Goal: Task Accomplishment & Management: Manage account settings

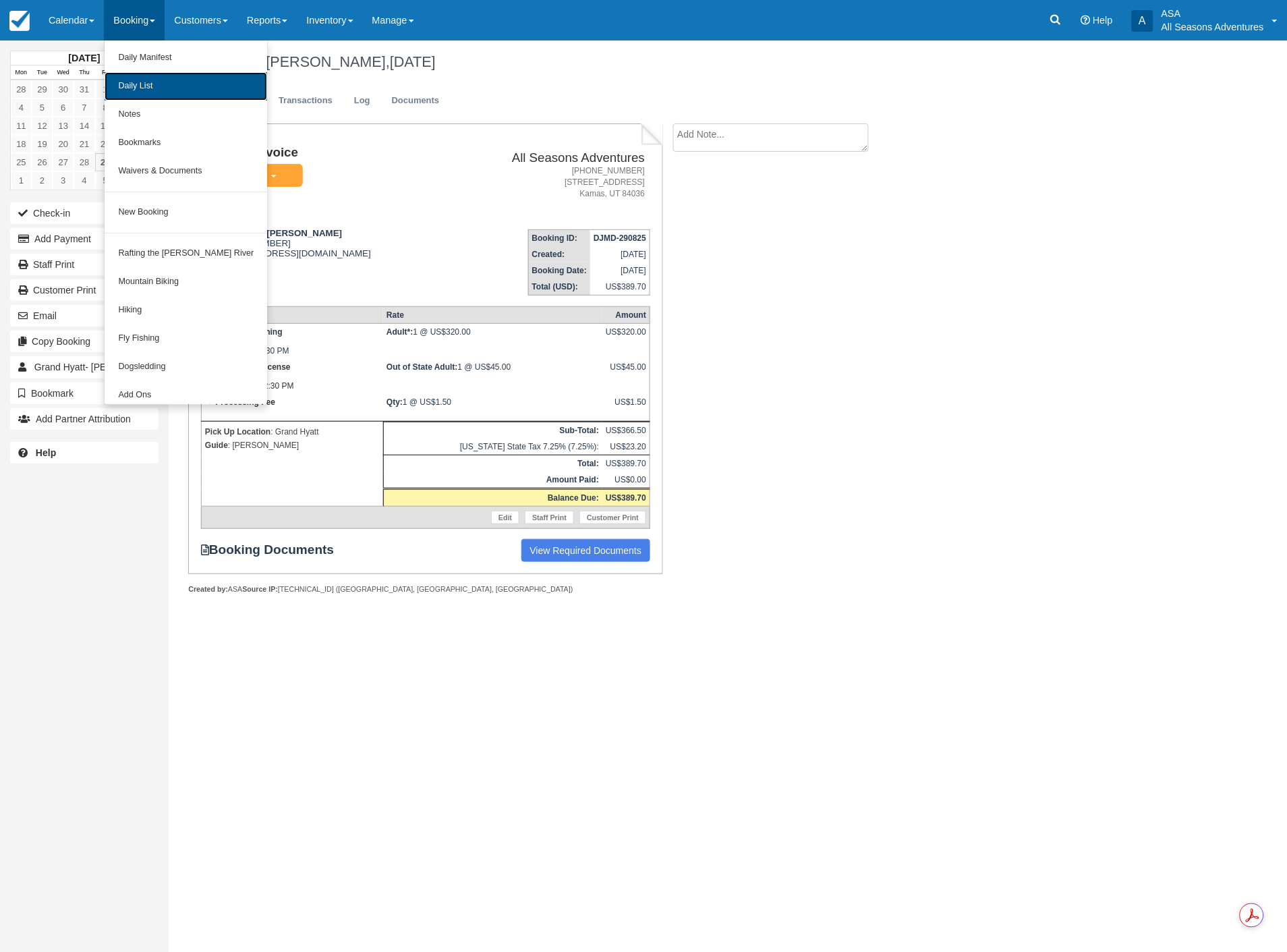
click at [130, 76] on link "Daily List" at bounding box center [186, 86] width 163 height 29
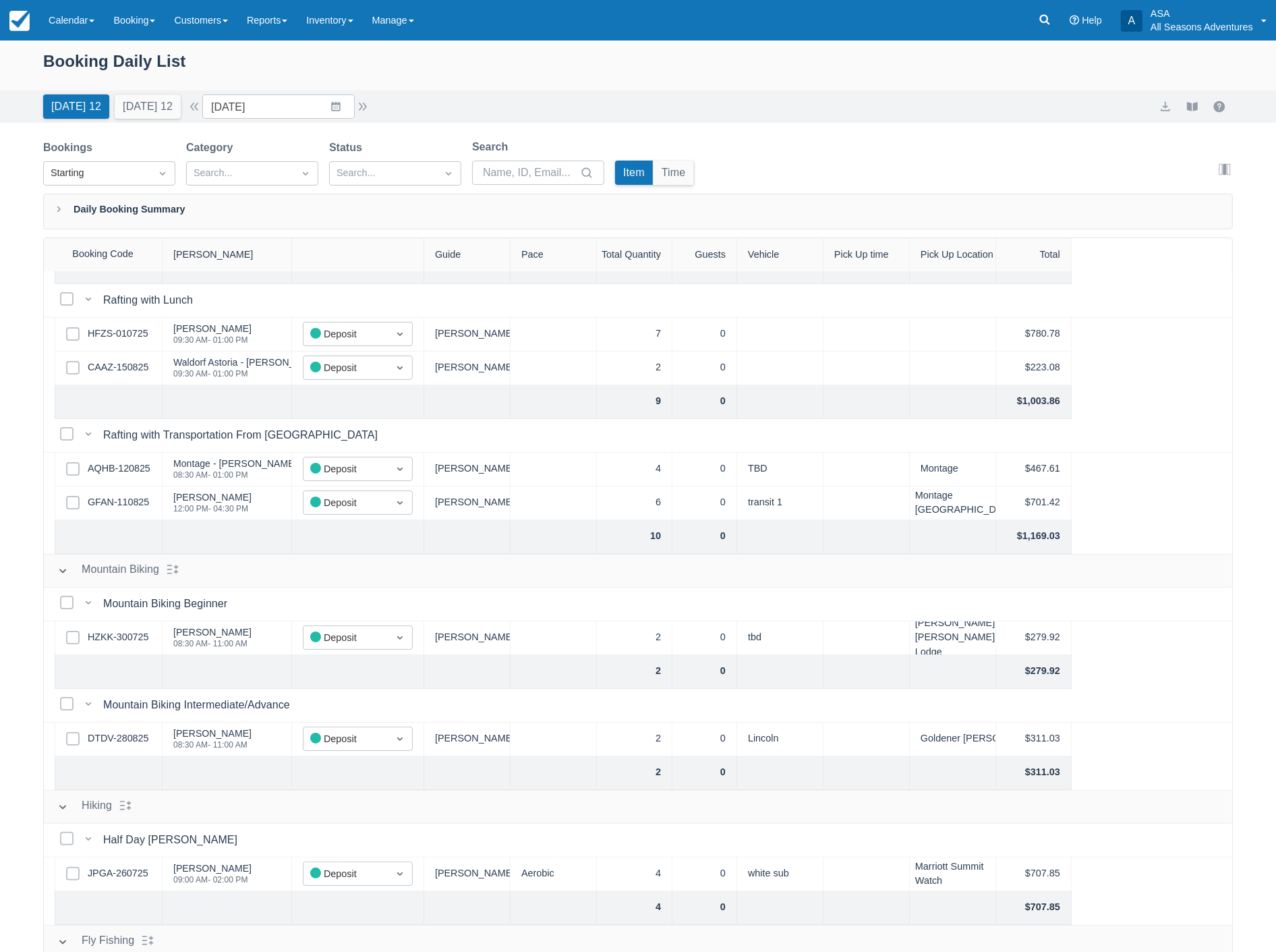
scroll to position [174, 0]
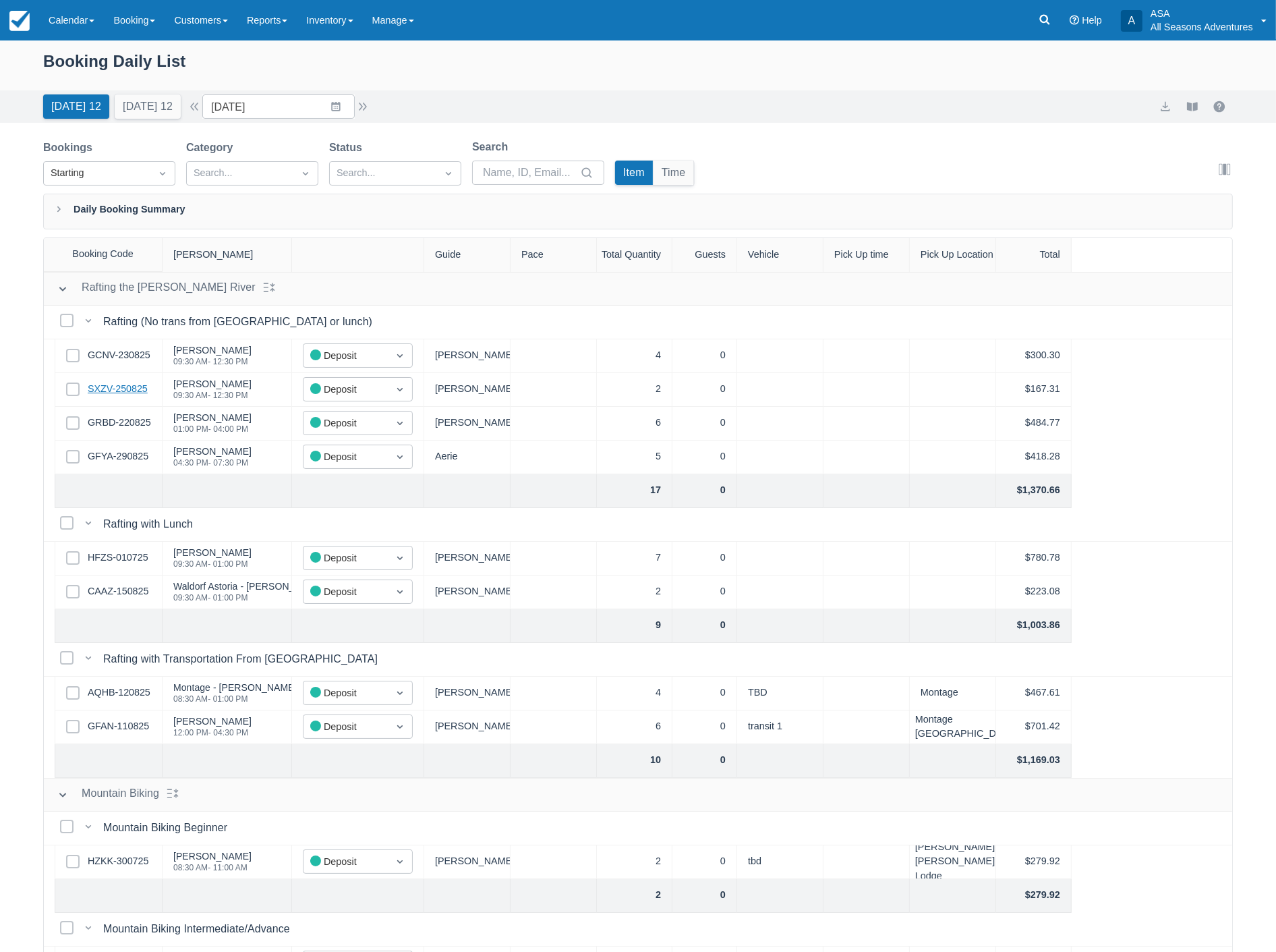
click at [113, 385] on link "SXZV-250825" at bounding box center [118, 389] width 60 height 15
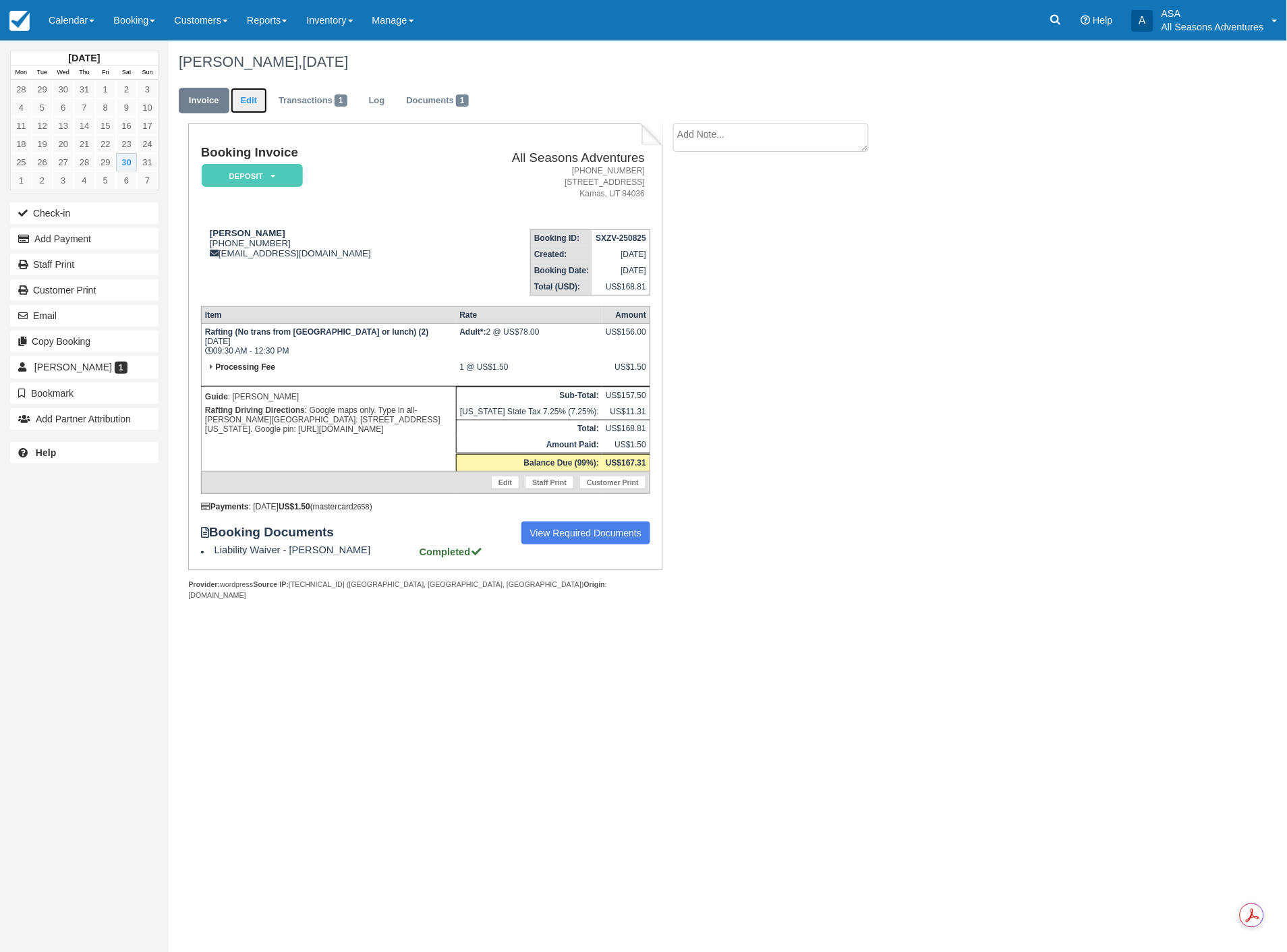
click at [254, 95] on link "Edit" at bounding box center [248, 101] width 36 height 26
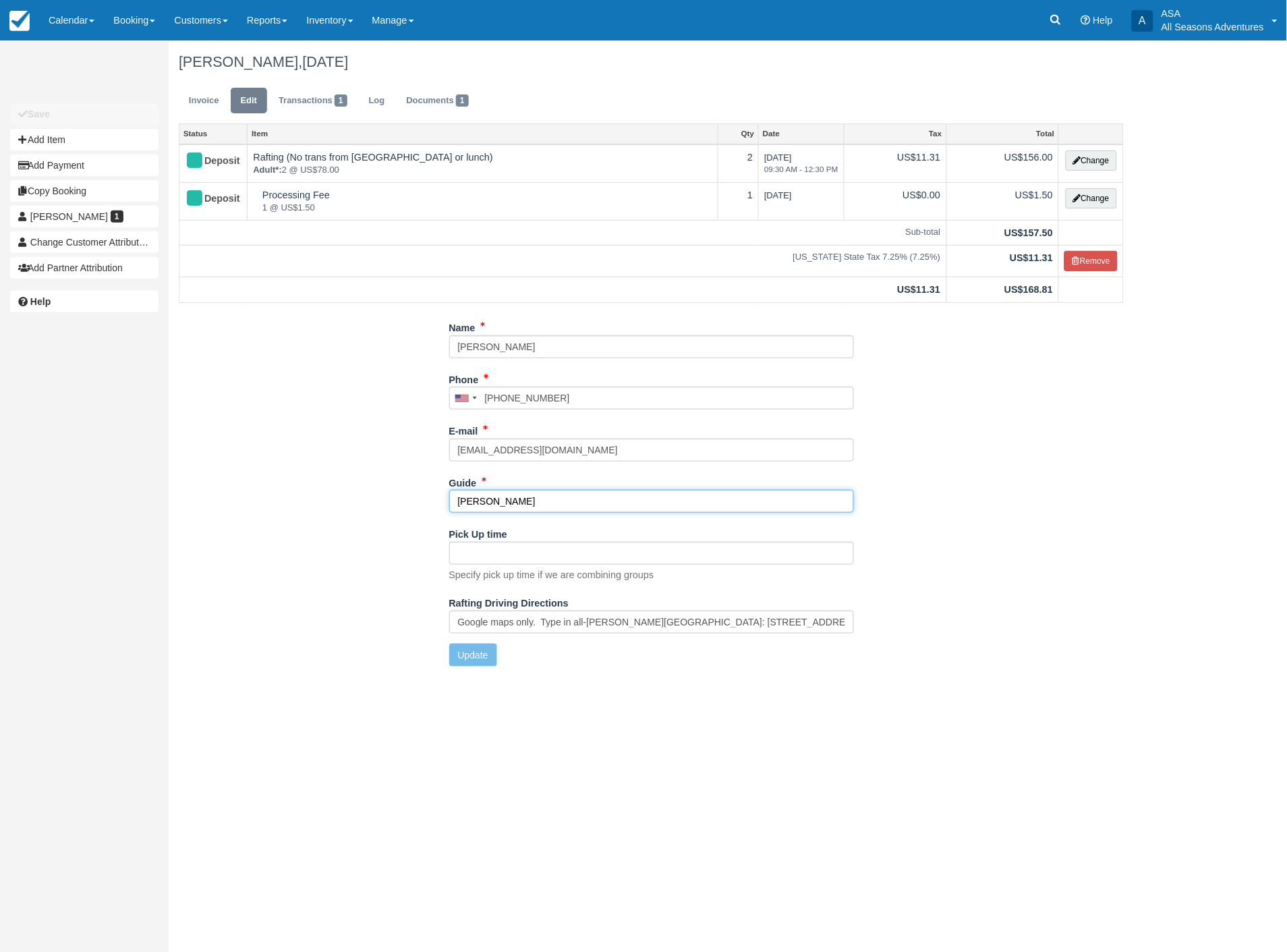
click at [571, 491] on input "[PERSON_NAME]" at bounding box center [651, 501] width 405 height 23
click at [571, 491] on input "Matt L" at bounding box center [651, 501] width 405 height 23
type input "Dan S"
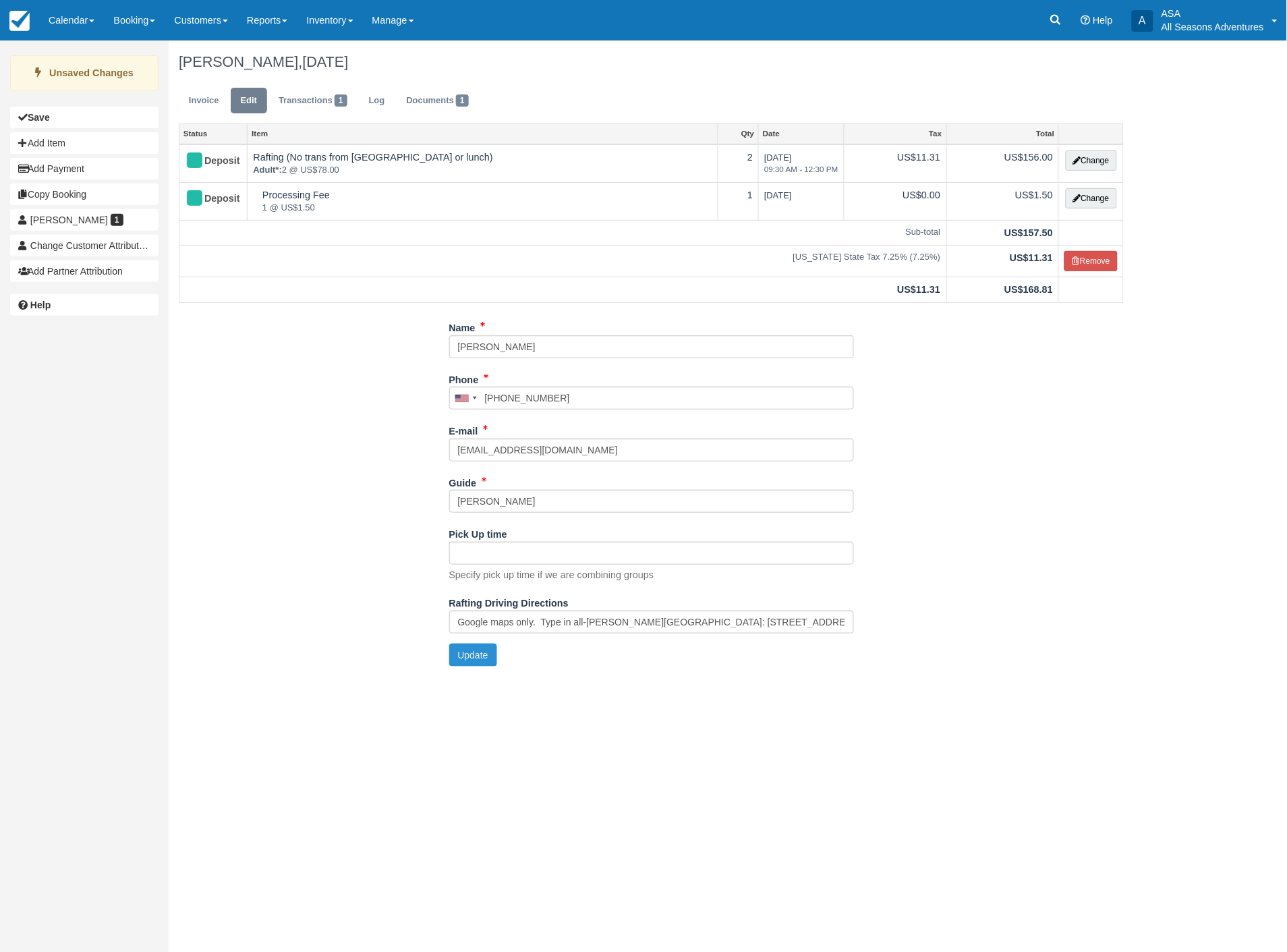
click at [453, 658] on button "Update" at bounding box center [473, 655] width 48 height 23
type input "+14076256459"
click at [190, 88] on link "Invoice" at bounding box center [204, 101] width 51 height 26
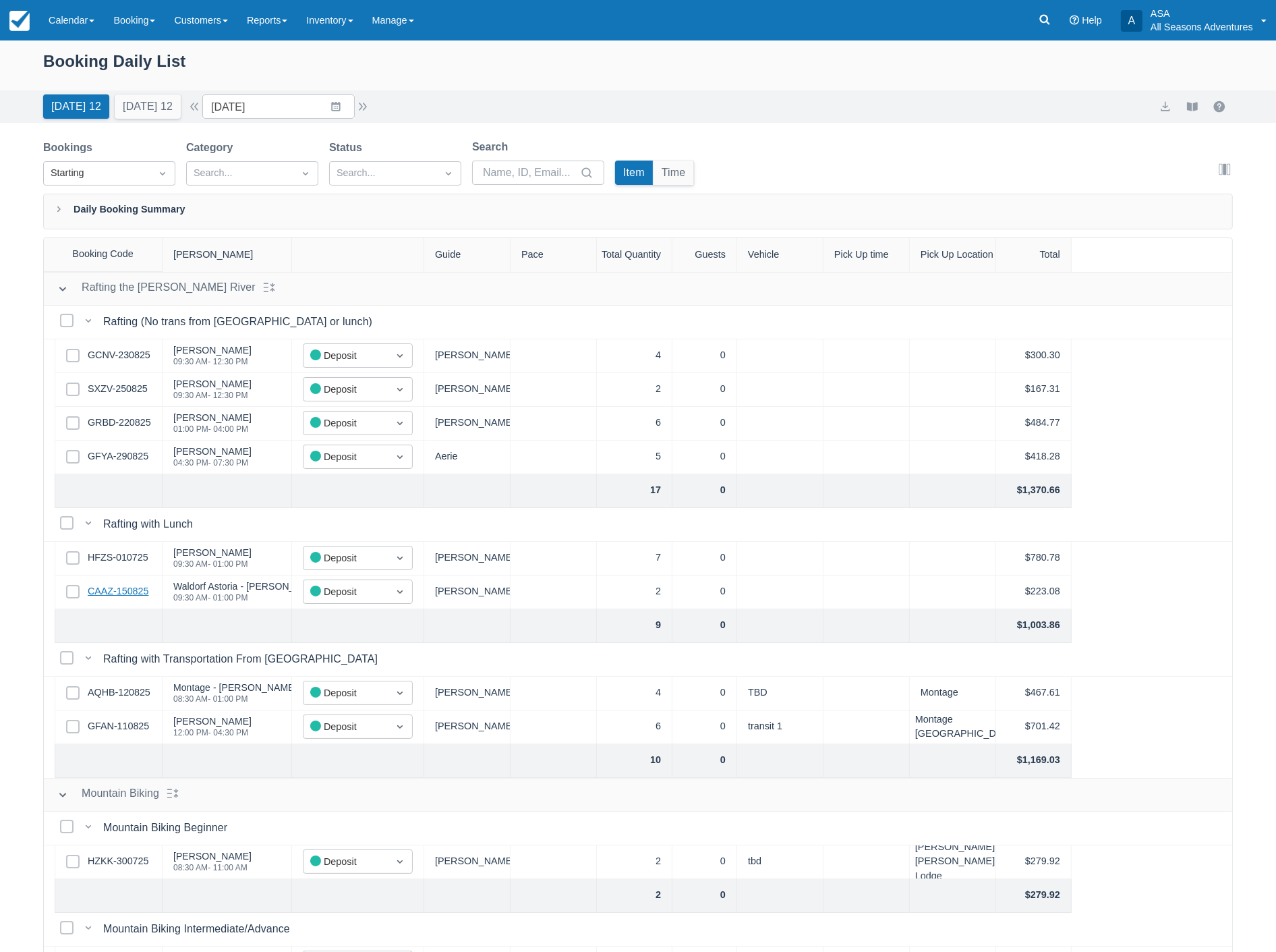
click at [125, 592] on link "CAAZ-150825" at bounding box center [118, 591] width 61 height 15
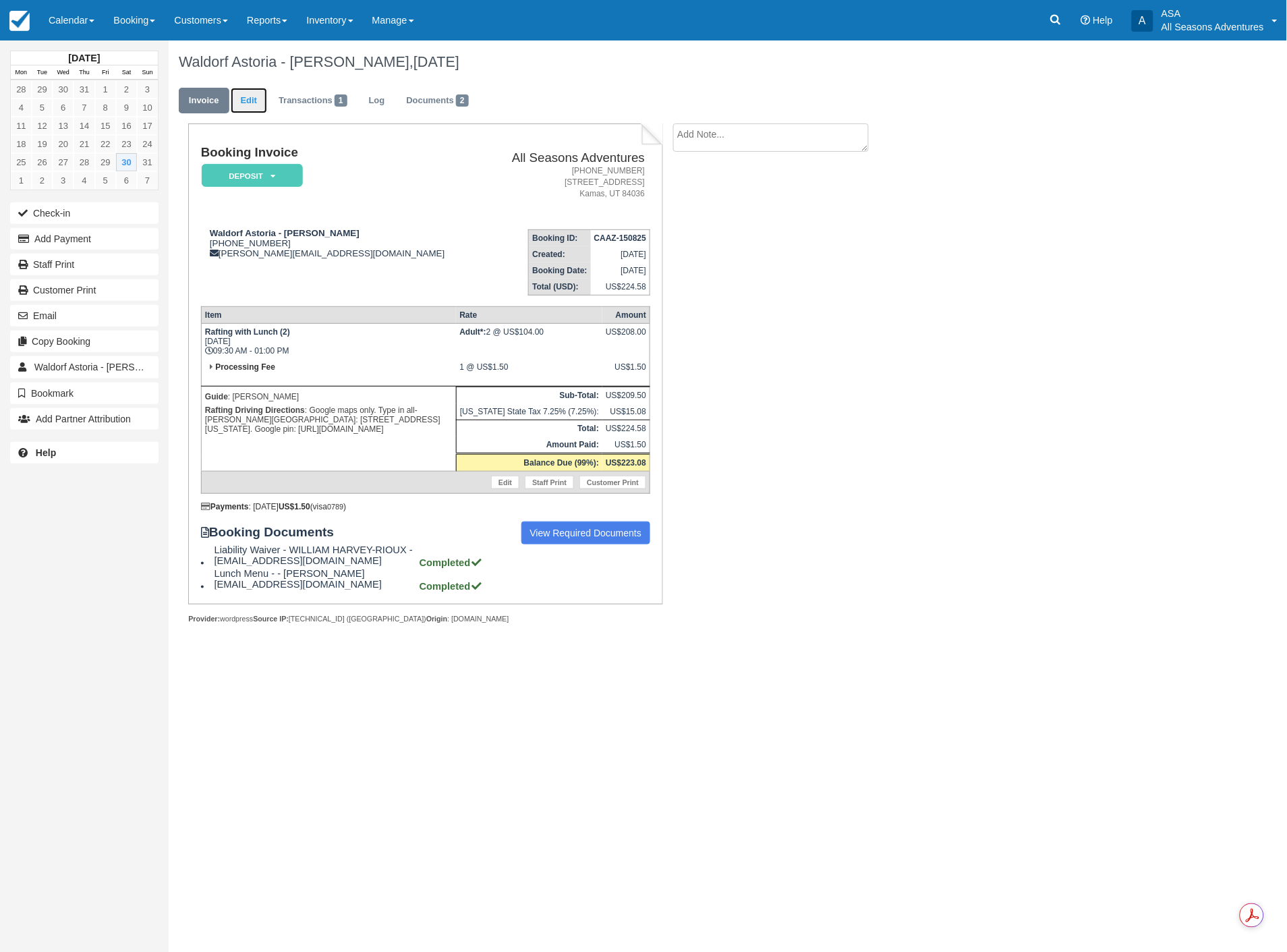
click at [248, 90] on link "Edit" at bounding box center [248, 101] width 36 height 26
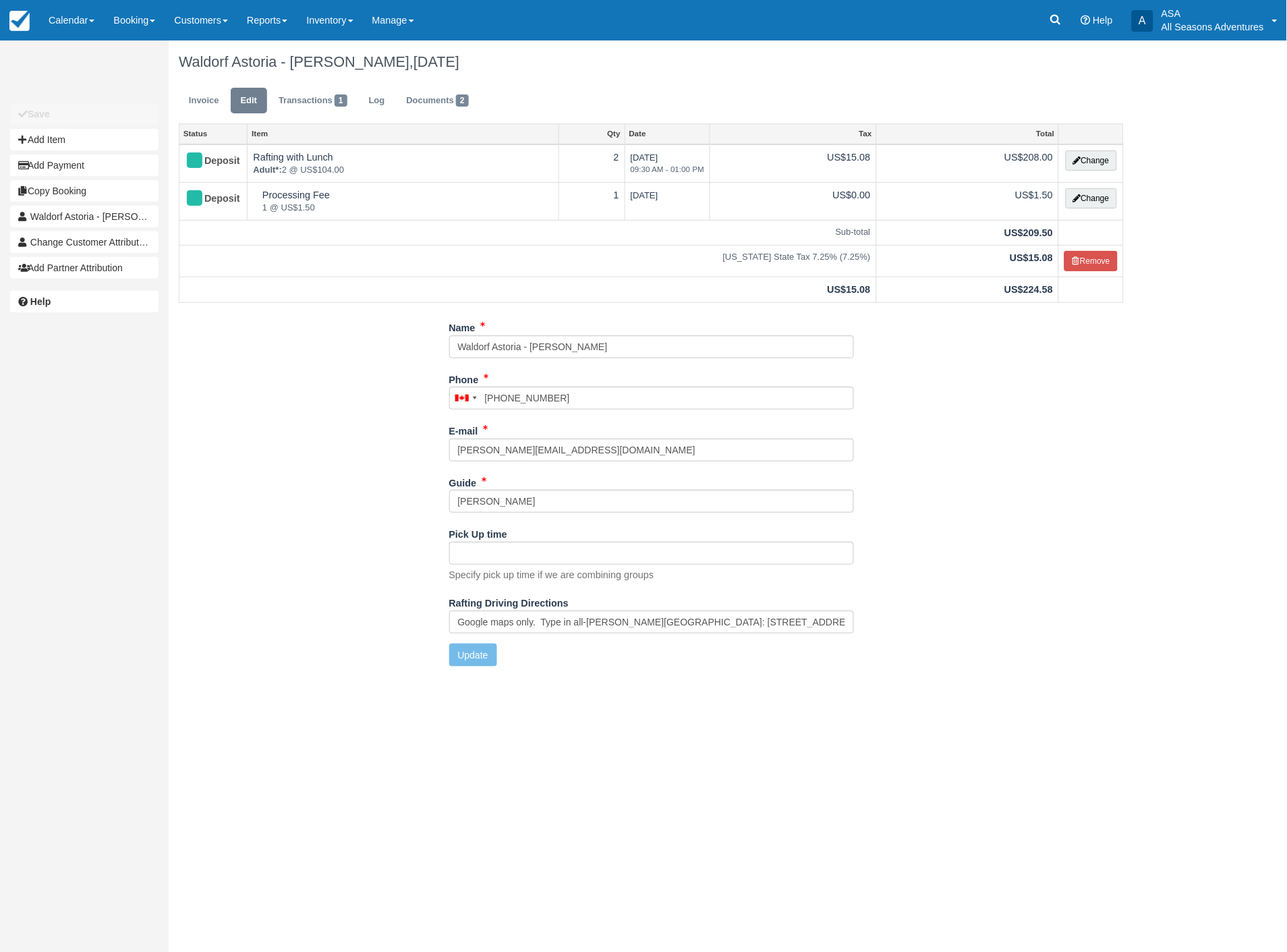
click at [570, 515] on div "Guide Matt L" at bounding box center [651, 497] width 405 height 52
click at [570, 497] on input "Matt L" at bounding box center [651, 501] width 405 height 23
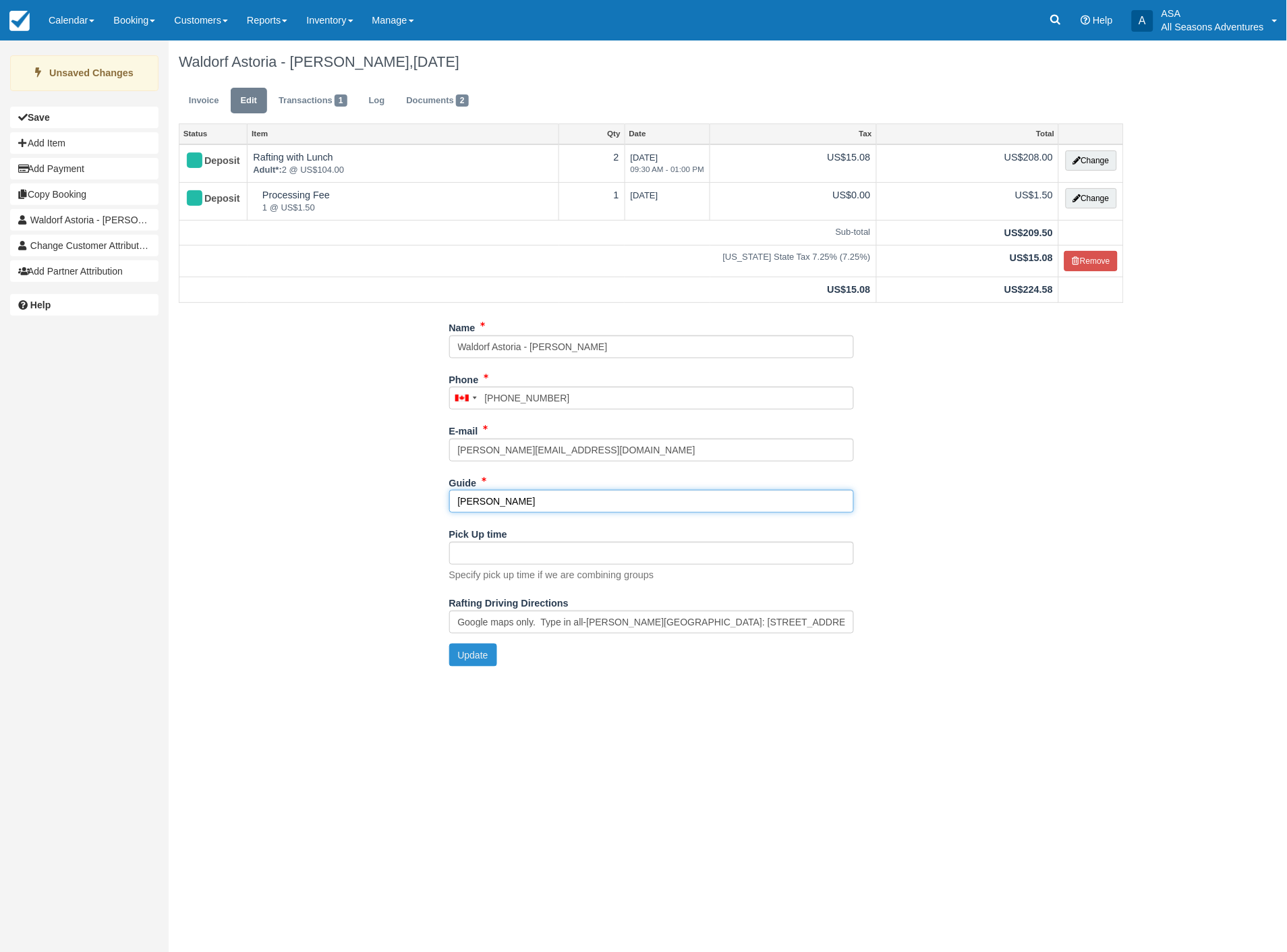
type input "Dan S"
click at [457, 657] on button "Update" at bounding box center [473, 655] width 48 height 23
type input "+15192819003"
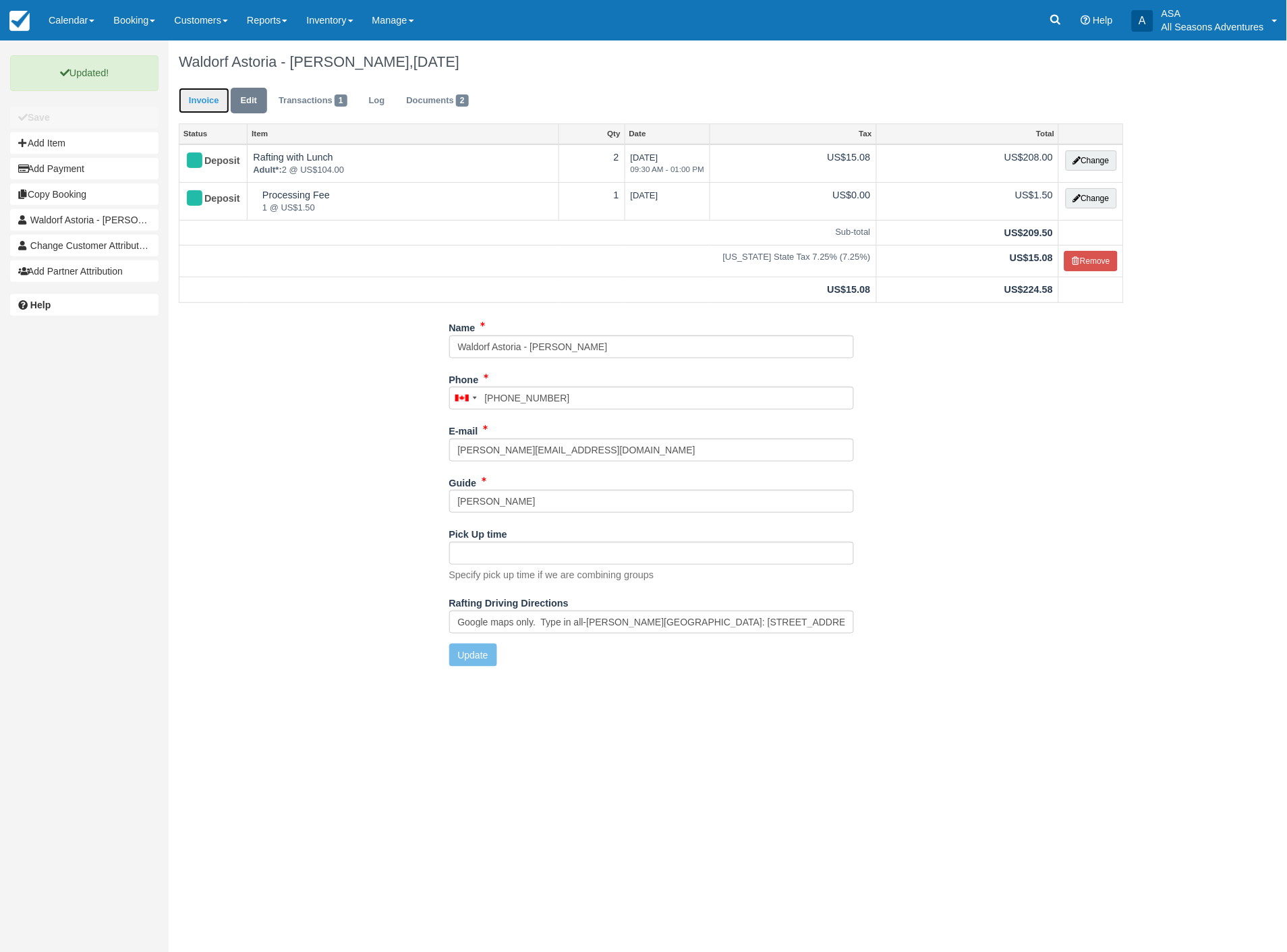
click at [191, 95] on link "Invoice" at bounding box center [204, 101] width 51 height 26
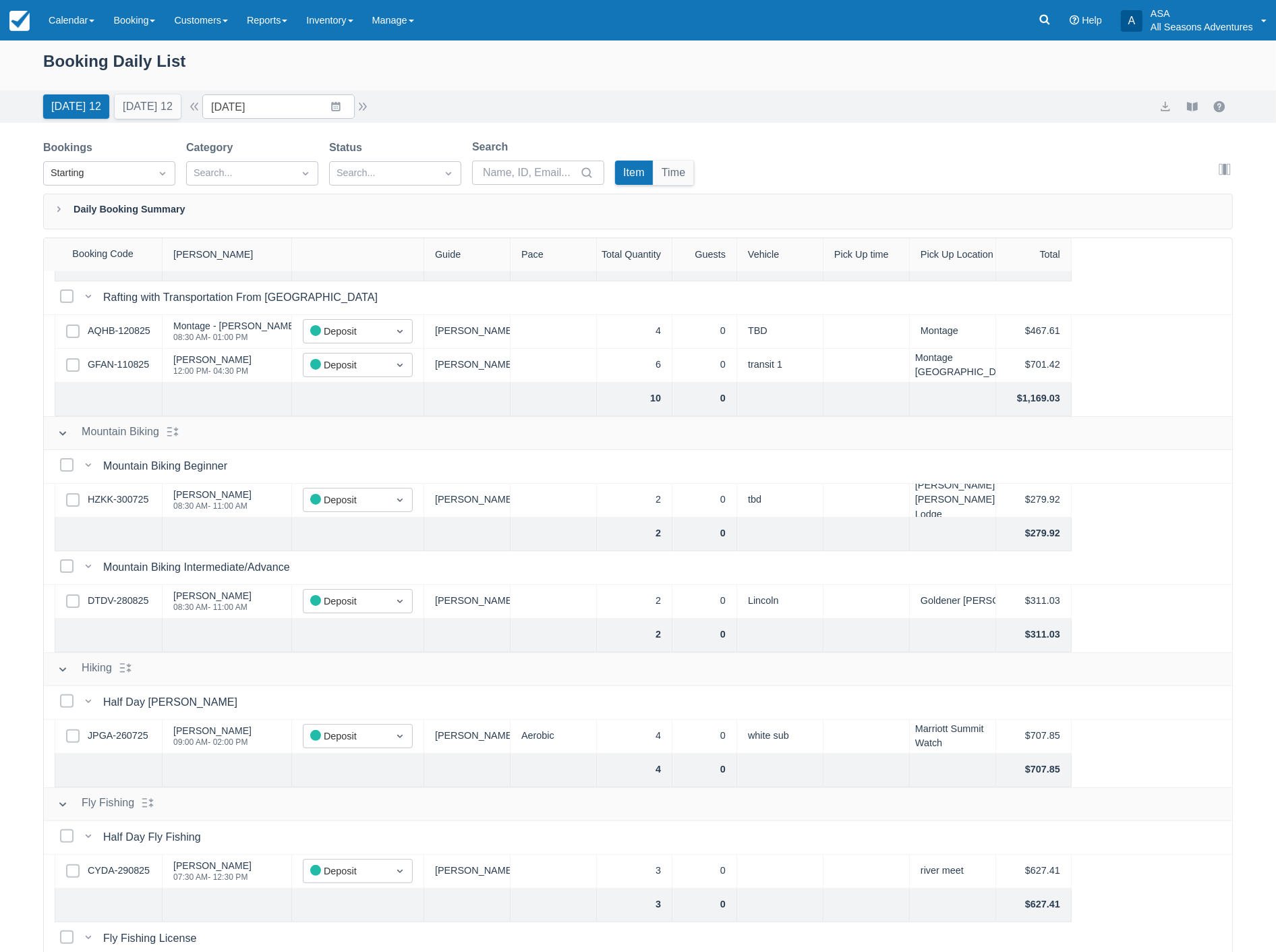
scroll to position [400, 0]
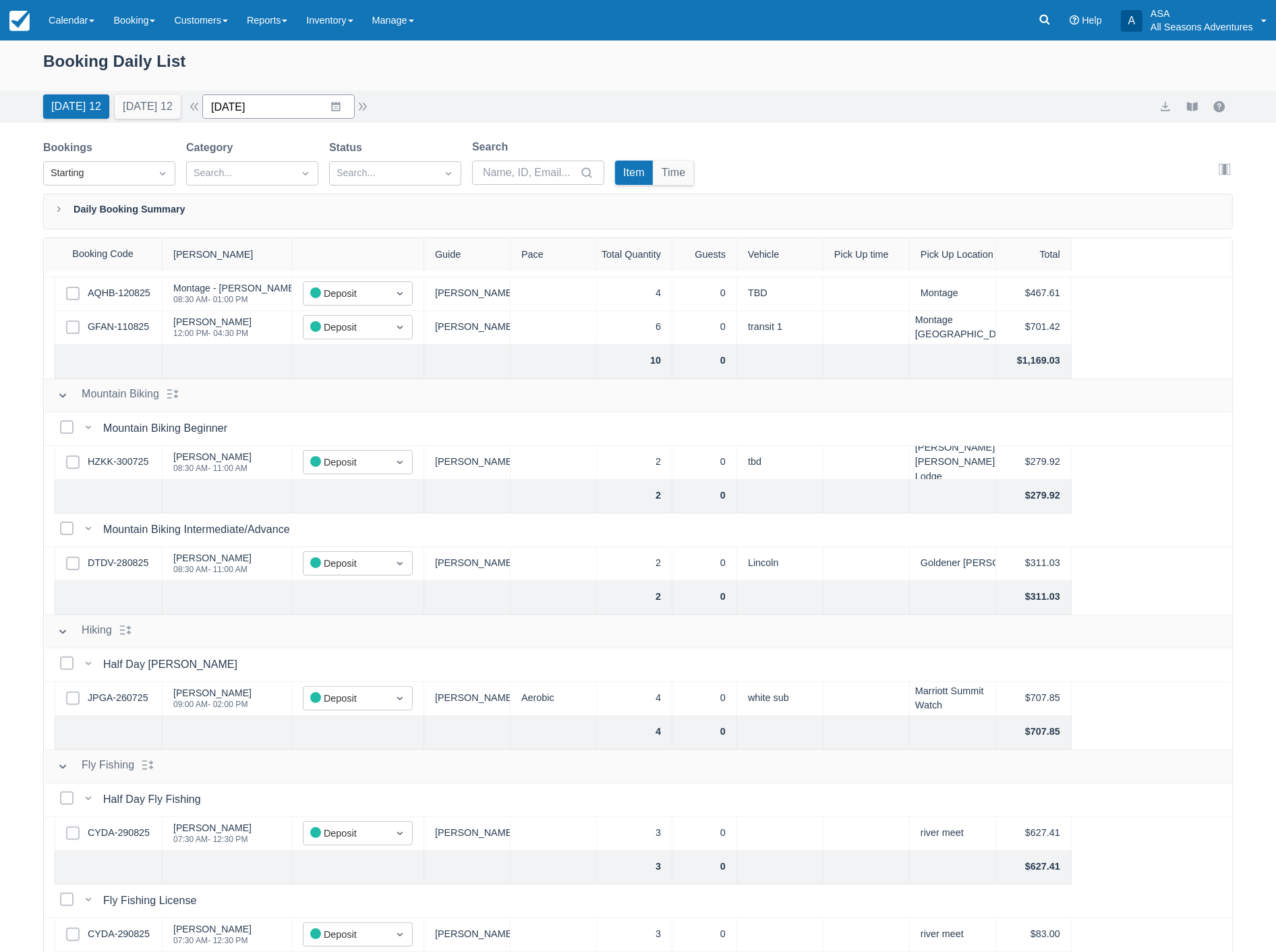
click at [339, 113] on input "08/30/25" at bounding box center [278, 106] width 153 height 24
click at [402, 163] on div "Move forward to switch to the next month." at bounding box center [389, 162] width 26 height 22
click at [373, 260] on td "19" at bounding box center [363, 262] width 26 height 25
type input "09/19/25"
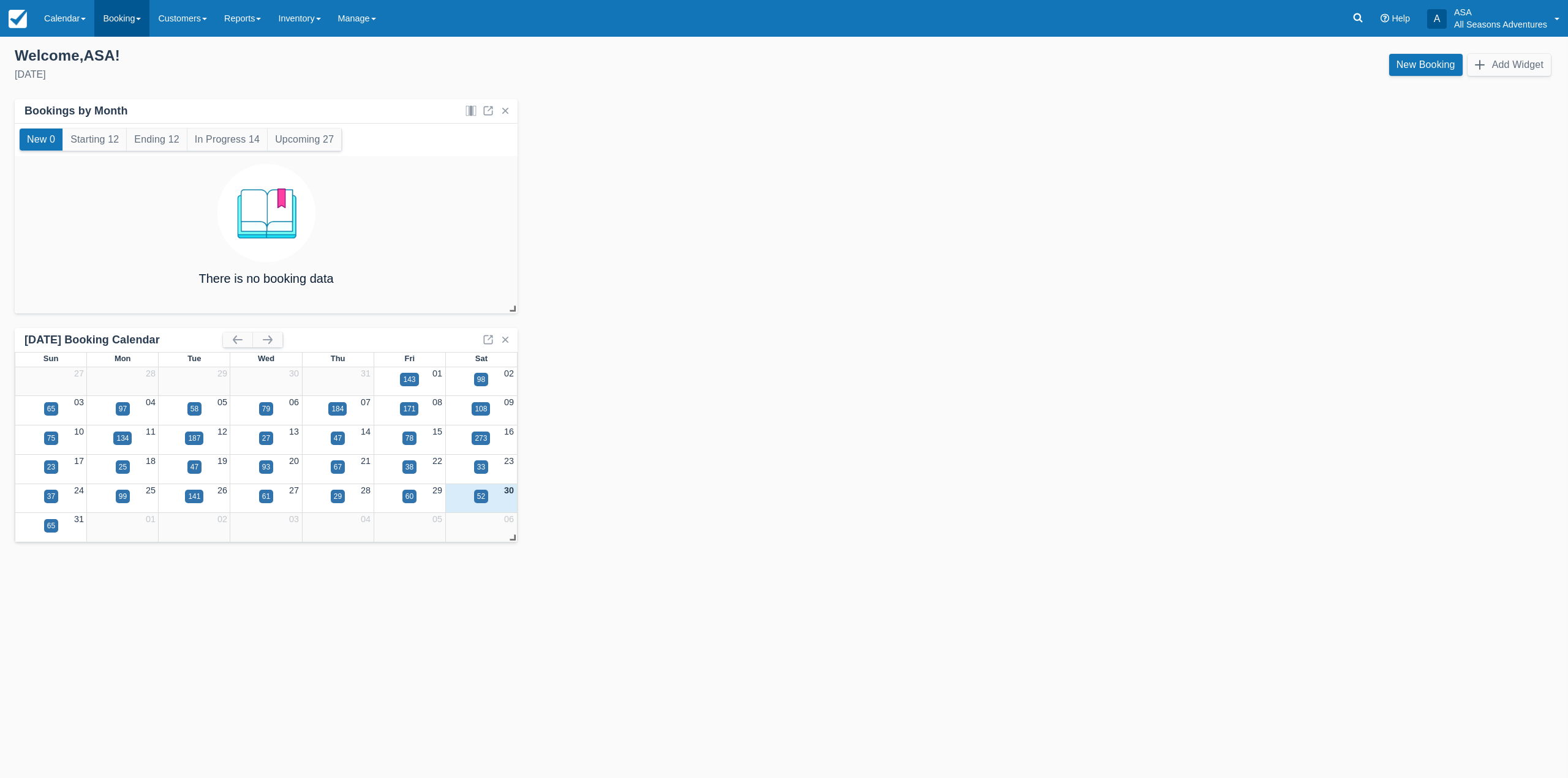
click at [141, 19] on span at bounding box center [138, 18] width 5 height 2
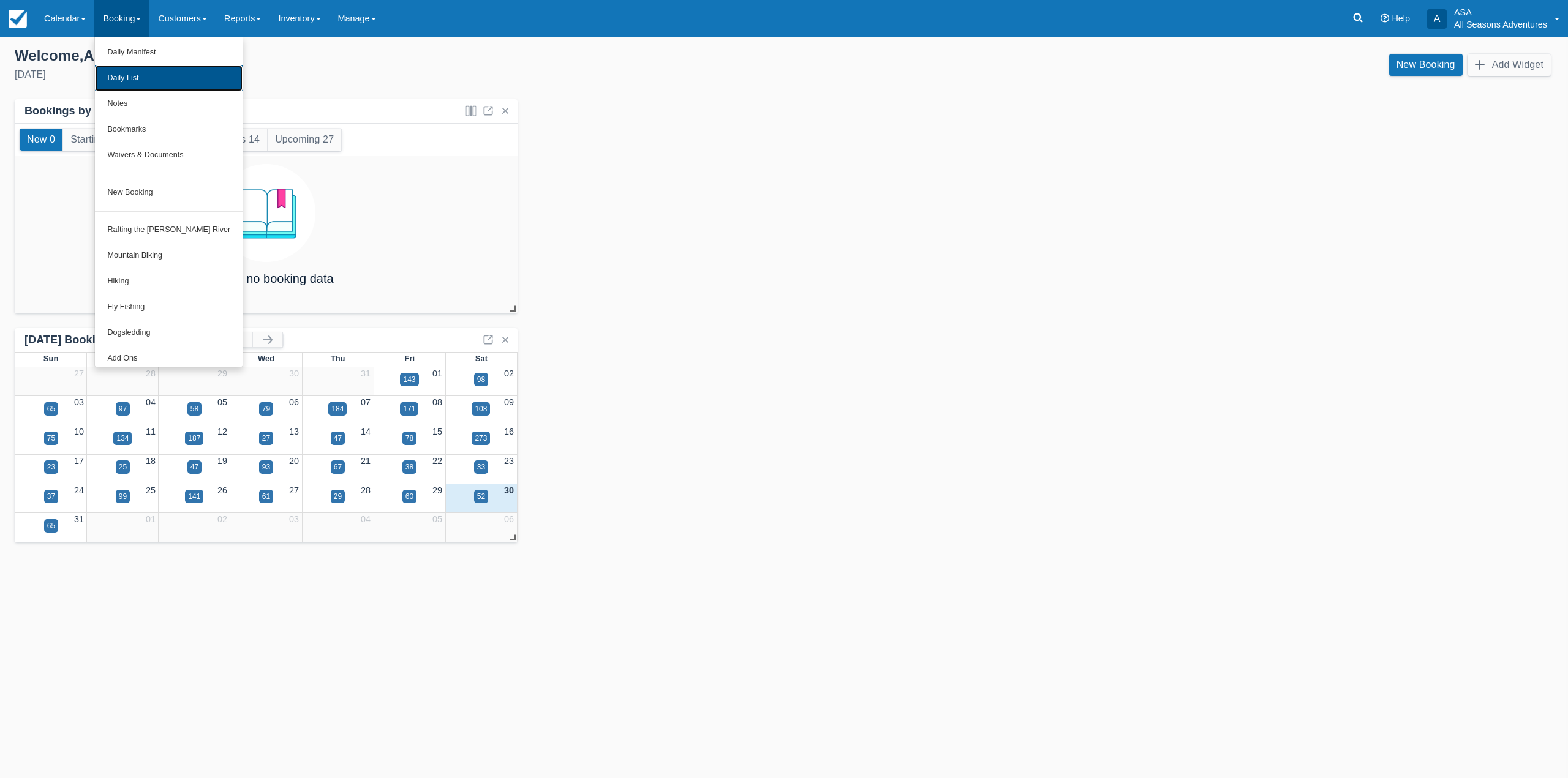
click at [156, 71] on link "Daily List" at bounding box center [169, 78] width 148 height 26
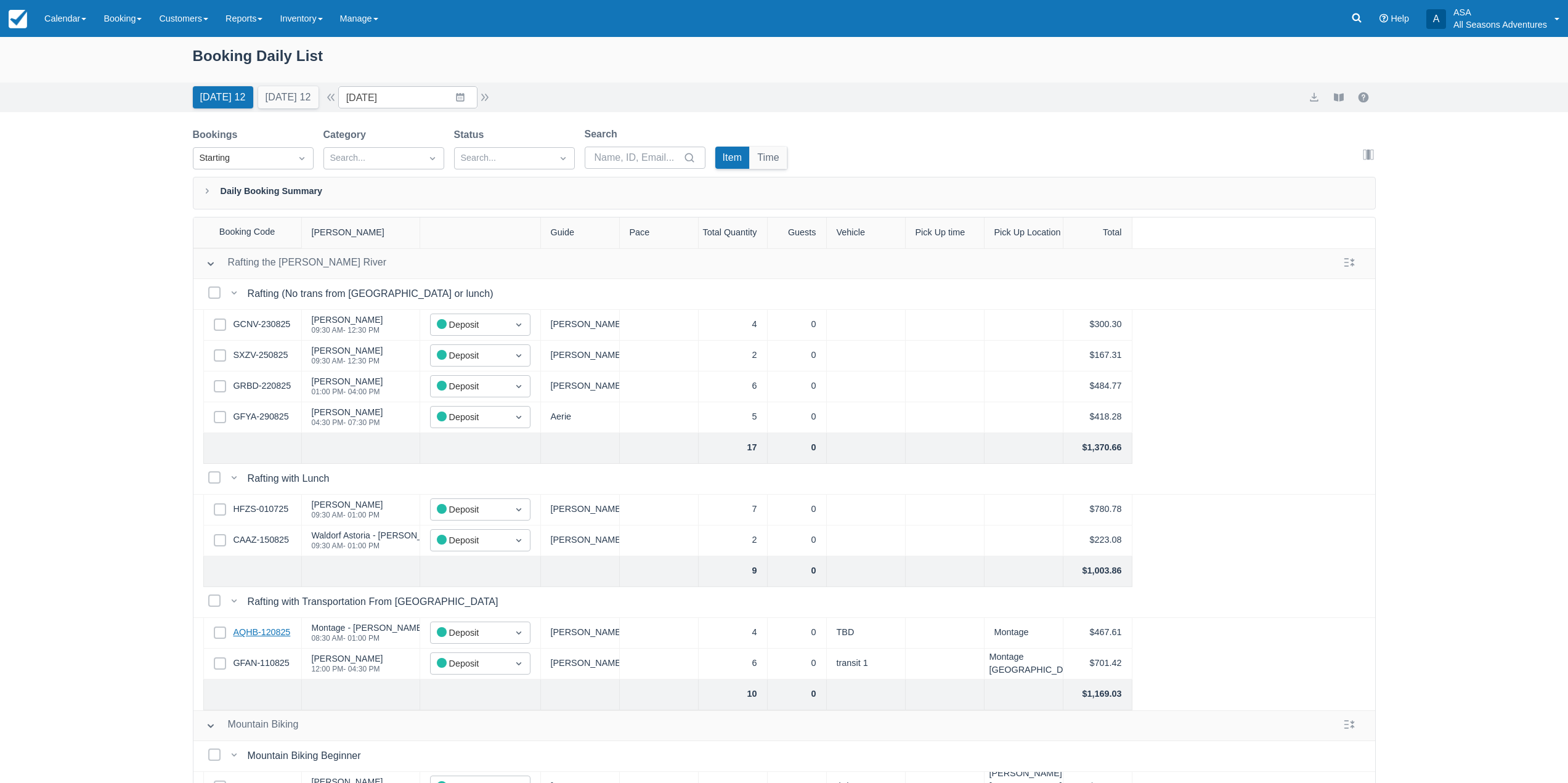
click at [259, 627] on link "AQHB-120825" at bounding box center [261, 632] width 57 height 13
click at [263, 392] on link "GRBD-220825" at bounding box center [262, 386] width 58 height 13
click at [242, 513] on link "HFZS-010725" at bounding box center [261, 509] width 56 height 13
click at [259, 536] on link "CAAZ-150825" at bounding box center [261, 540] width 56 height 13
click at [1359, 16] on icon at bounding box center [1357, 18] width 9 height 9
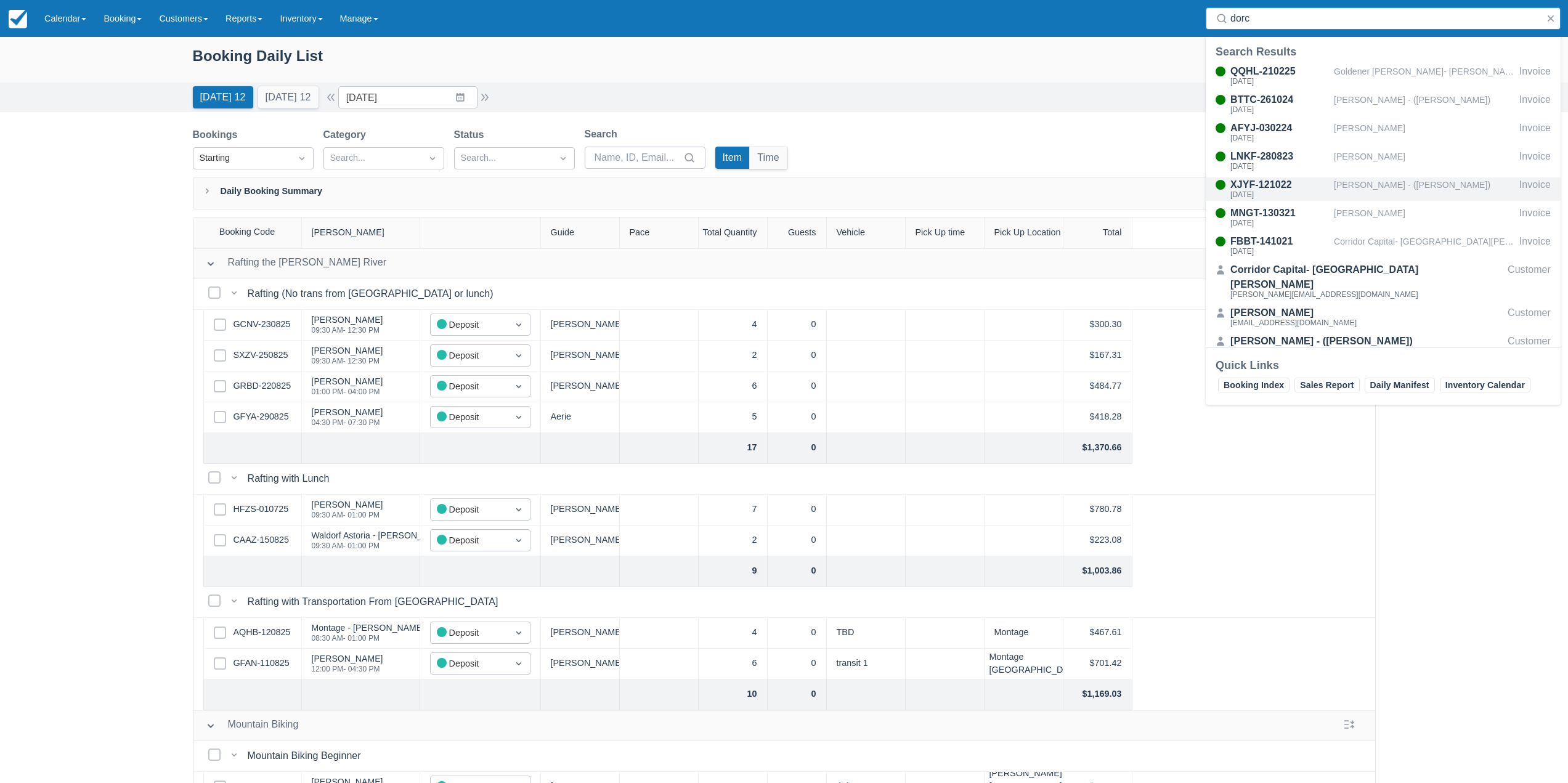
type input "dorc"
click at [1376, 189] on div "Martha Walker - (Dorcas Hammer)" at bounding box center [1424, 189] width 180 height 23
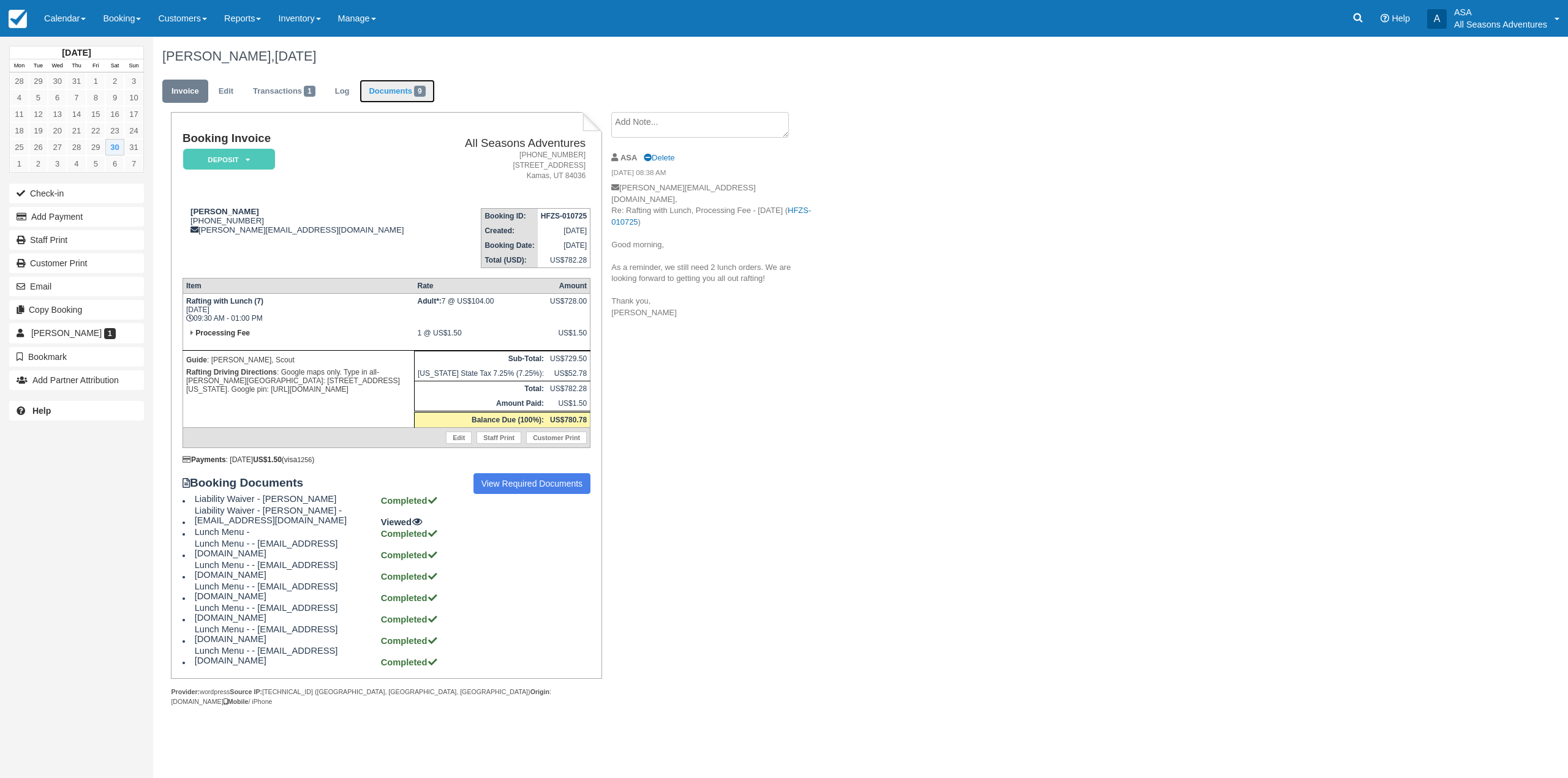
click at [409, 103] on link "Documents 9" at bounding box center [397, 92] width 75 height 24
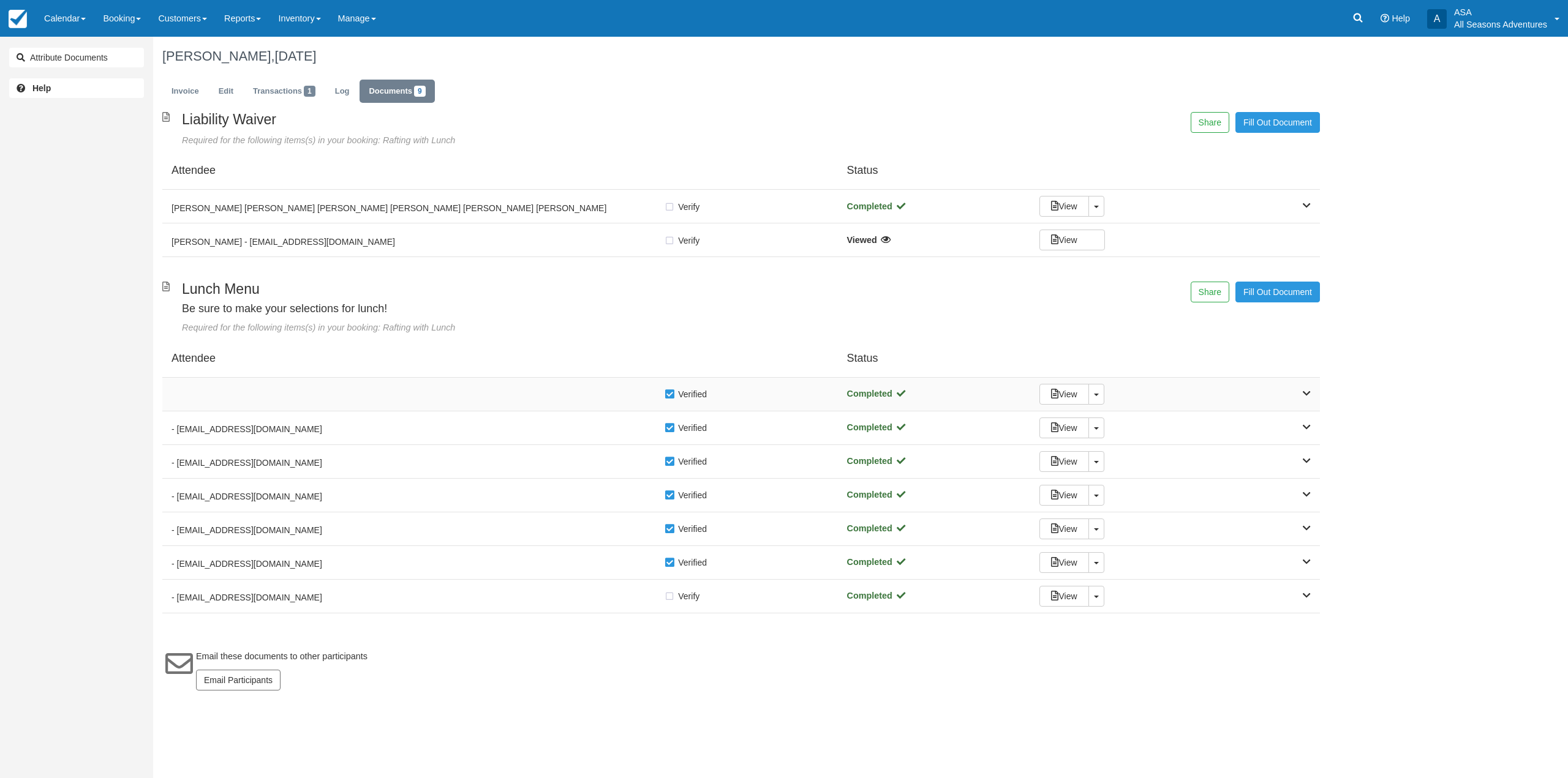
click at [449, 385] on div "Verify Verified Completed View Toggle Dropdown Detach" at bounding box center [741, 394] width 1157 height 34
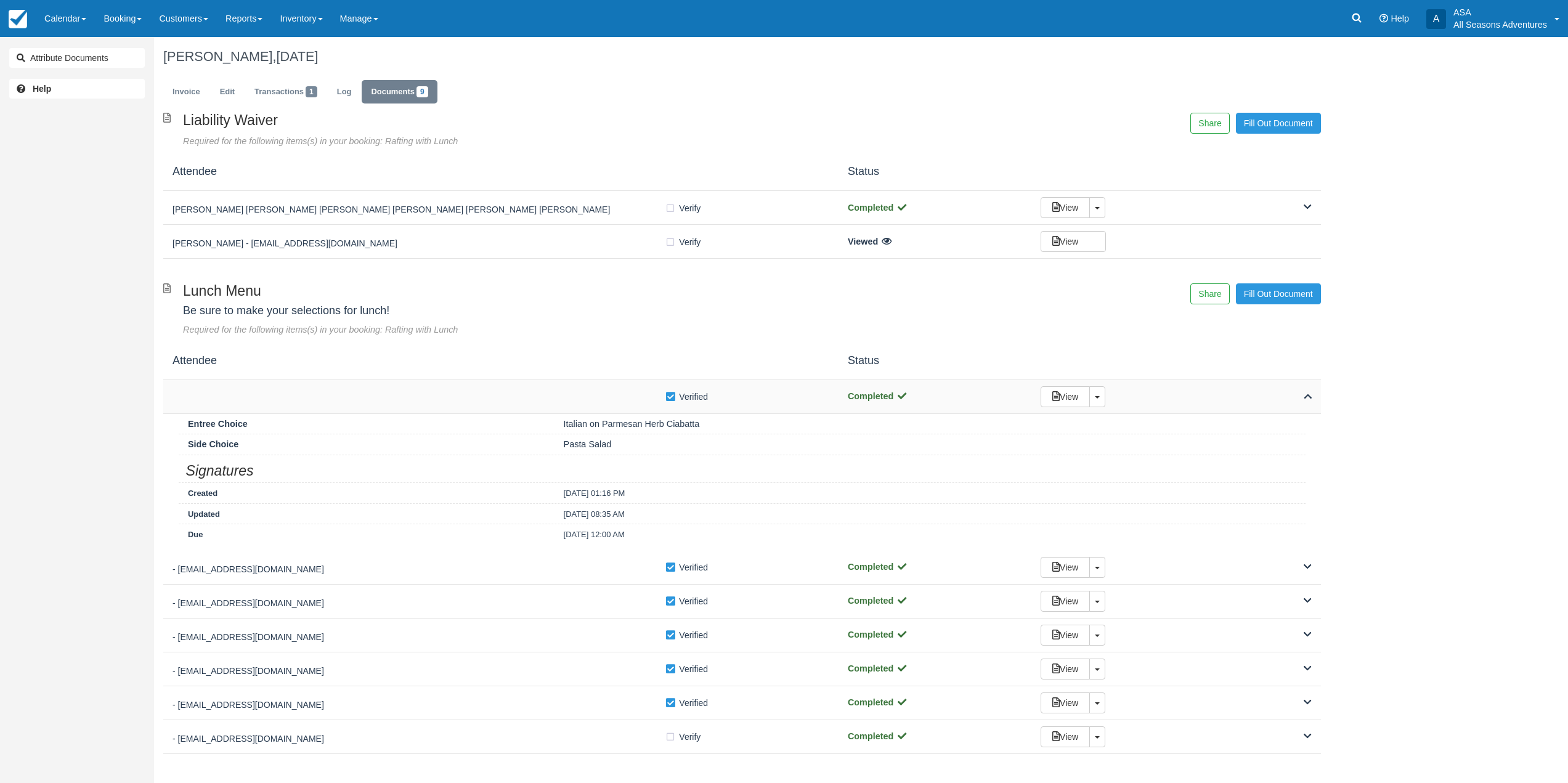
click at [452, 393] on div "Verify Verified" at bounding box center [501, 396] width 657 height 13
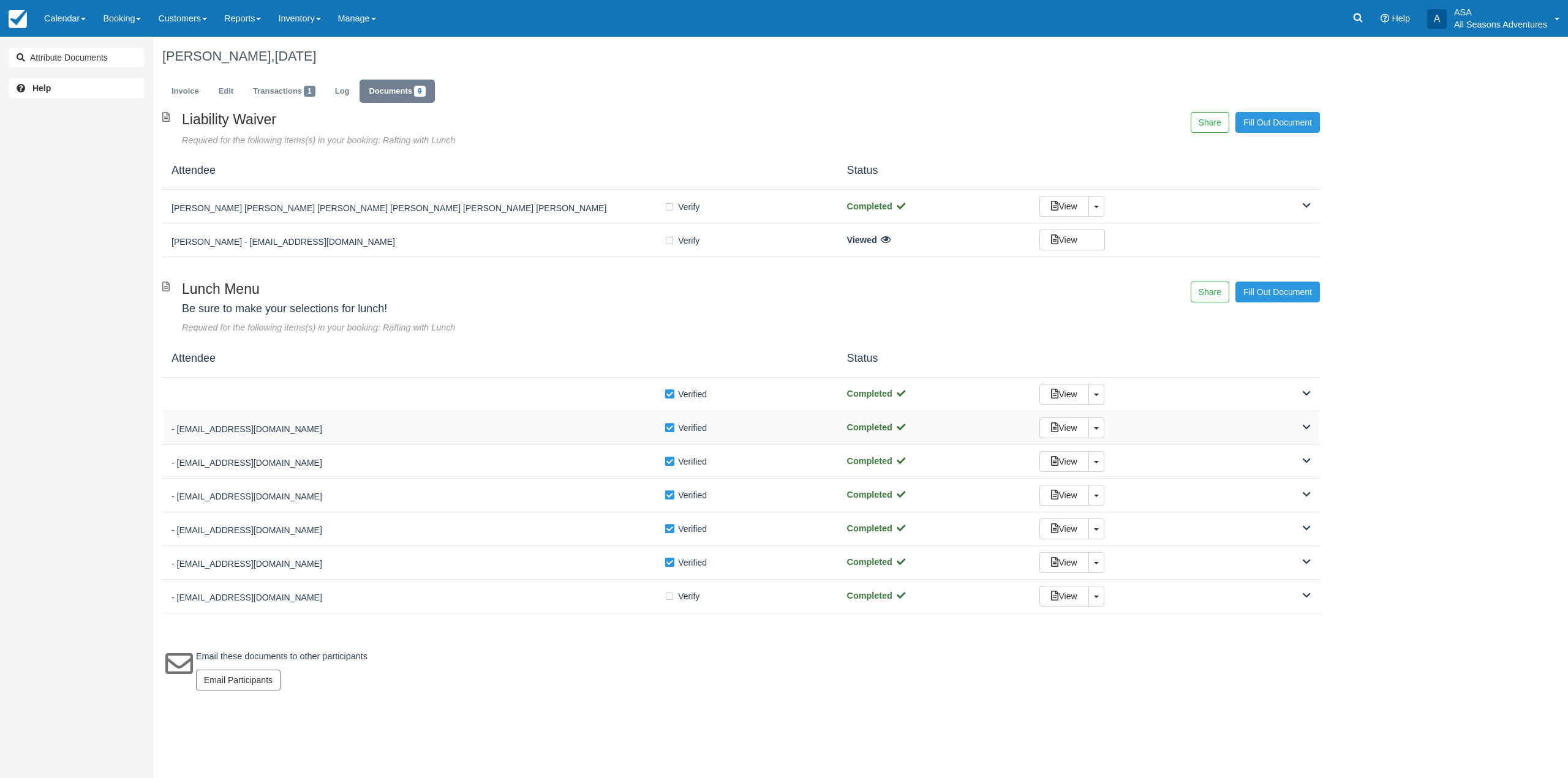
click at [460, 424] on div "- Dreweparrott@gmail.com" at bounding box center [418, 427] width 493 height 17
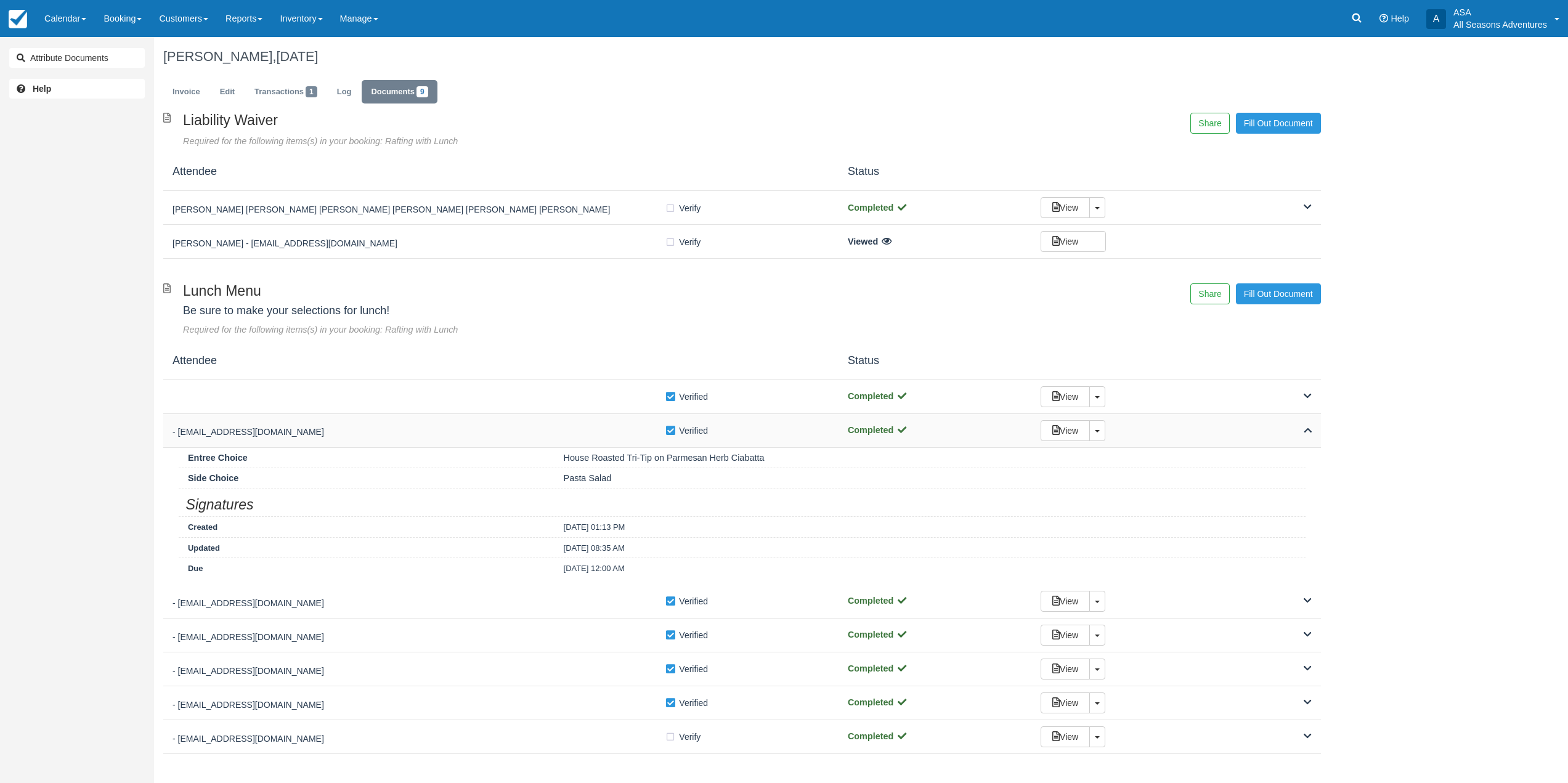
click at [462, 434] on h5 "- Dreweparrott@gmail.com" at bounding box center [419, 432] width 493 height 9
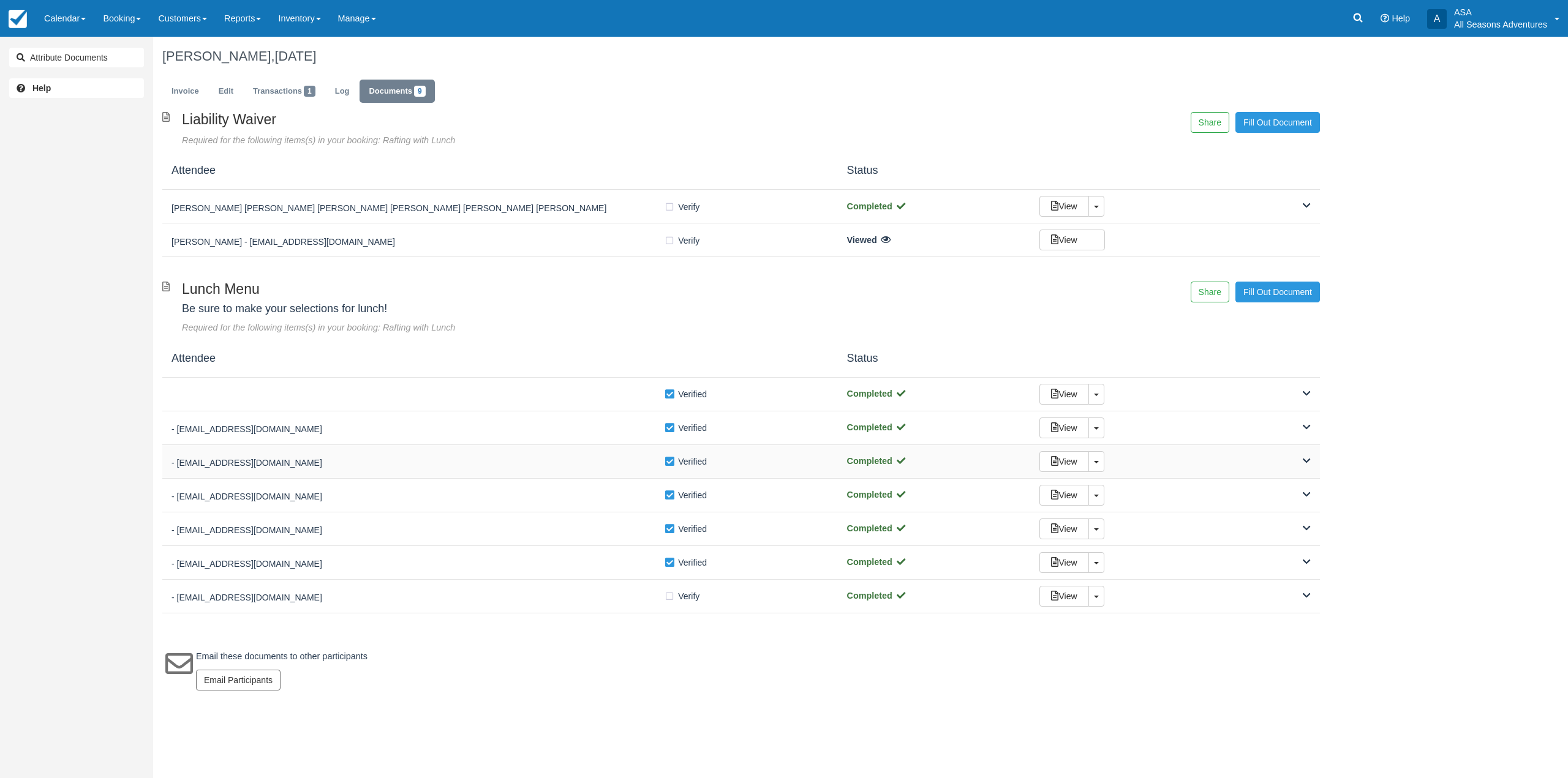
click at [464, 471] on div "- Cgoelkel@gmail.com Verify Verified Completed View Toggle Dropdown Detach" at bounding box center [741, 462] width 1157 height 34
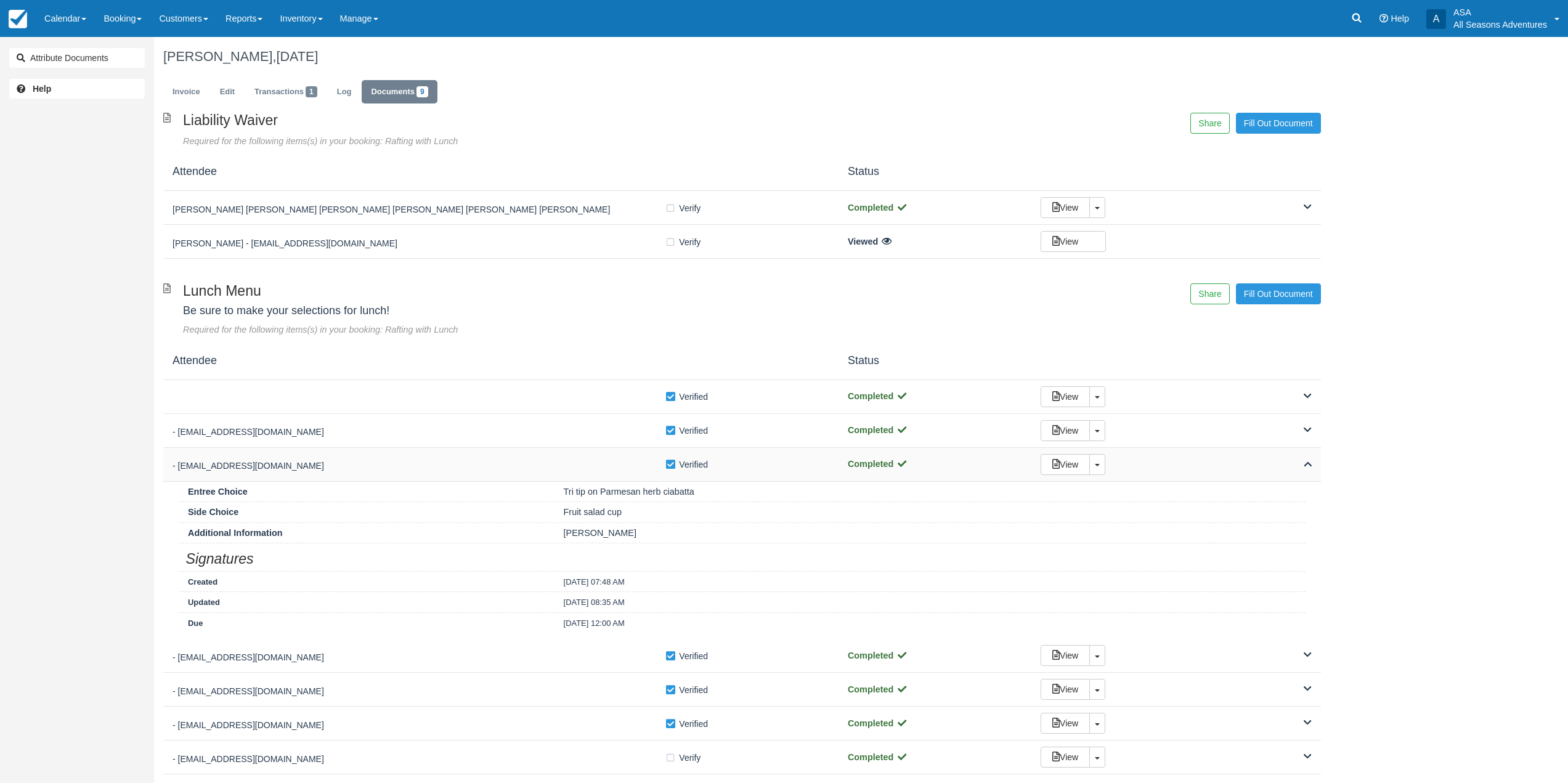
click at [466, 474] on div "- Cgoelkel@gmail.com Verify Verified Completed View Toggle Dropdown Detach" at bounding box center [742, 465] width 1158 height 34
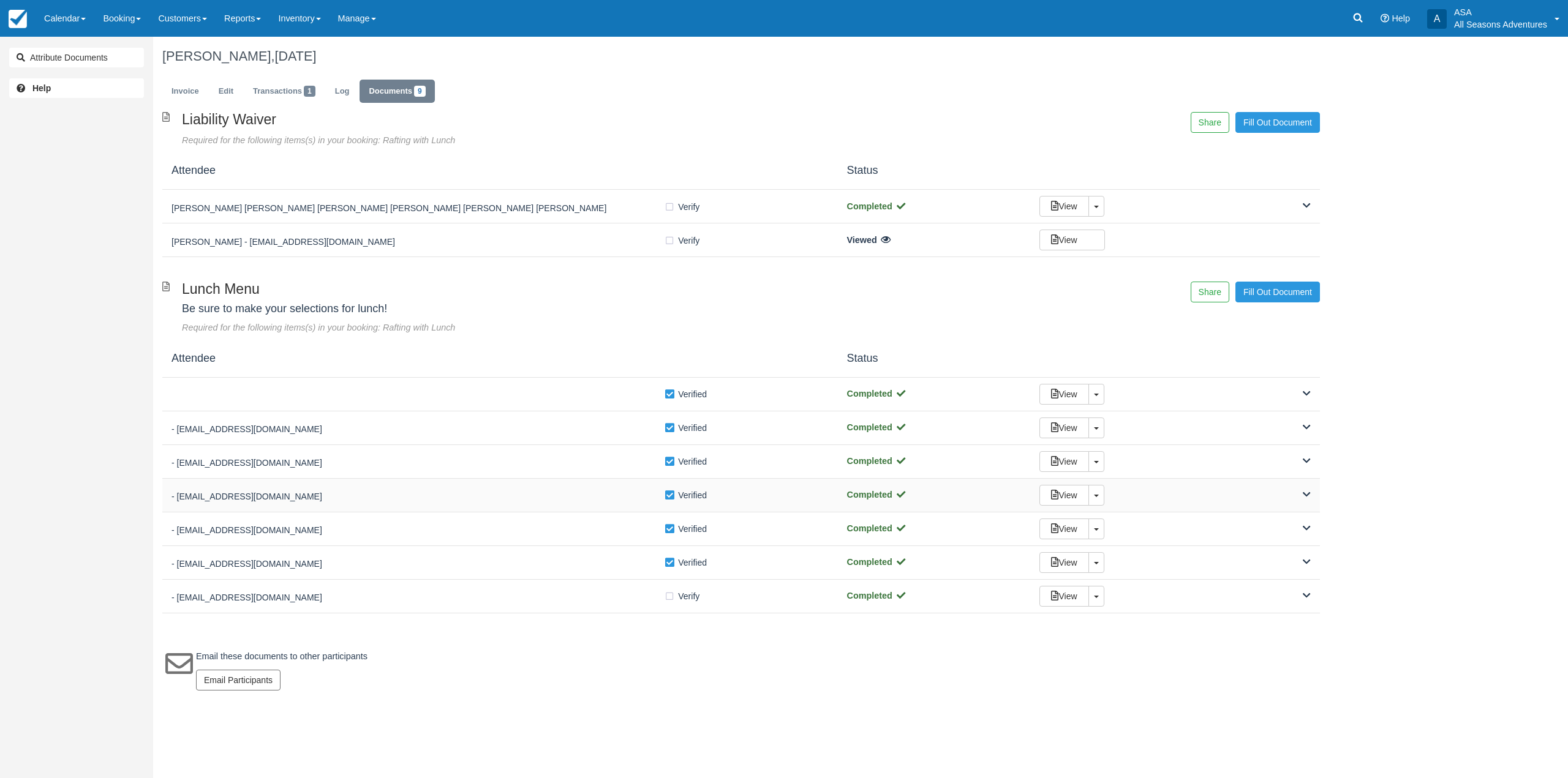
click at [469, 493] on h5 "- michaelsalehzadeh@gmail.com" at bounding box center [418, 496] width 493 height 9
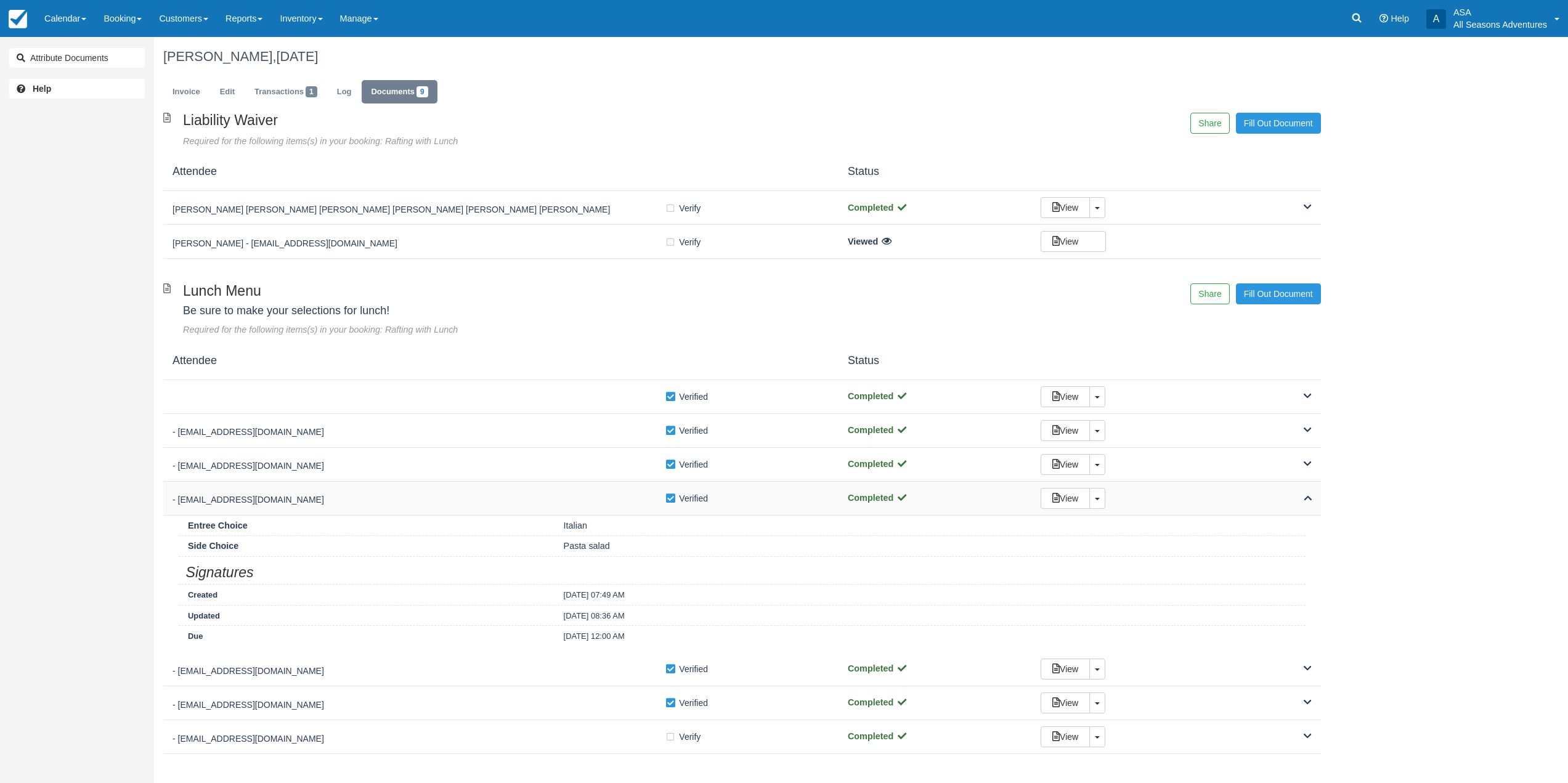
click at [471, 496] on h5 "- michaelsalehzadeh@gmail.com" at bounding box center [419, 500] width 493 height 9
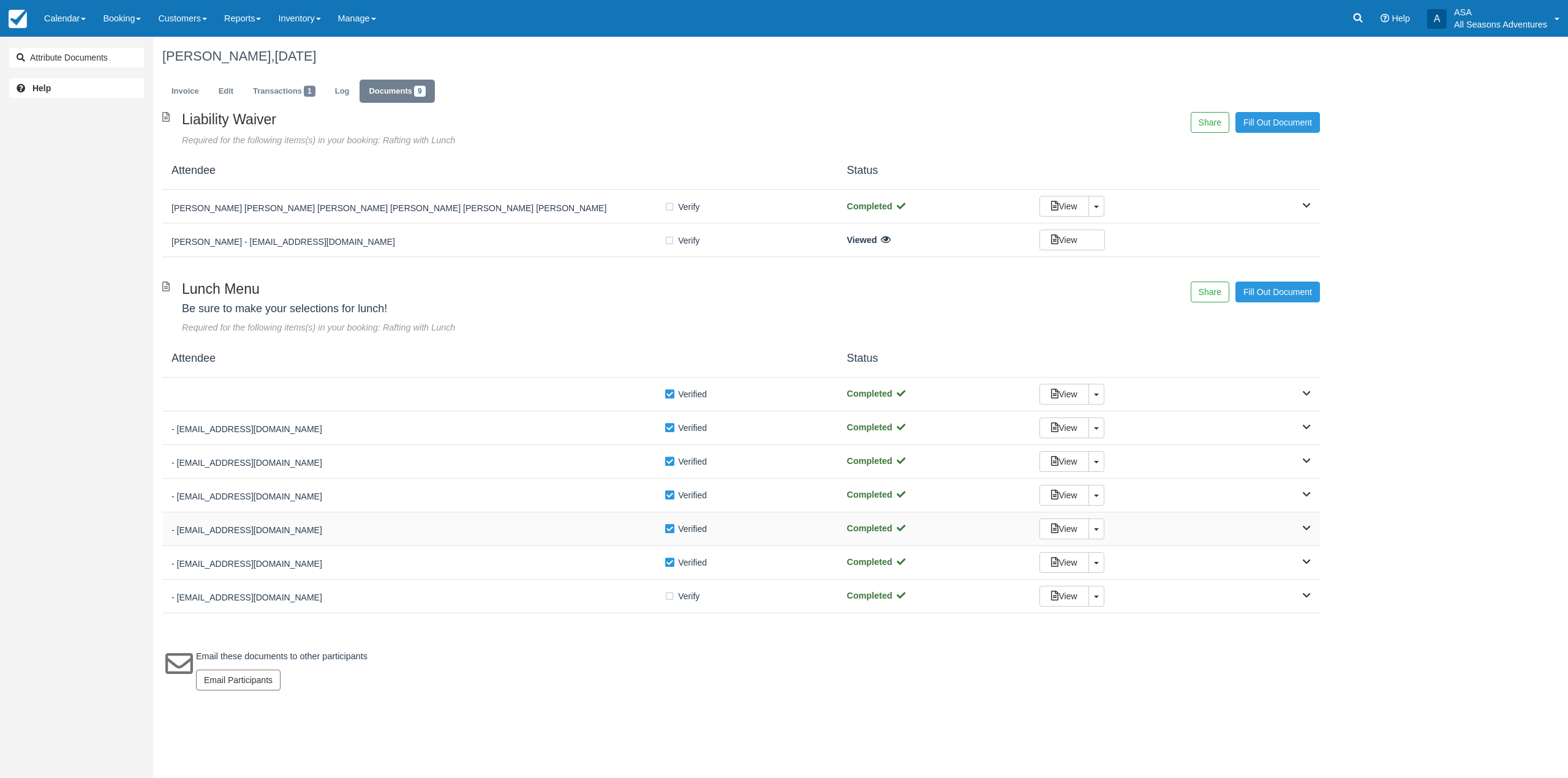
click at [492, 521] on div "- Jake.schroeder13@gmail.com" at bounding box center [418, 528] width 493 height 17
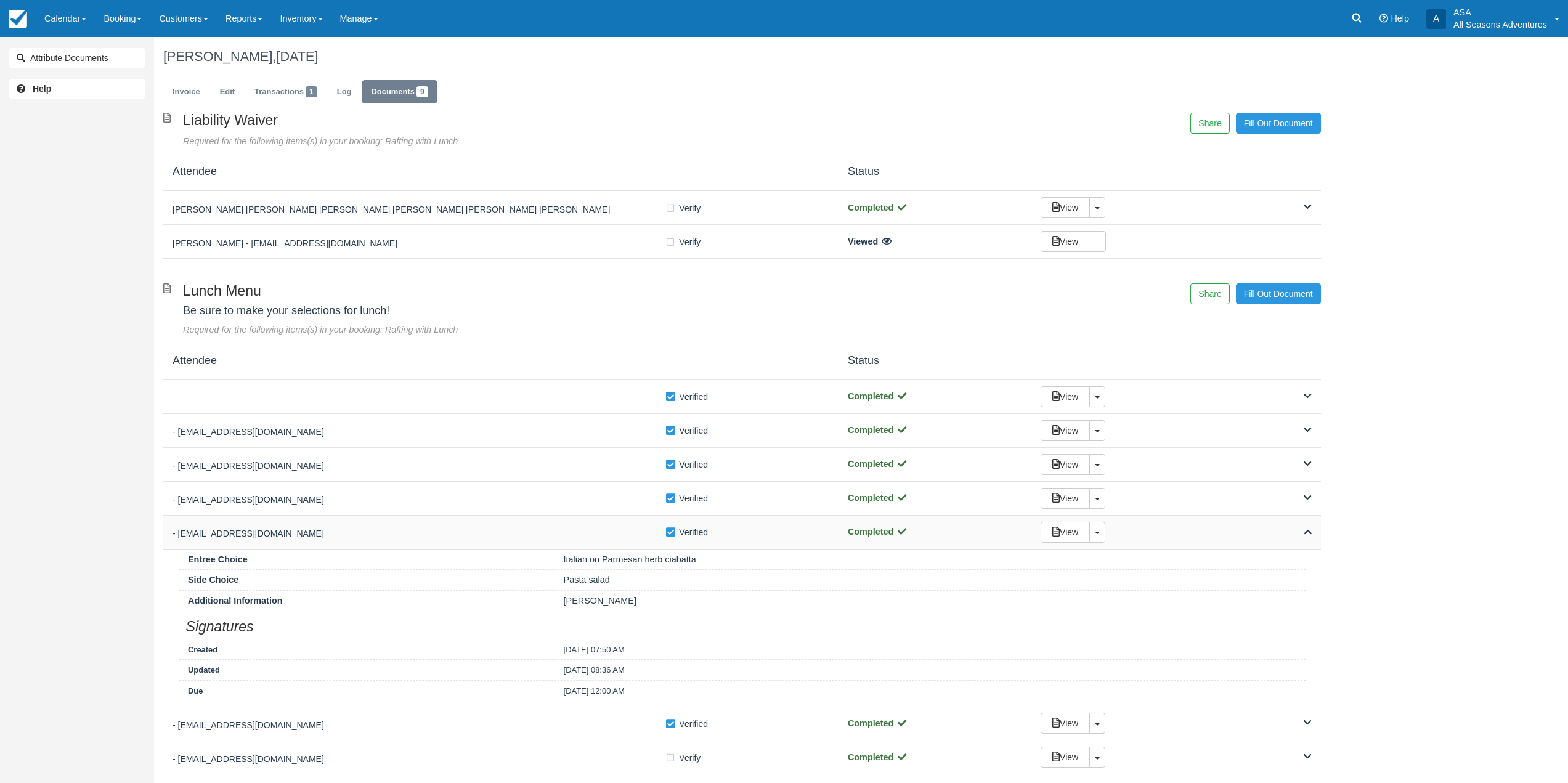
click at [495, 524] on div "- Jake.schroeder13@gmail.com" at bounding box center [419, 531] width 493 height 17
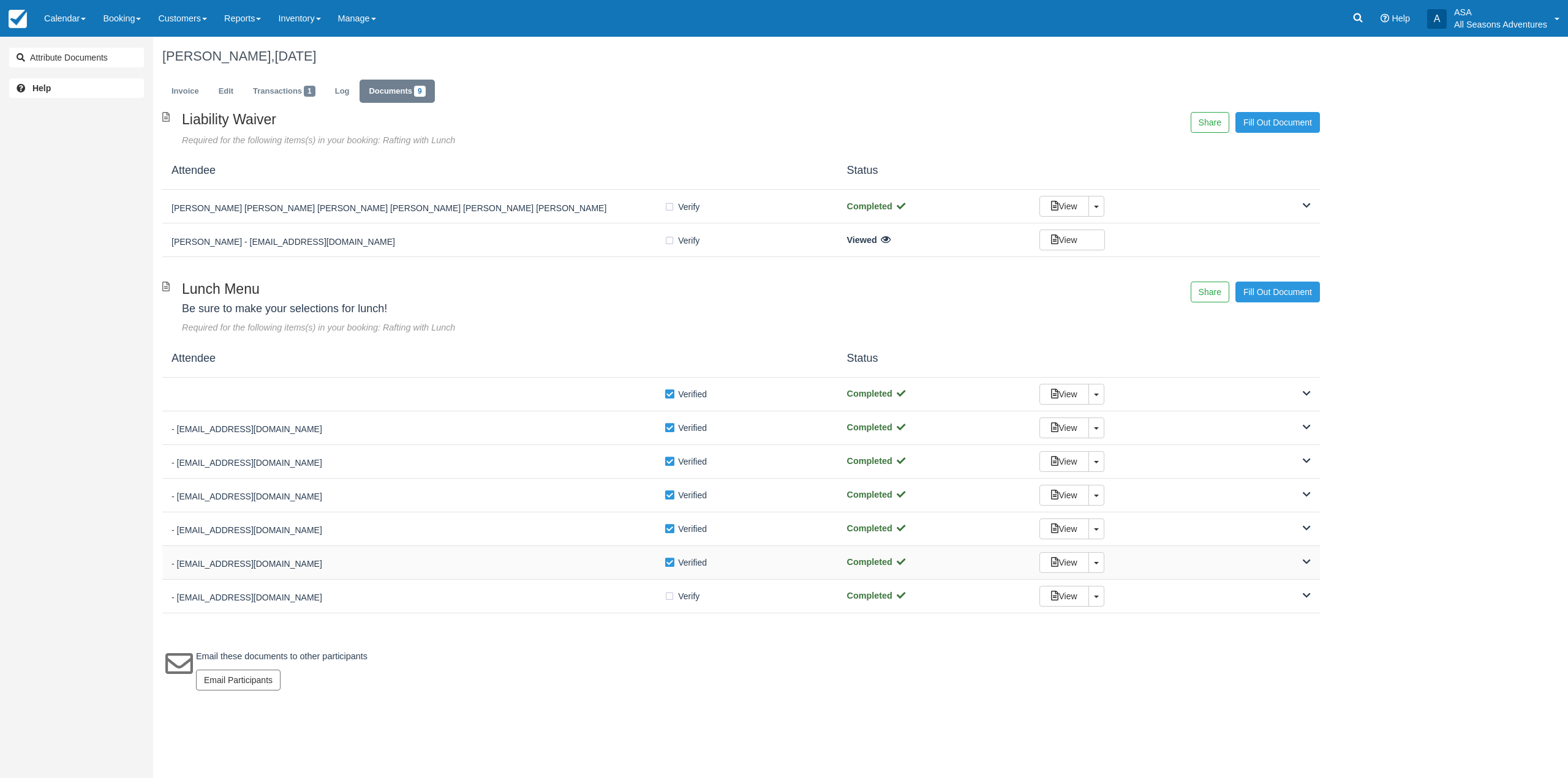
click at [507, 564] on h5 "- Mhand95@gmail.com" at bounding box center [418, 564] width 493 height 9
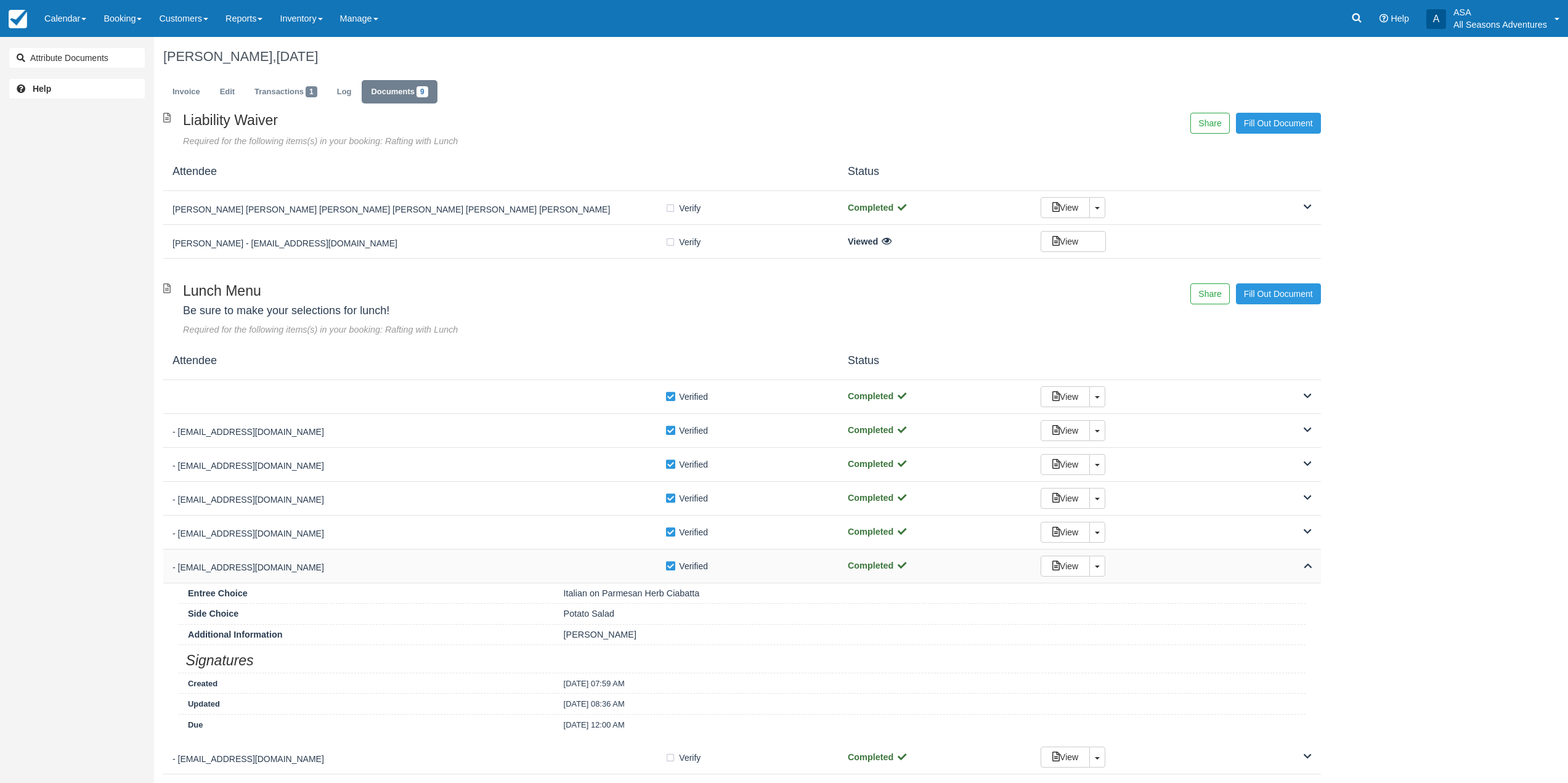
click at [510, 568] on h5 "- Mhand95@gmail.com" at bounding box center [419, 567] width 493 height 9
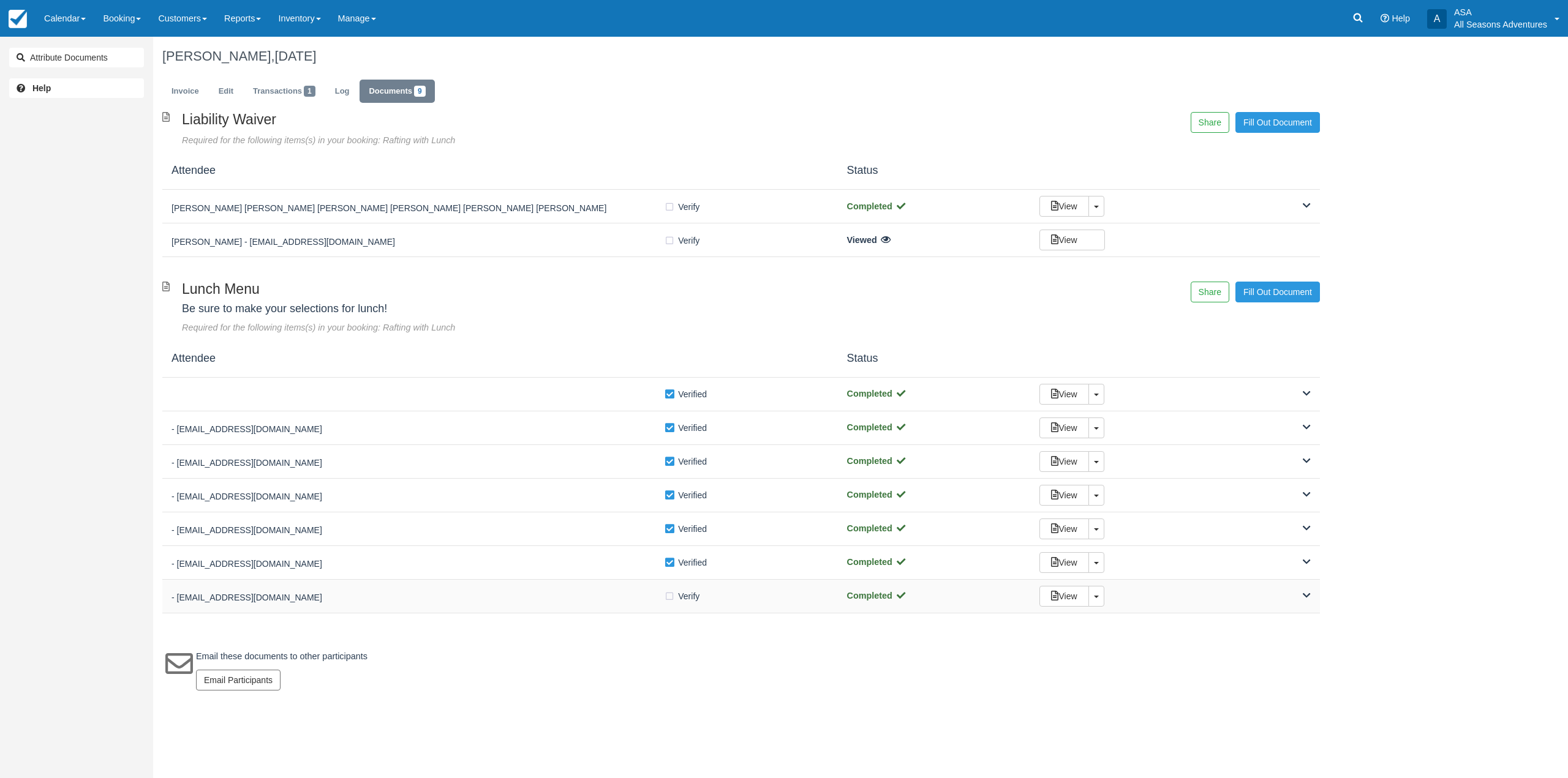
click at [516, 601] on h5 "- Msonburns@gmail.com" at bounding box center [418, 597] width 493 height 9
click at [516, 601] on h5 "- Msonburns@gmail.com" at bounding box center [416, 597] width 490 height 9
click at [516, 567] on h5 "- Mhand95@gmail.com" at bounding box center [418, 564] width 493 height 9
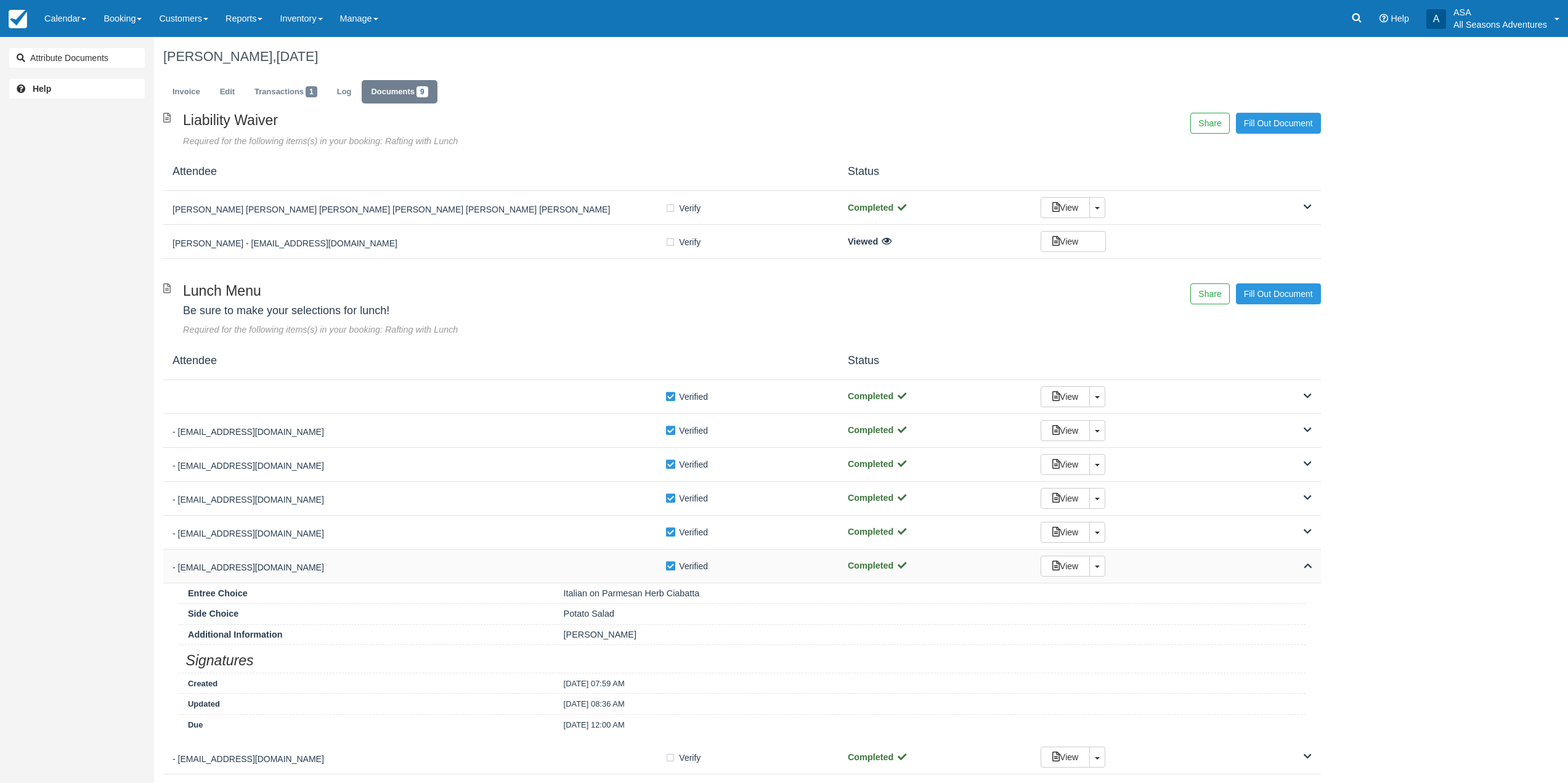
click at [519, 571] on h5 "- Mhand95@gmail.com" at bounding box center [419, 567] width 493 height 9
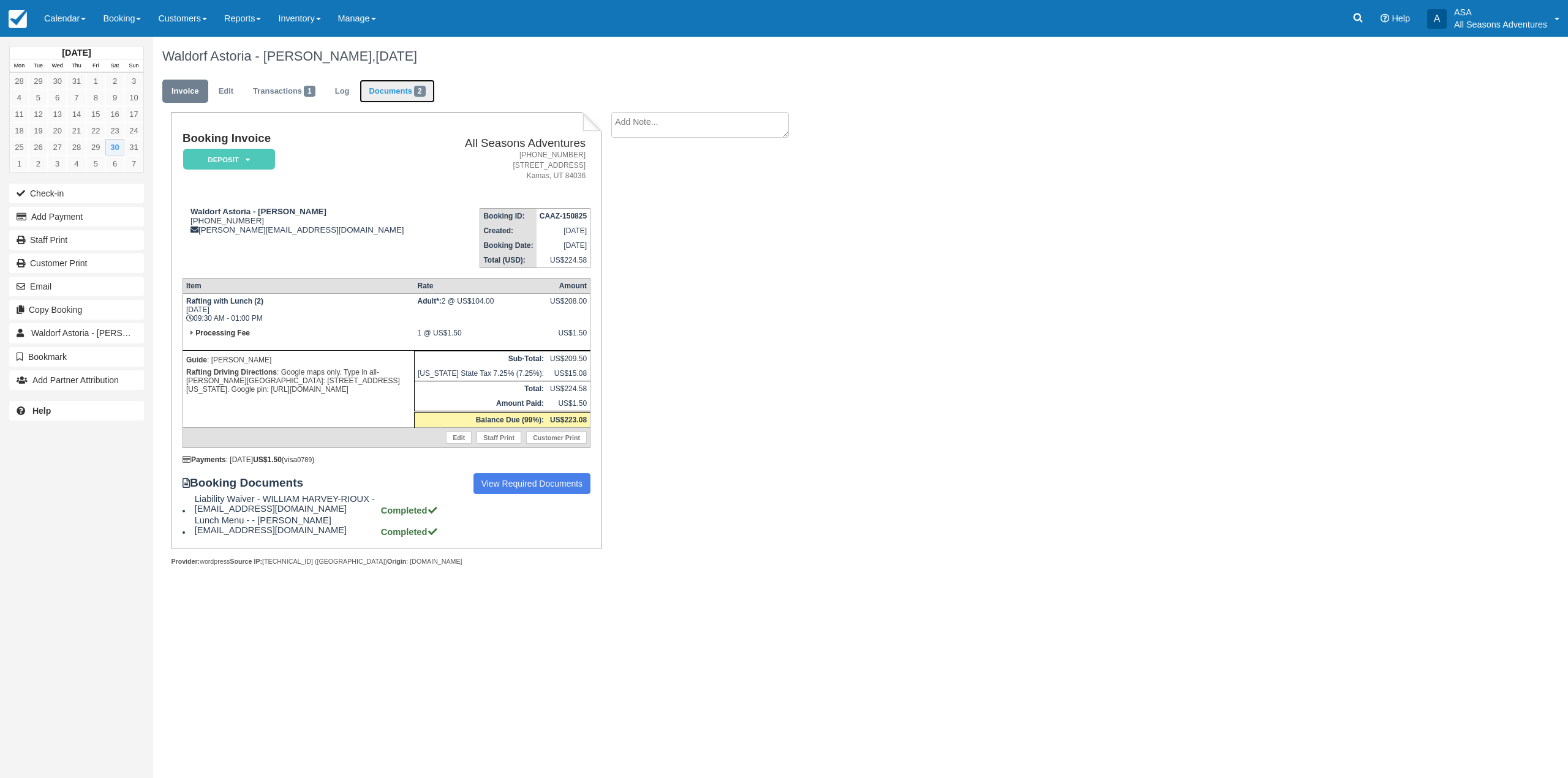
click at [398, 97] on link "Documents 2" at bounding box center [397, 92] width 75 height 24
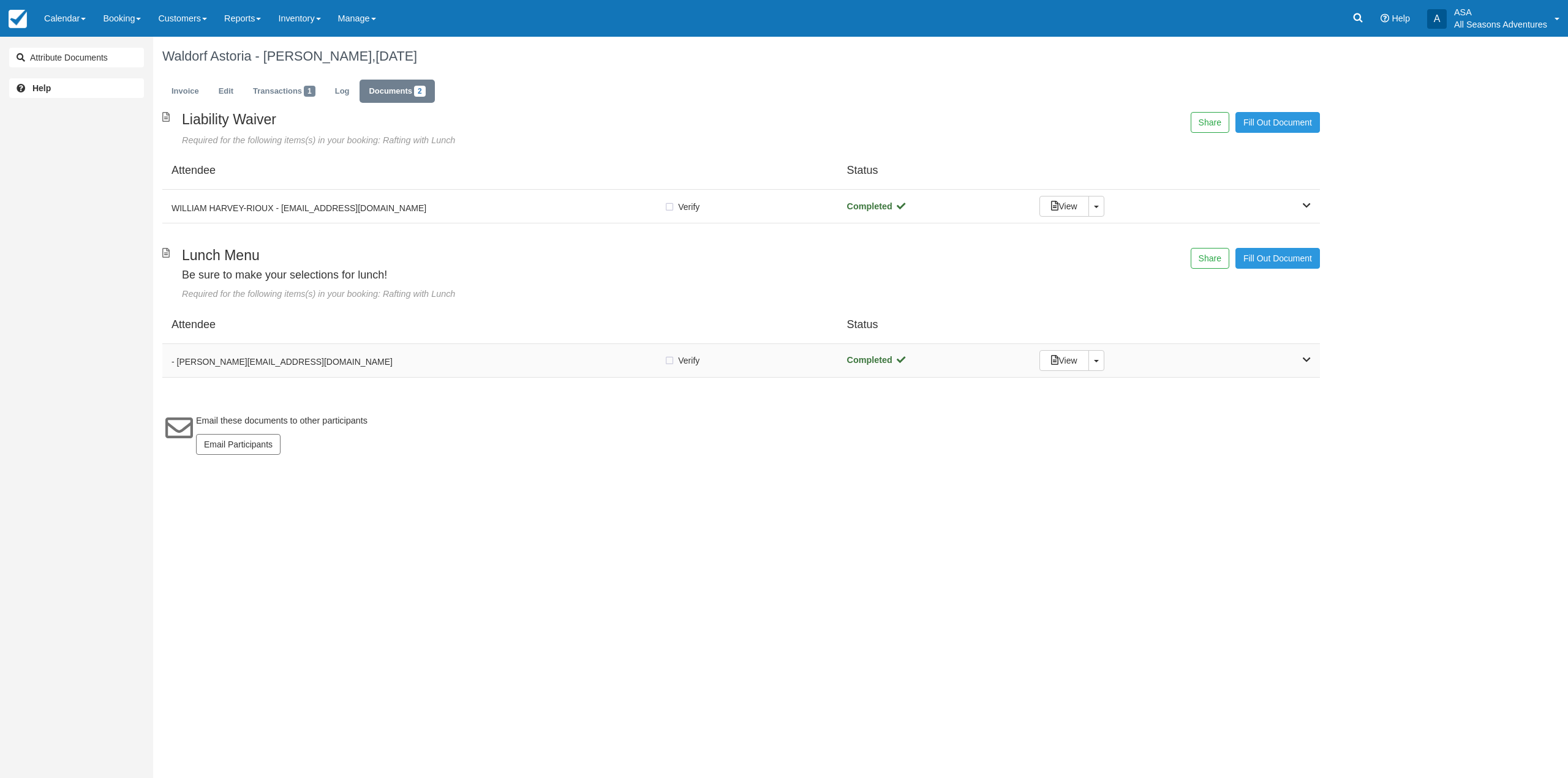
click at [327, 362] on h5 "- celeste@mtbford.com" at bounding box center [418, 362] width 493 height 9
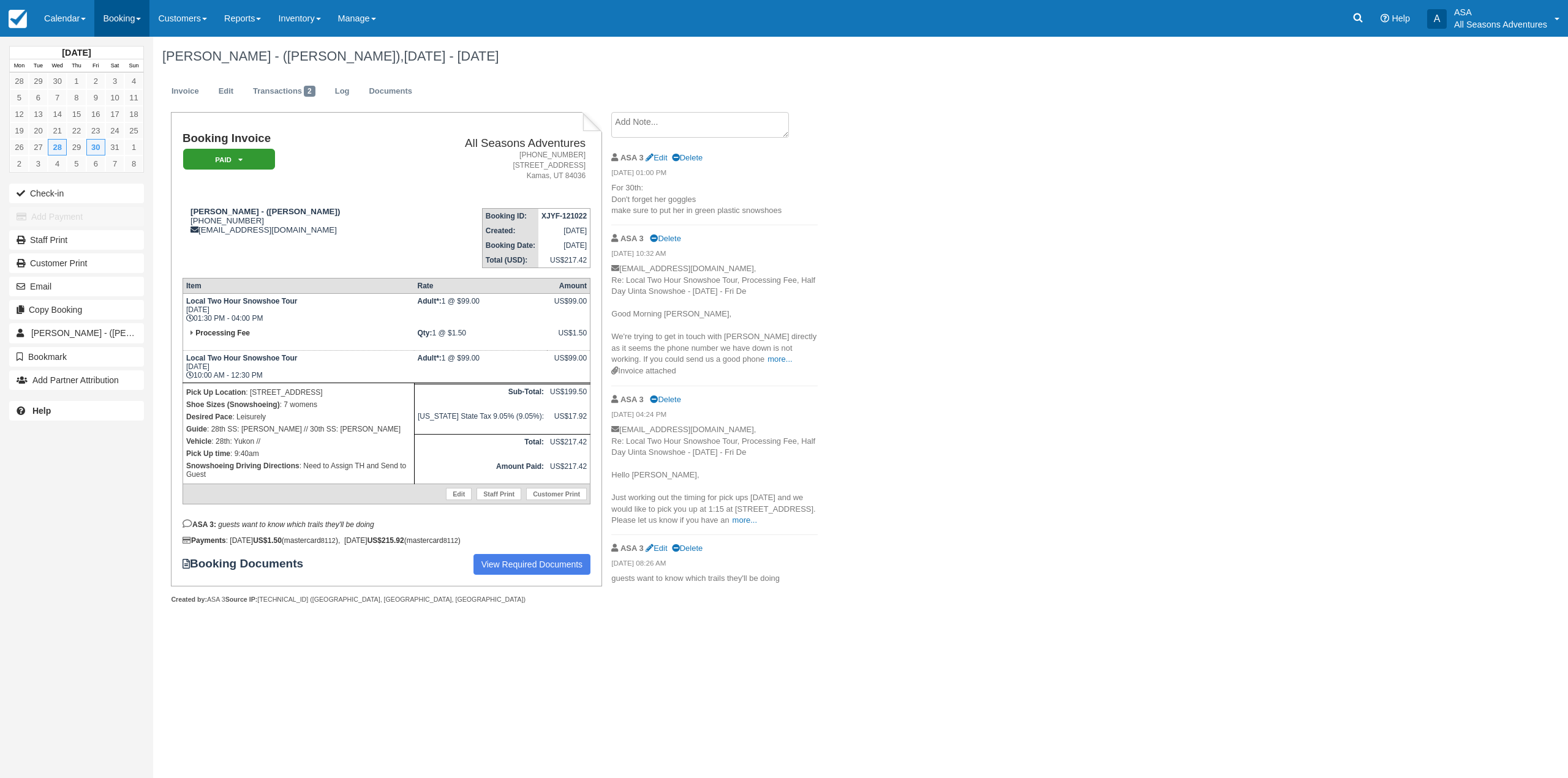
click at [130, 6] on link "Booking" at bounding box center [122, 18] width 55 height 36
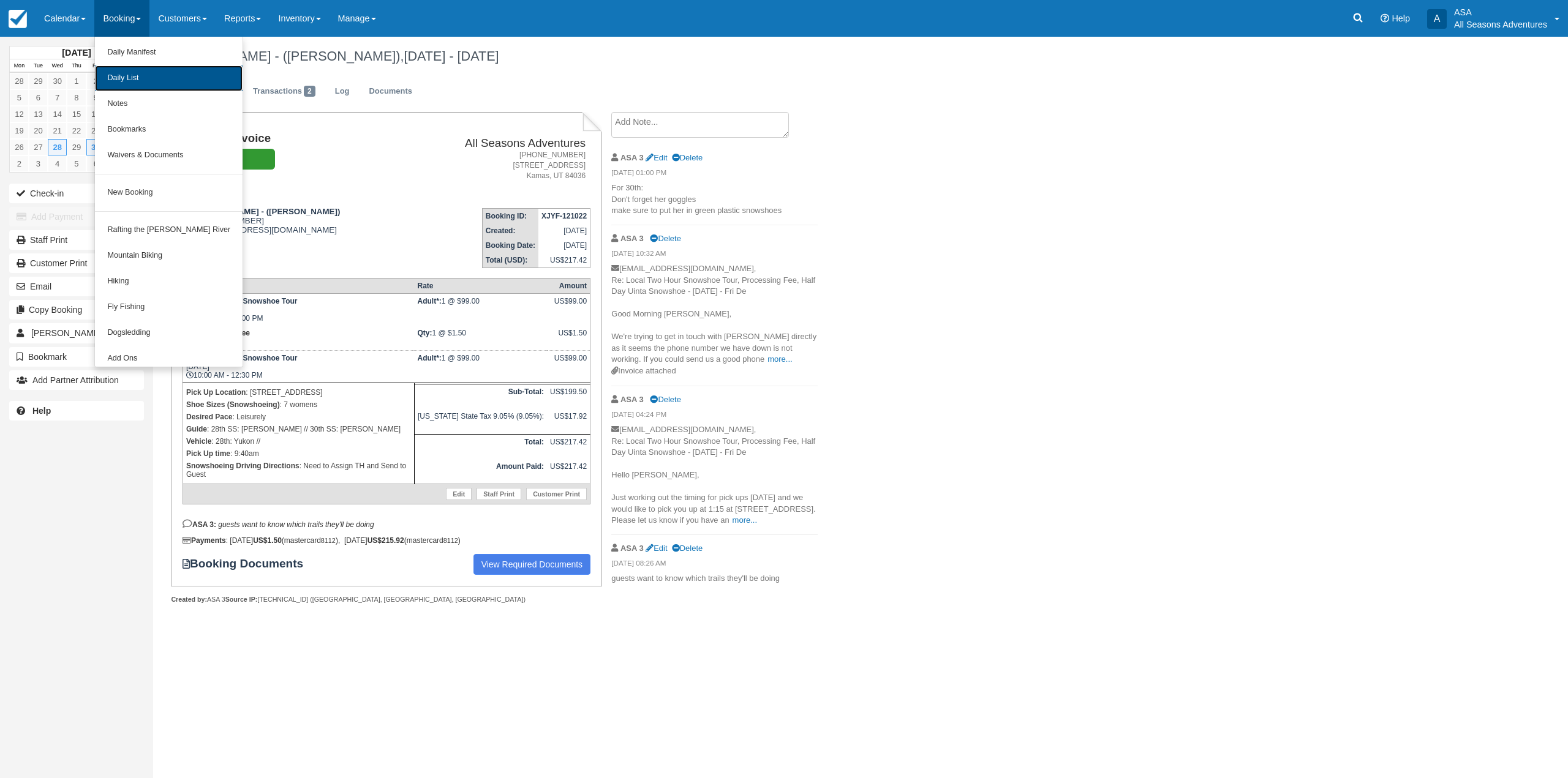
click at [124, 79] on link "Daily List" at bounding box center [169, 78] width 148 height 26
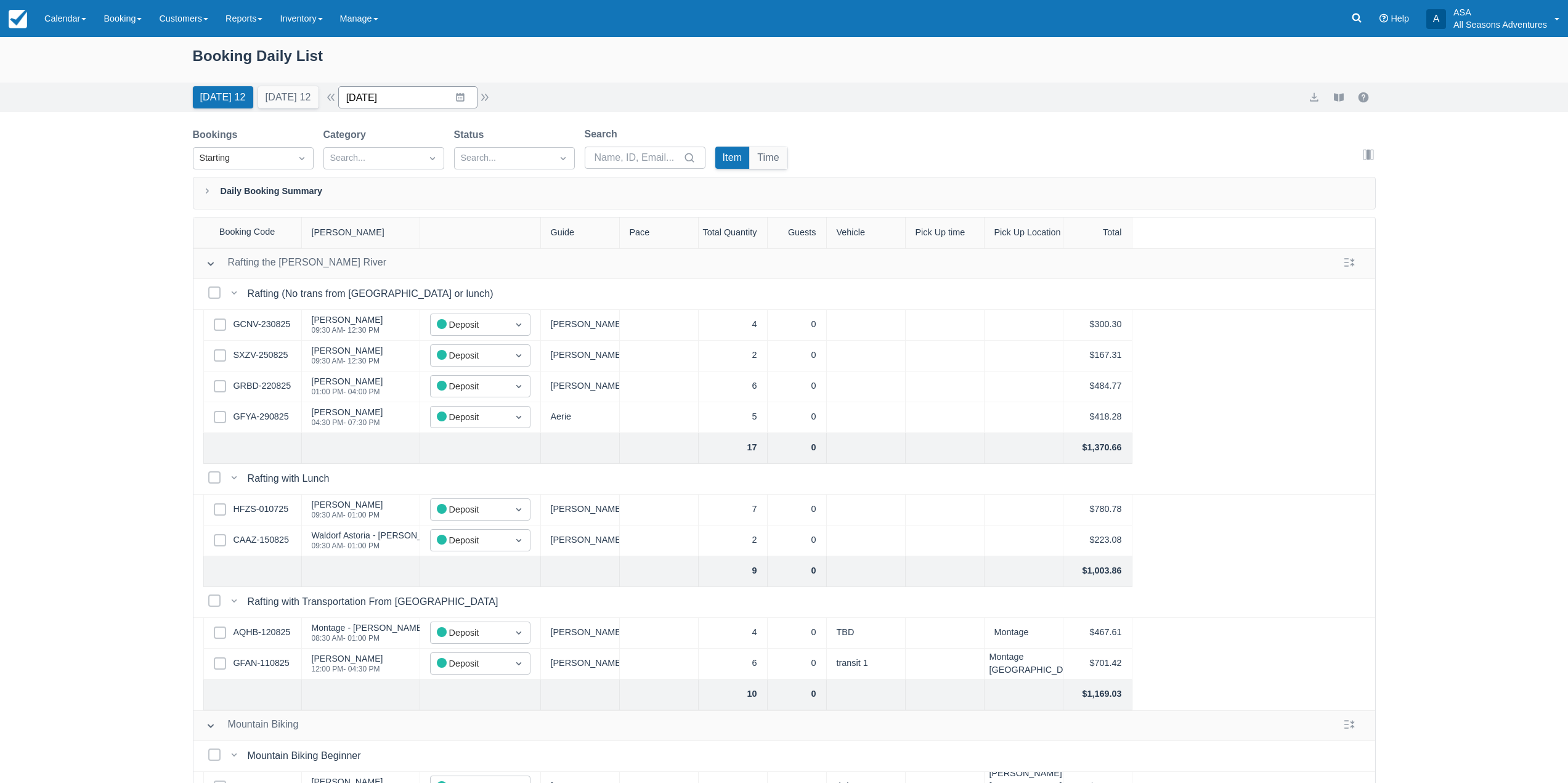
click at [452, 99] on input "[DATE]" at bounding box center [408, 97] width 140 height 22
click at [169, 25] on link "Customers" at bounding box center [183, 18] width 66 height 37
click at [149, 22] on link "Booking" at bounding box center [123, 18] width 56 height 37
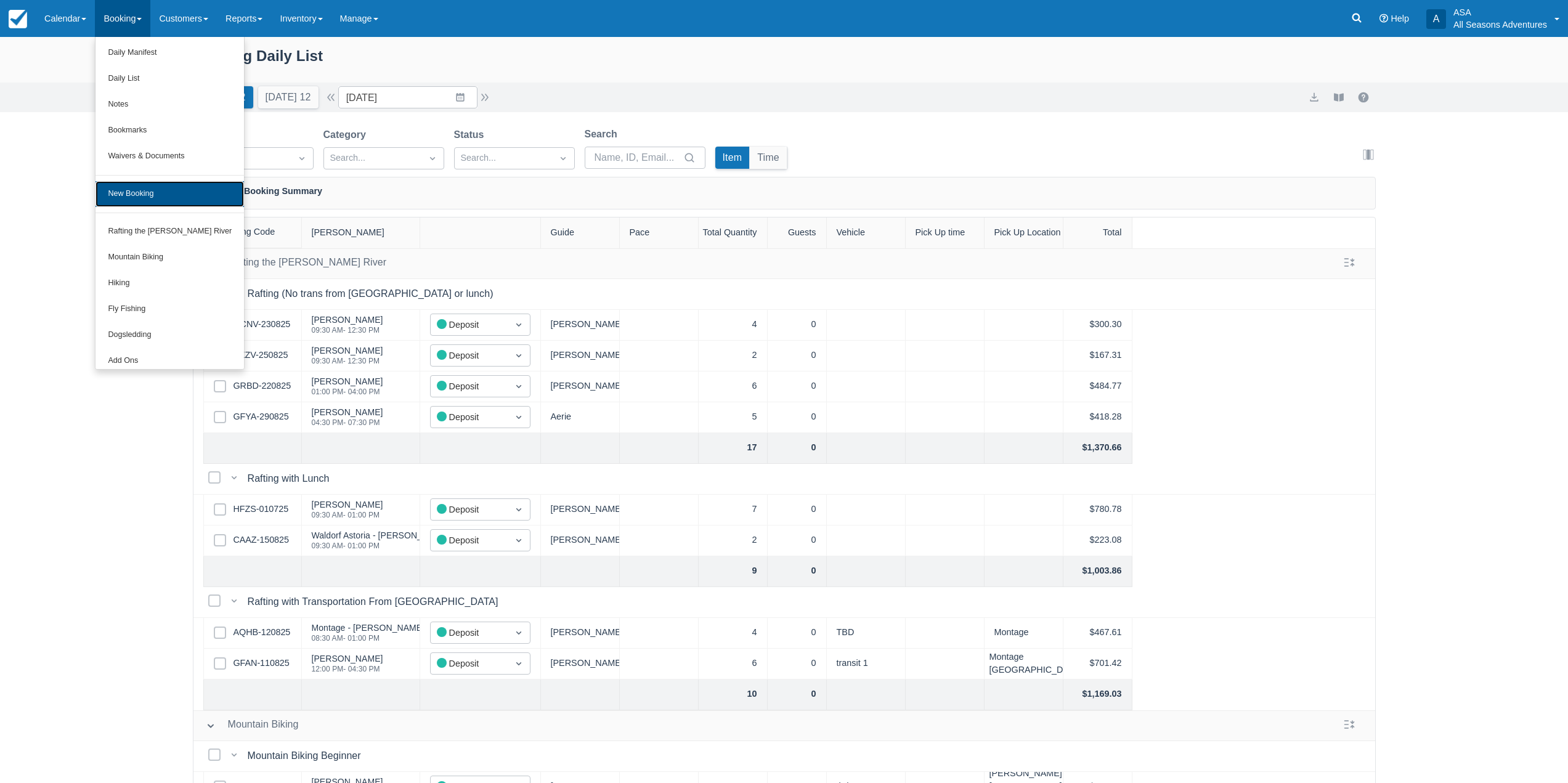
click at [149, 189] on link "New Booking" at bounding box center [170, 194] width 149 height 26
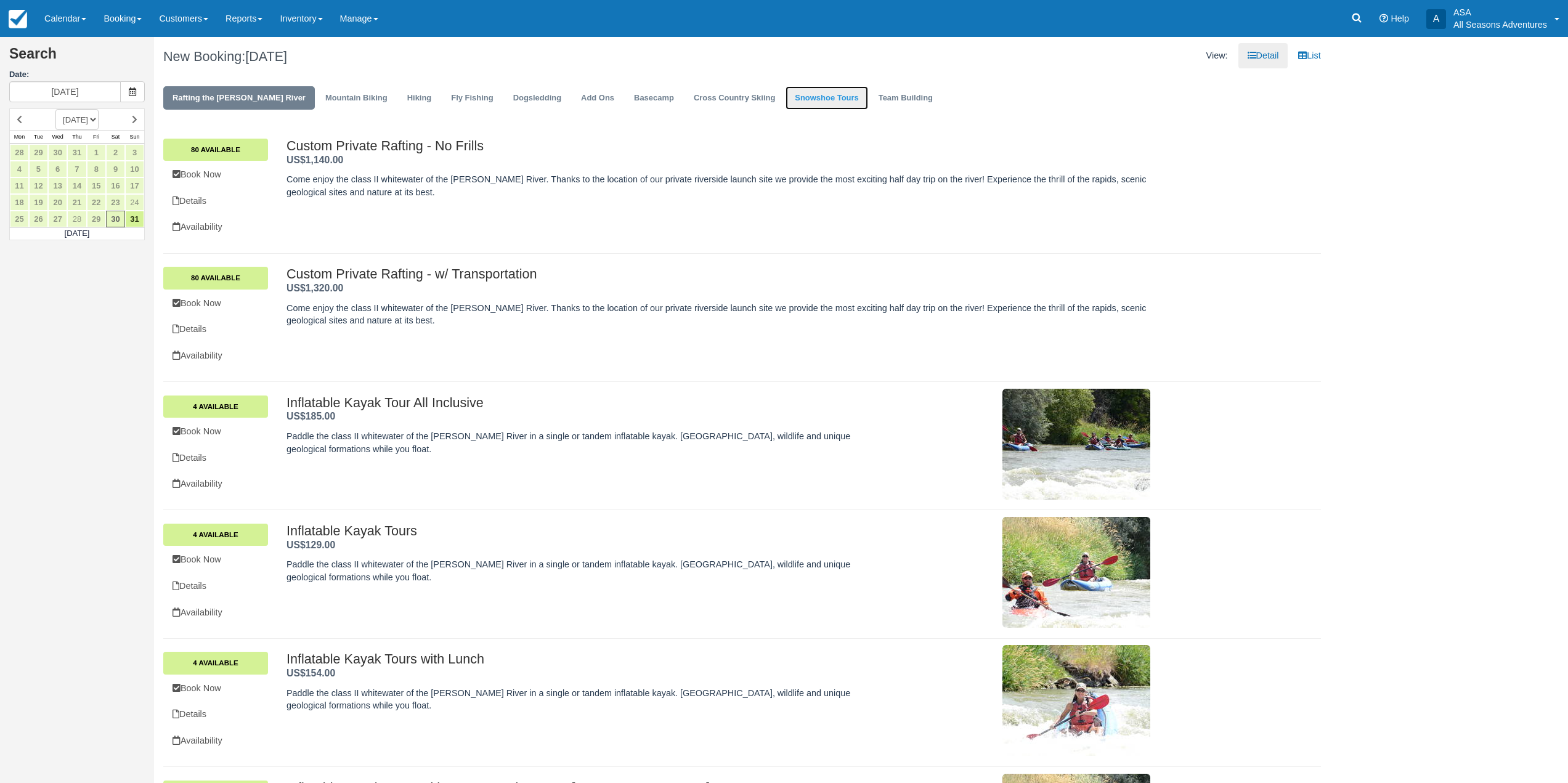
click at [786, 96] on link "Snowshoe Tours" at bounding box center [827, 98] width 82 height 24
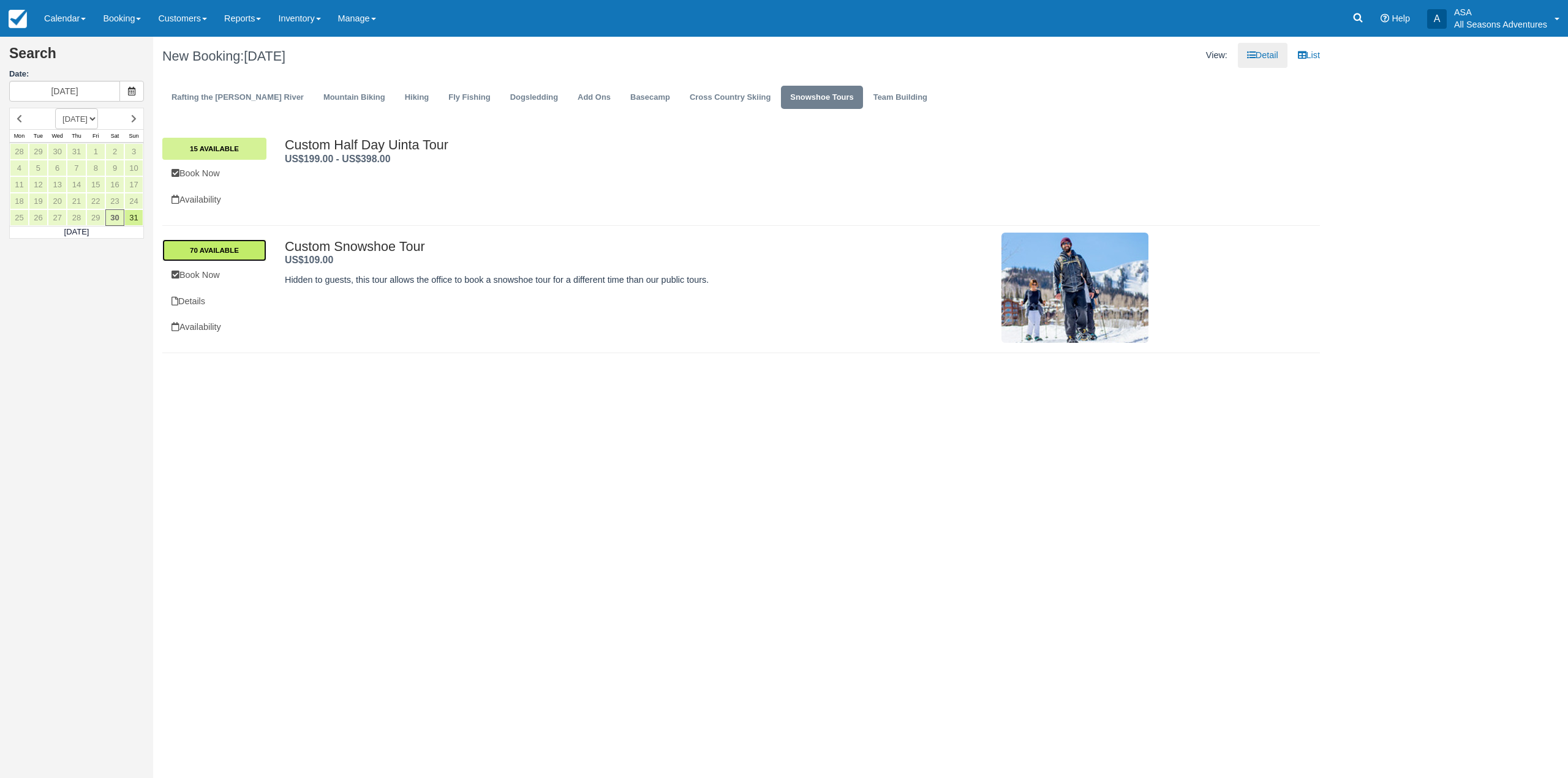
click at [219, 246] on link "70 Available" at bounding box center [214, 250] width 104 height 22
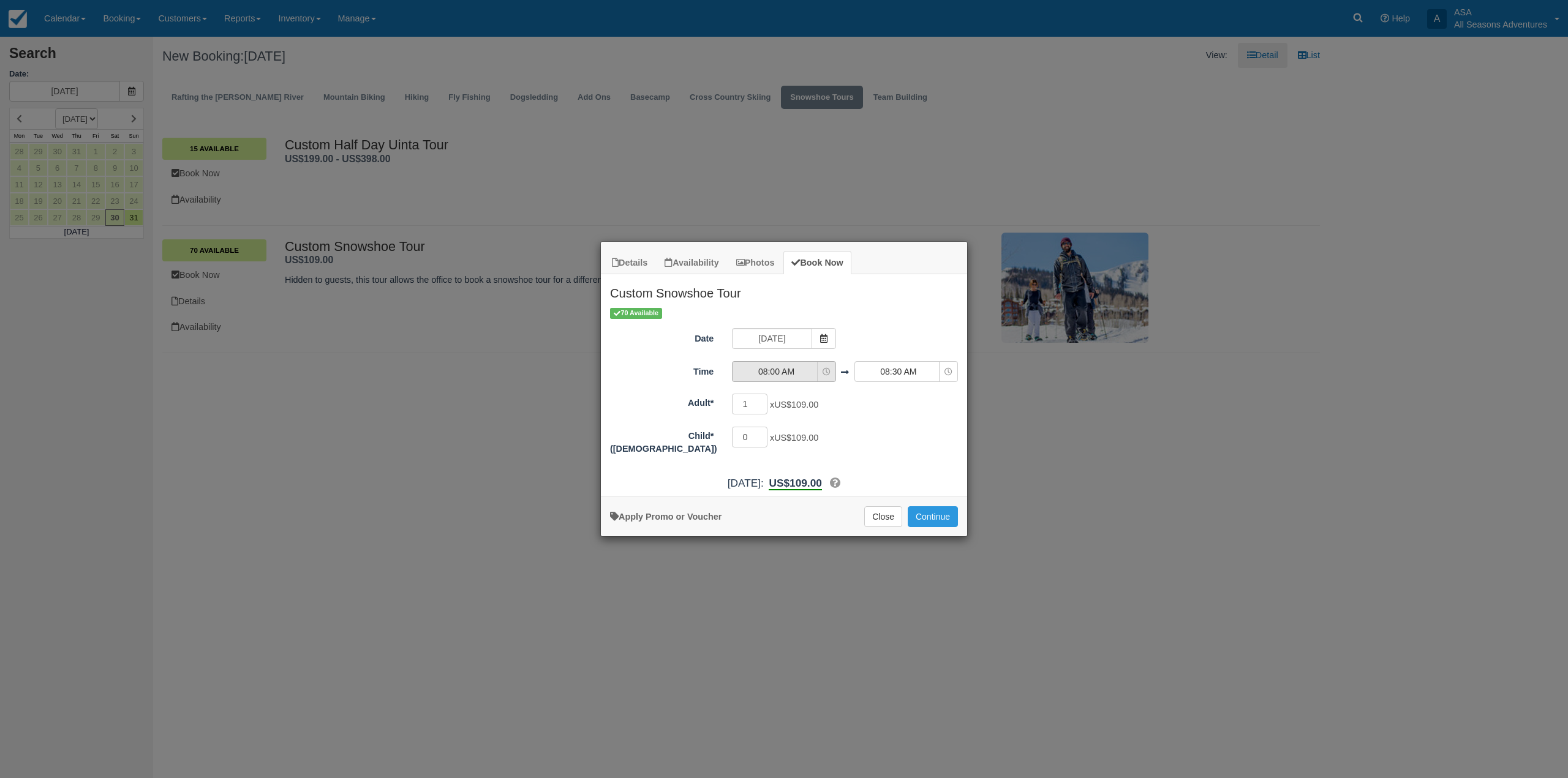
click at [827, 376] on icon "Item Modal" at bounding box center [826, 371] width 8 height 8
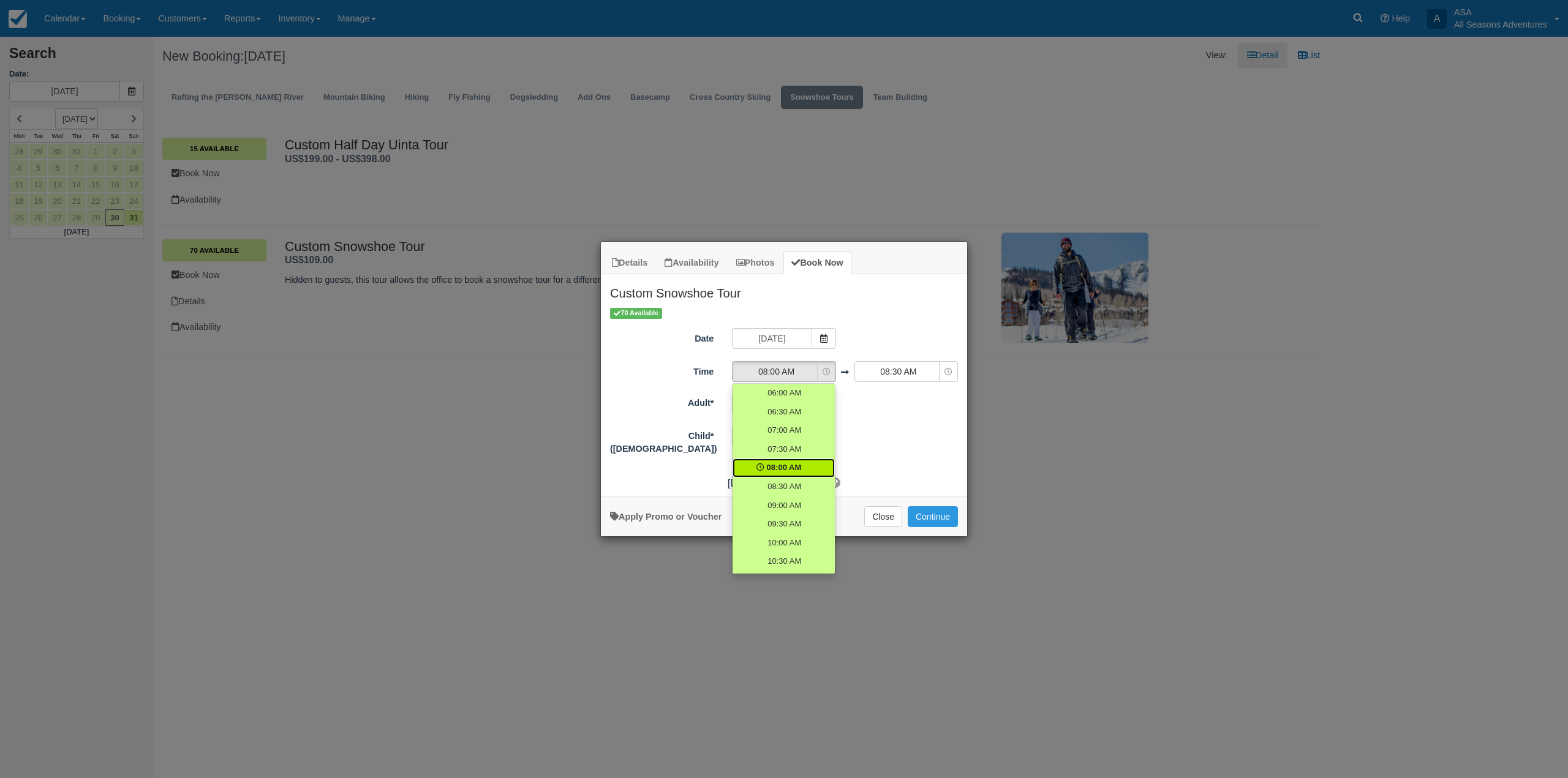
click at [469, 363] on div "Details Availability Photos Book Now Custom Snowshoe Tour Hidden to guests, thi…" at bounding box center [784, 389] width 1568 height 778
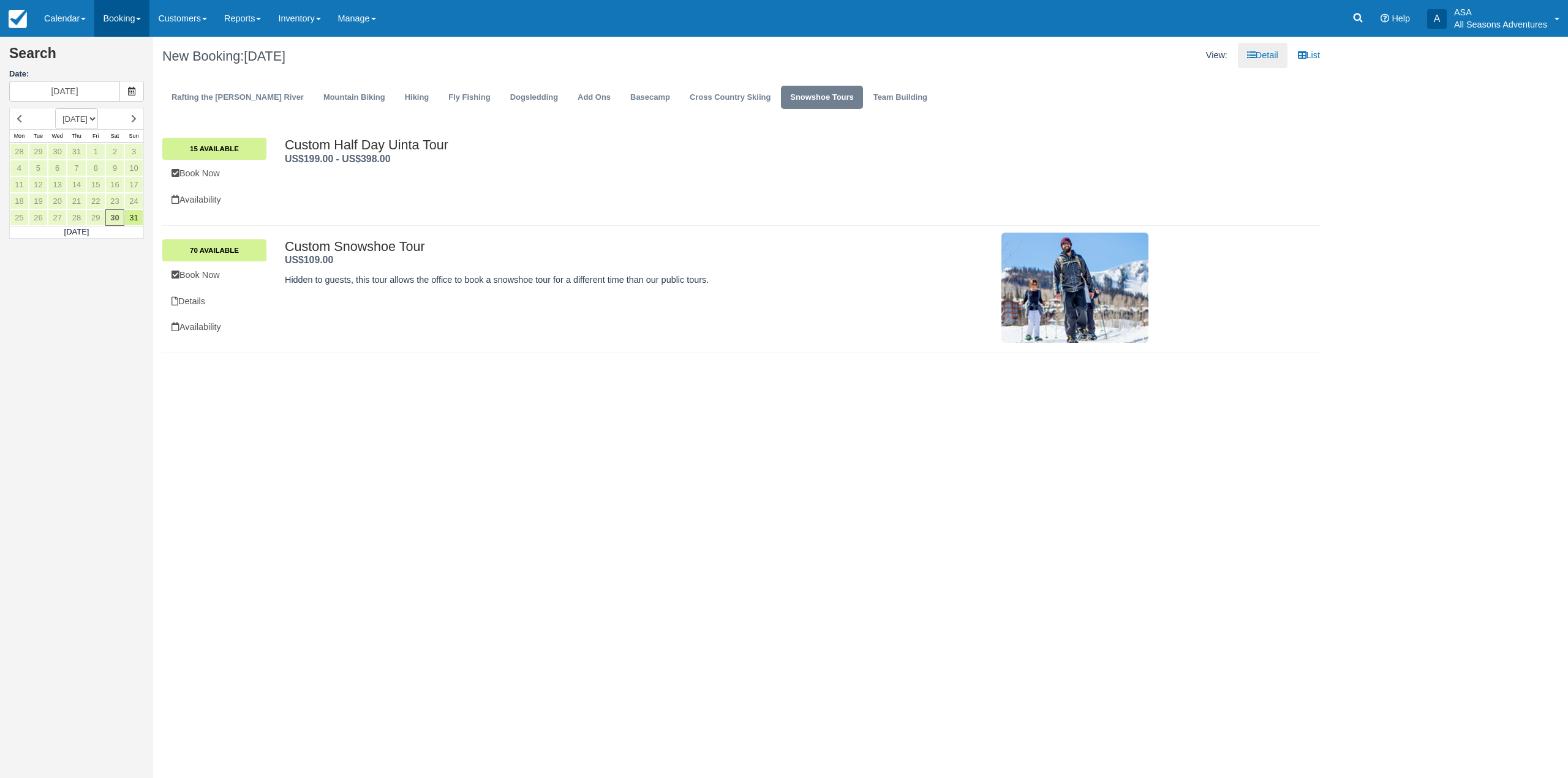
click at [119, 16] on link "Booking" at bounding box center [122, 18] width 55 height 36
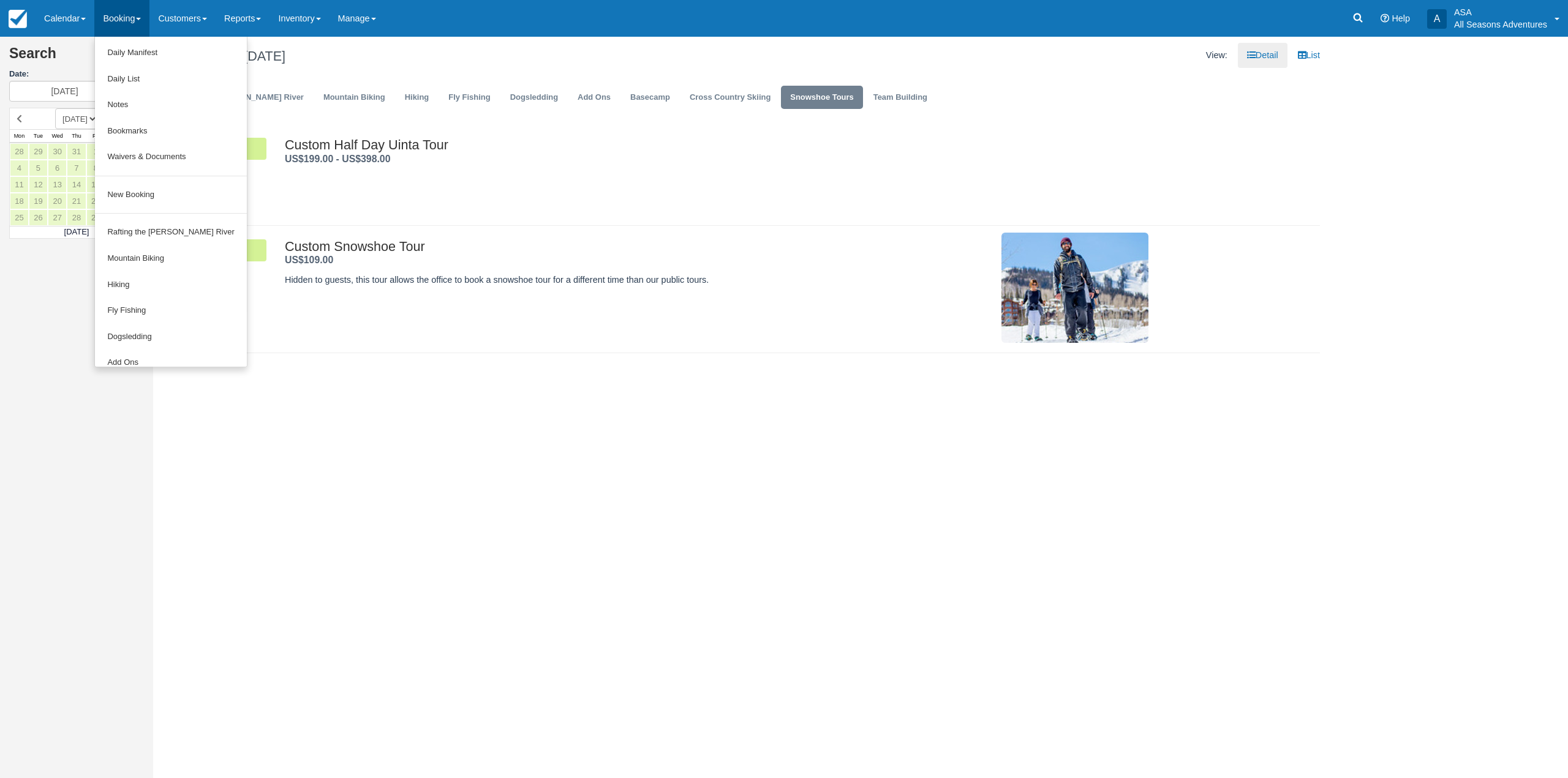
click at [626, 208] on div "Custom Half Day Uinta Tour US$199.00 - US$398.00 . 15 Available Book Now Availa…" at bounding box center [741, 175] width 1176 height 75
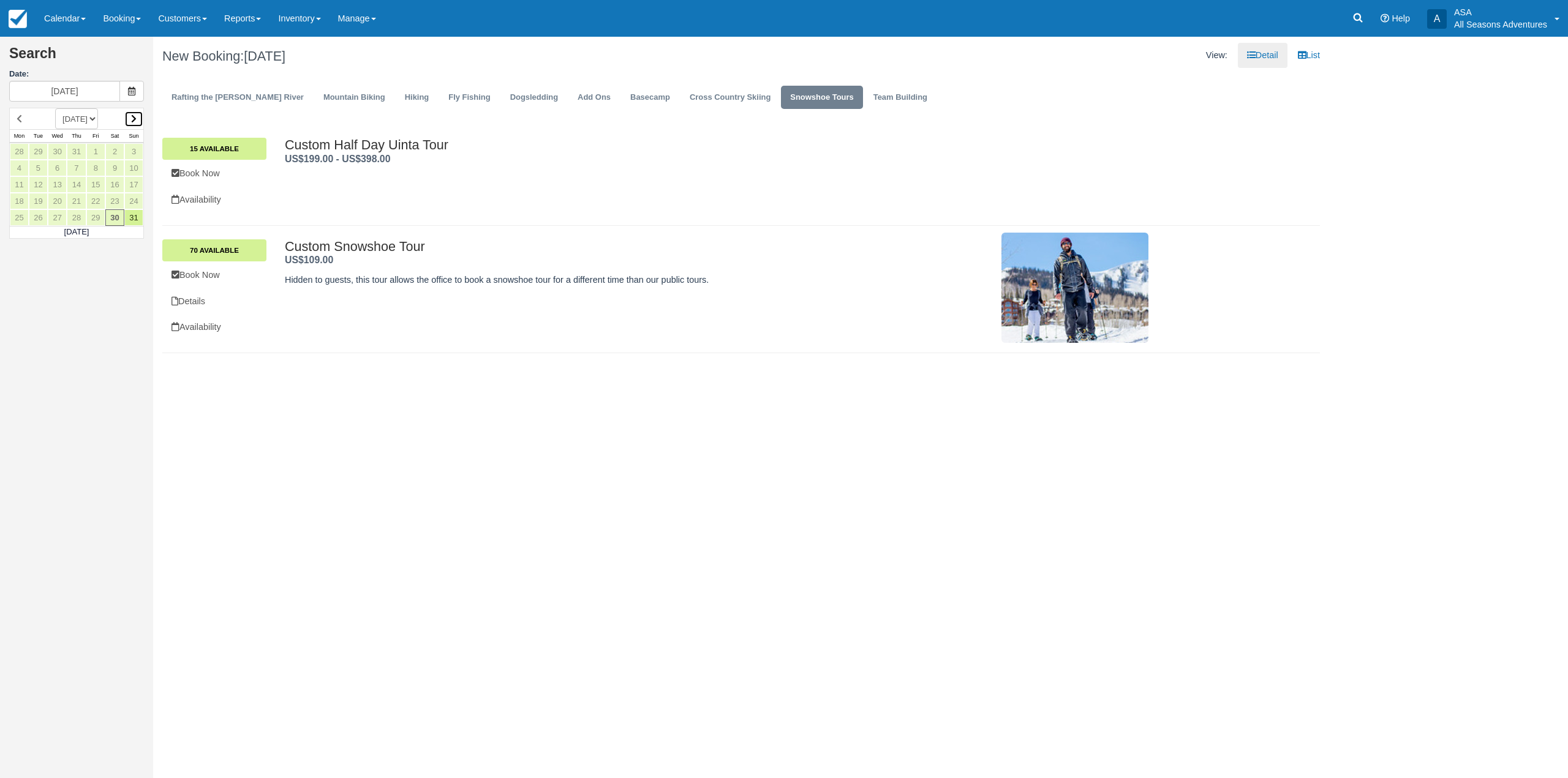
click at [137, 122] on link at bounding box center [133, 119] width 19 height 17
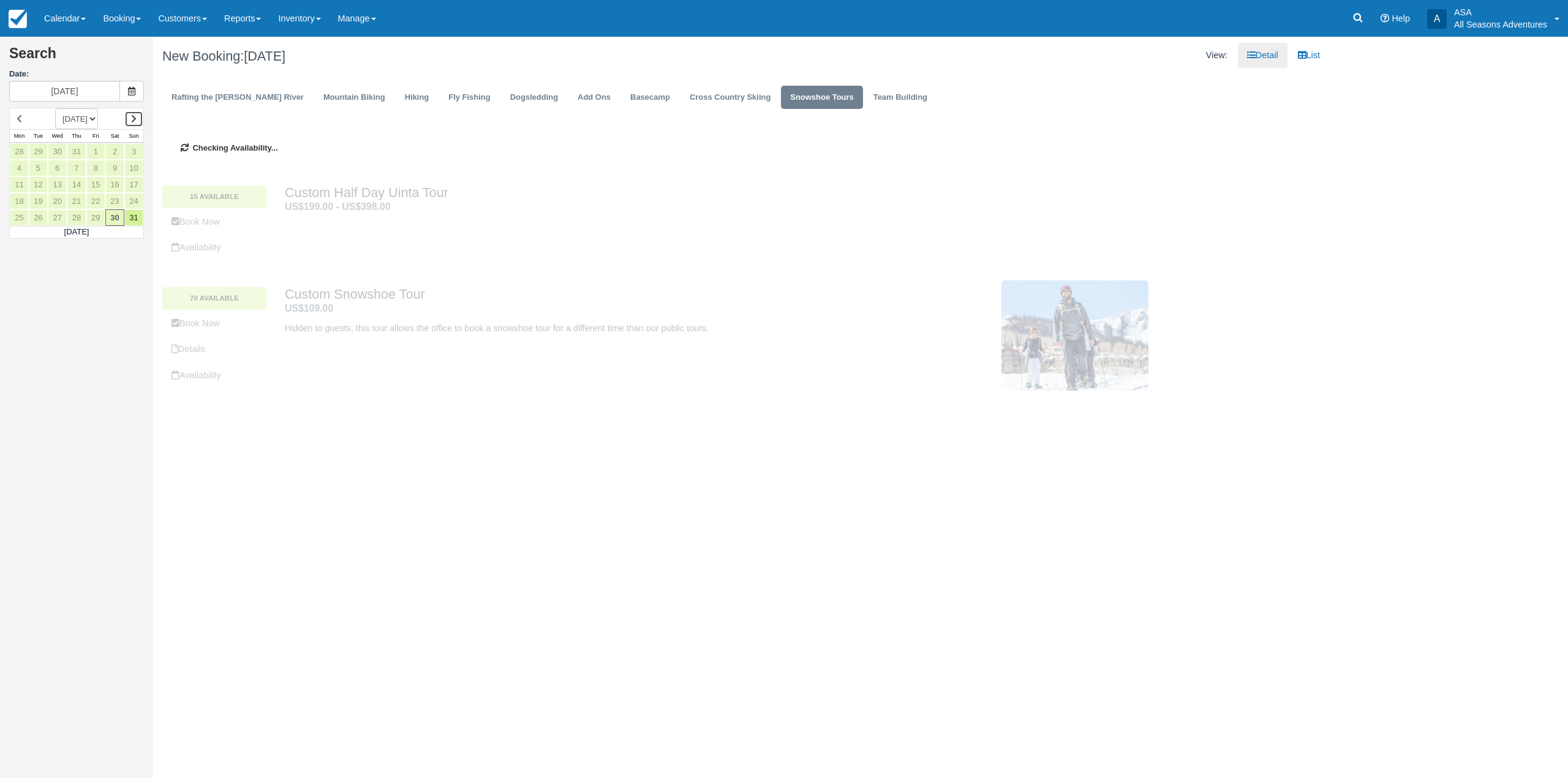
click at [137, 122] on link at bounding box center [133, 119] width 19 height 17
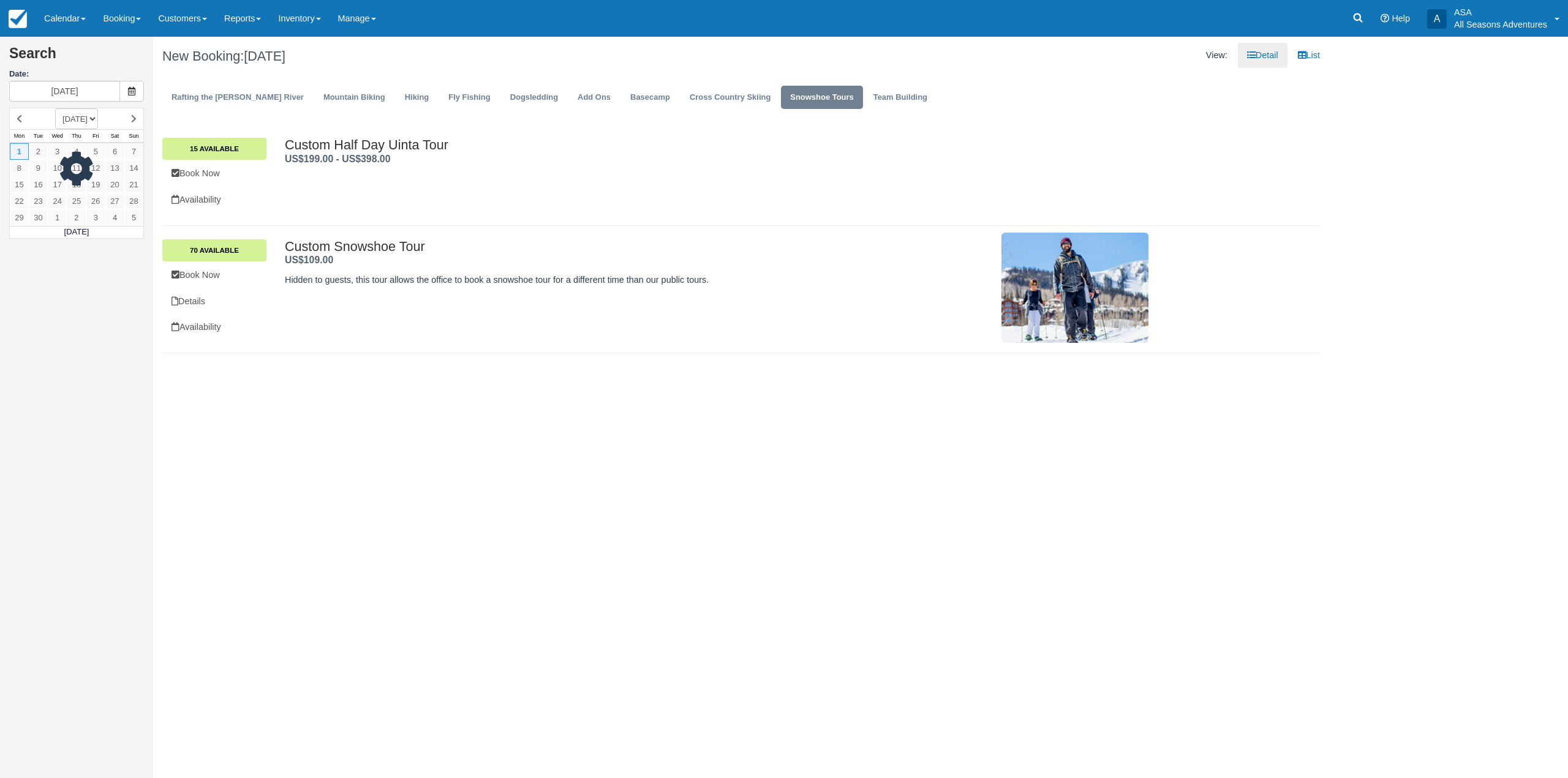
click at [137, 122] on div at bounding box center [76, 173] width 135 height 131
click at [135, 122] on icon at bounding box center [134, 118] width 6 height 8
click at [135, 122] on div at bounding box center [76, 173] width 135 height 131
click at [134, 122] on icon at bounding box center [134, 118] width 6 height 8
click at [134, 122] on div at bounding box center [76, 173] width 135 height 131
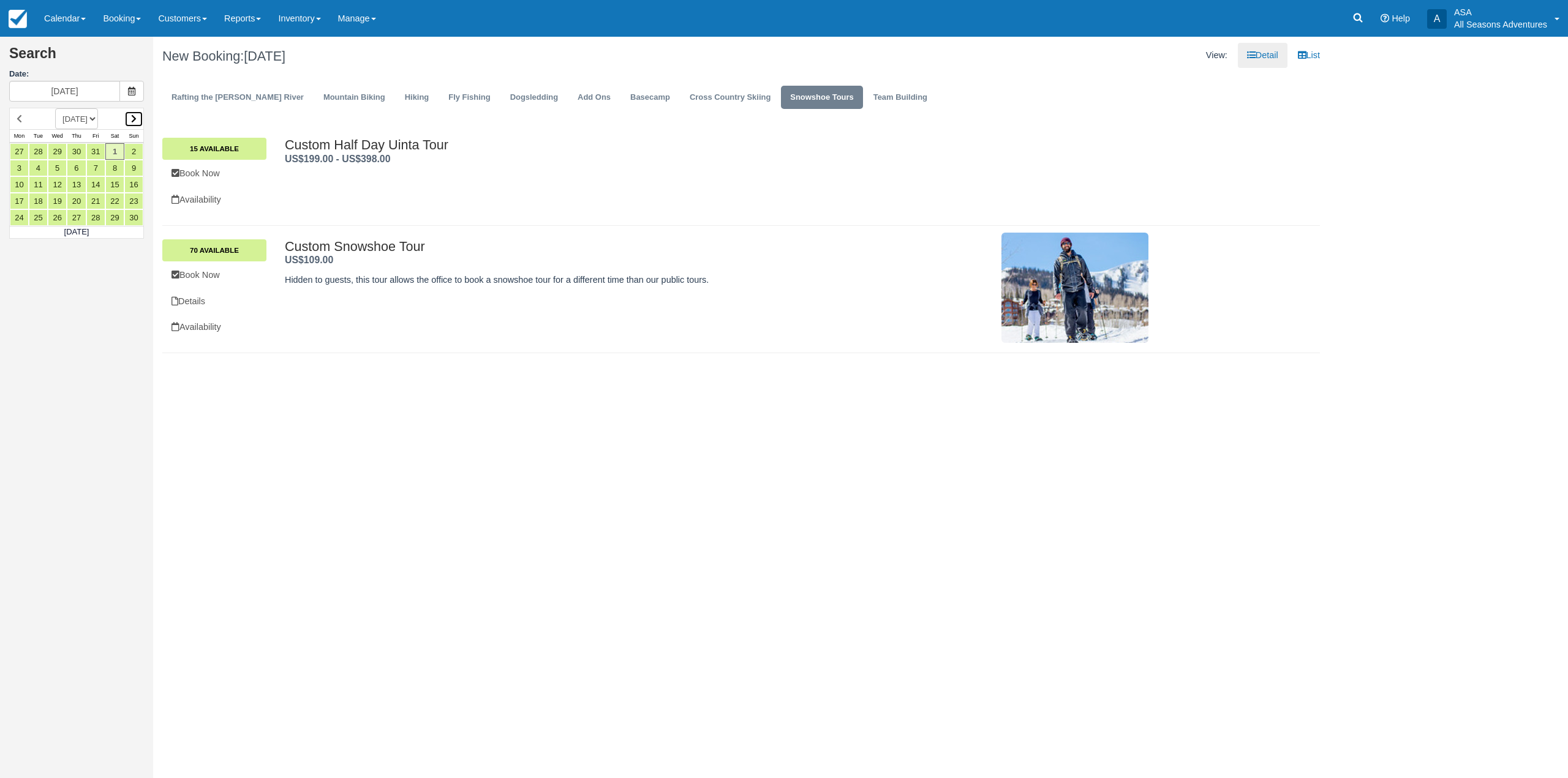
click at [134, 122] on icon at bounding box center [134, 118] width 6 height 8
click at [24, 200] on link "22" at bounding box center [19, 201] width 19 height 17
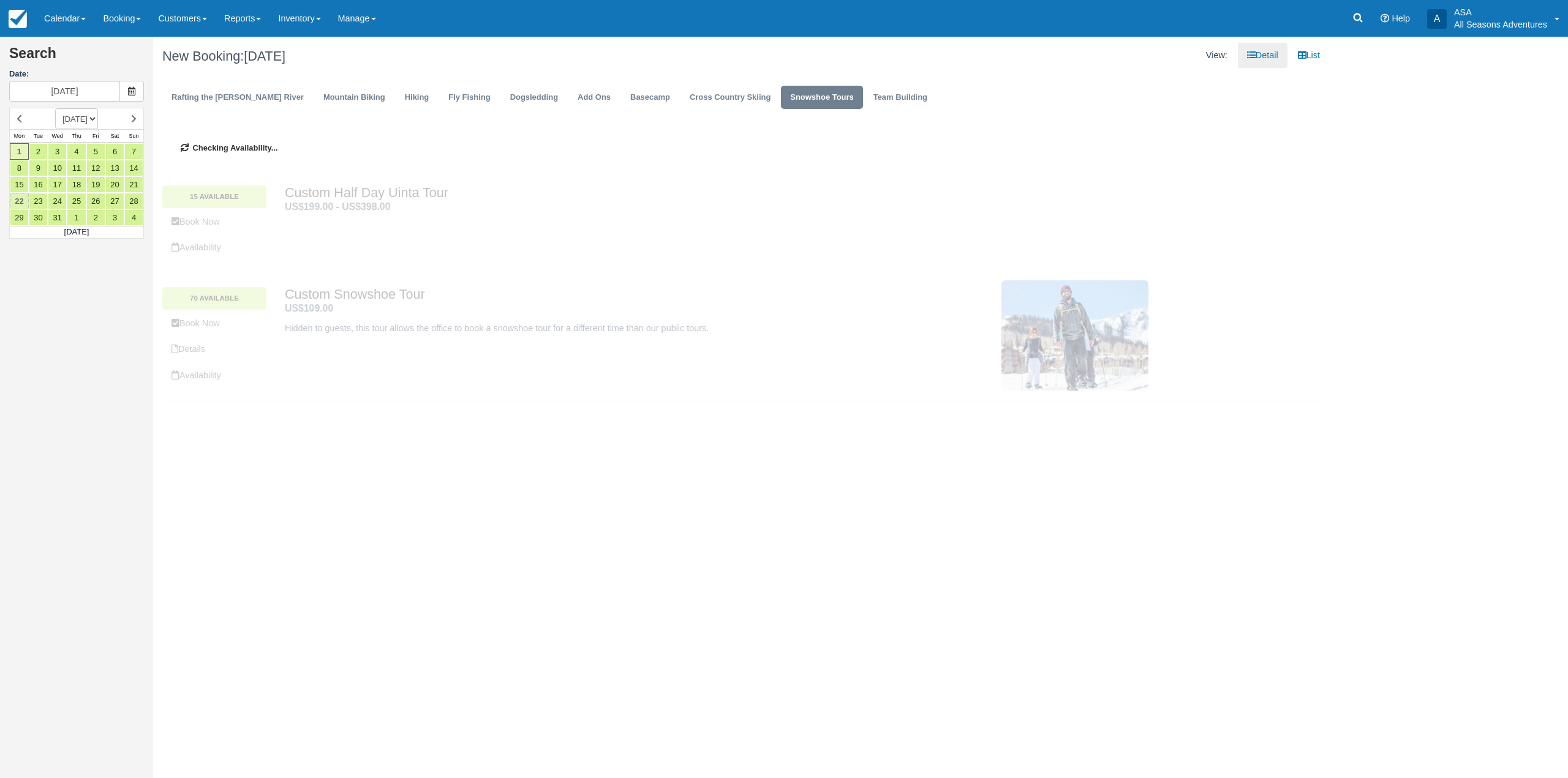
type input "12/22/25"
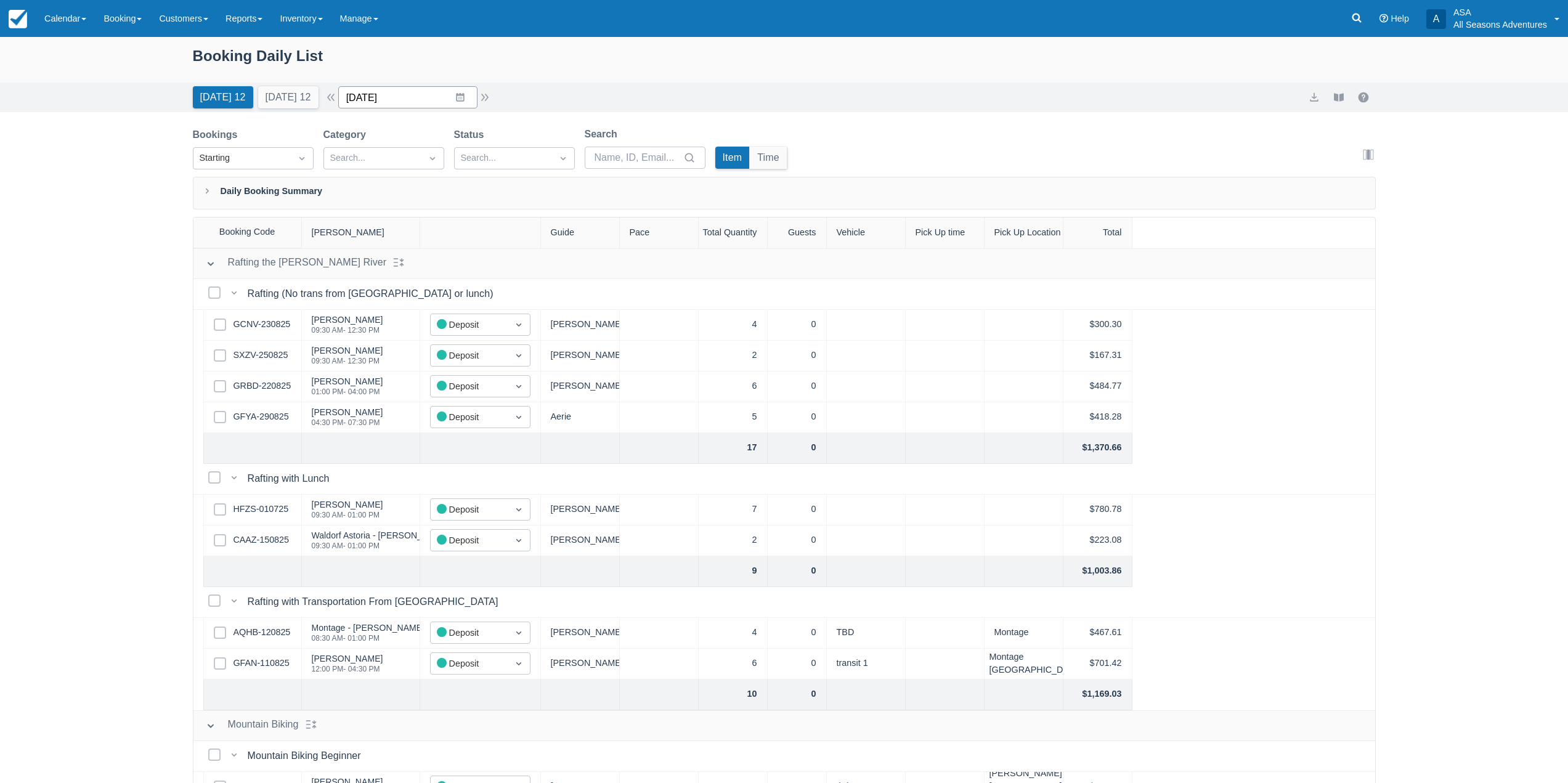
click at [459, 100] on input "[DATE]" at bounding box center [408, 97] width 140 height 22
click at [361, 145] on div "Move backward to switch to the previous month." at bounding box center [364, 148] width 24 height 20
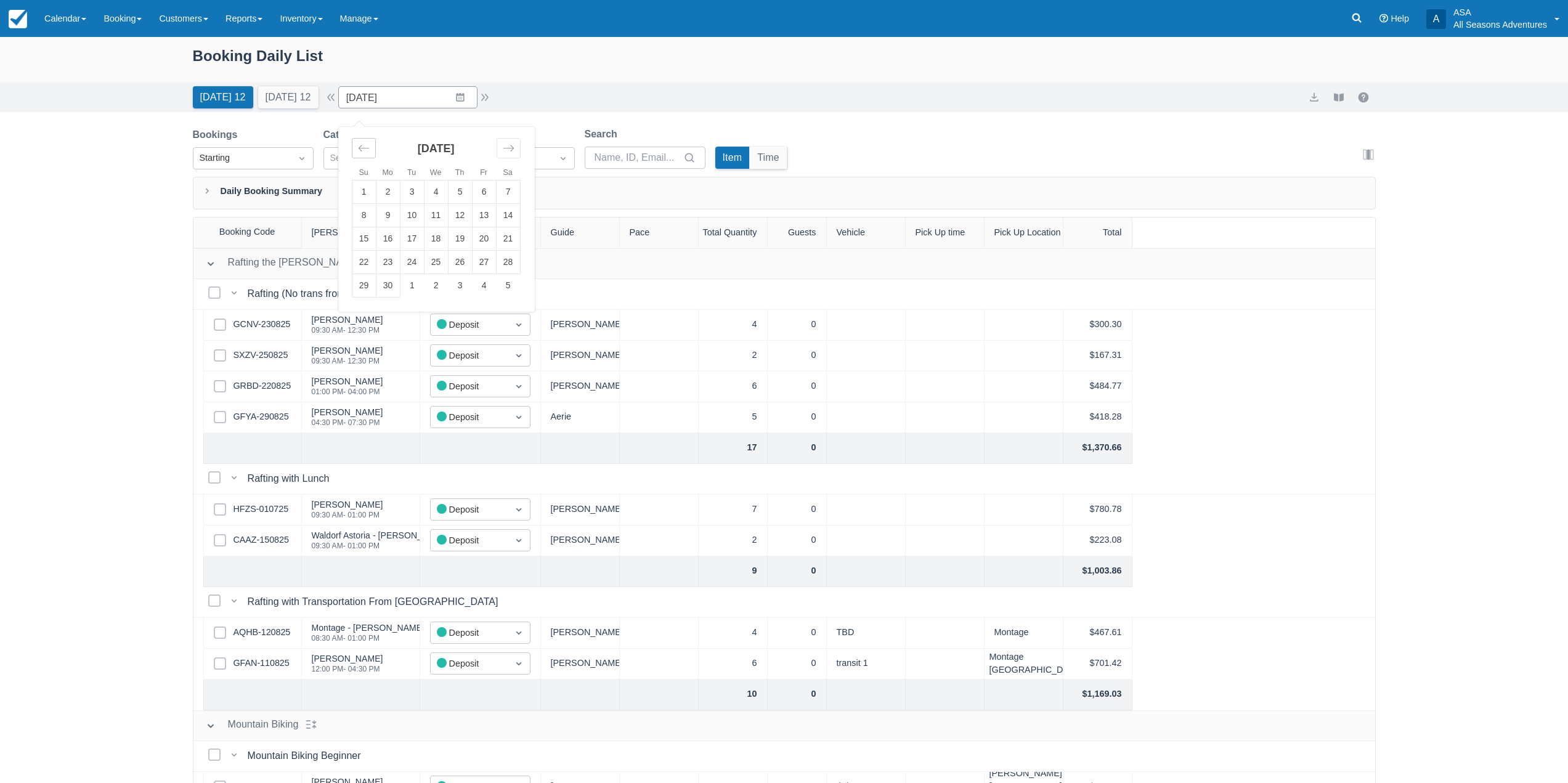
click at [361, 145] on div "Move backward to switch to the previous month." at bounding box center [364, 148] width 24 height 20
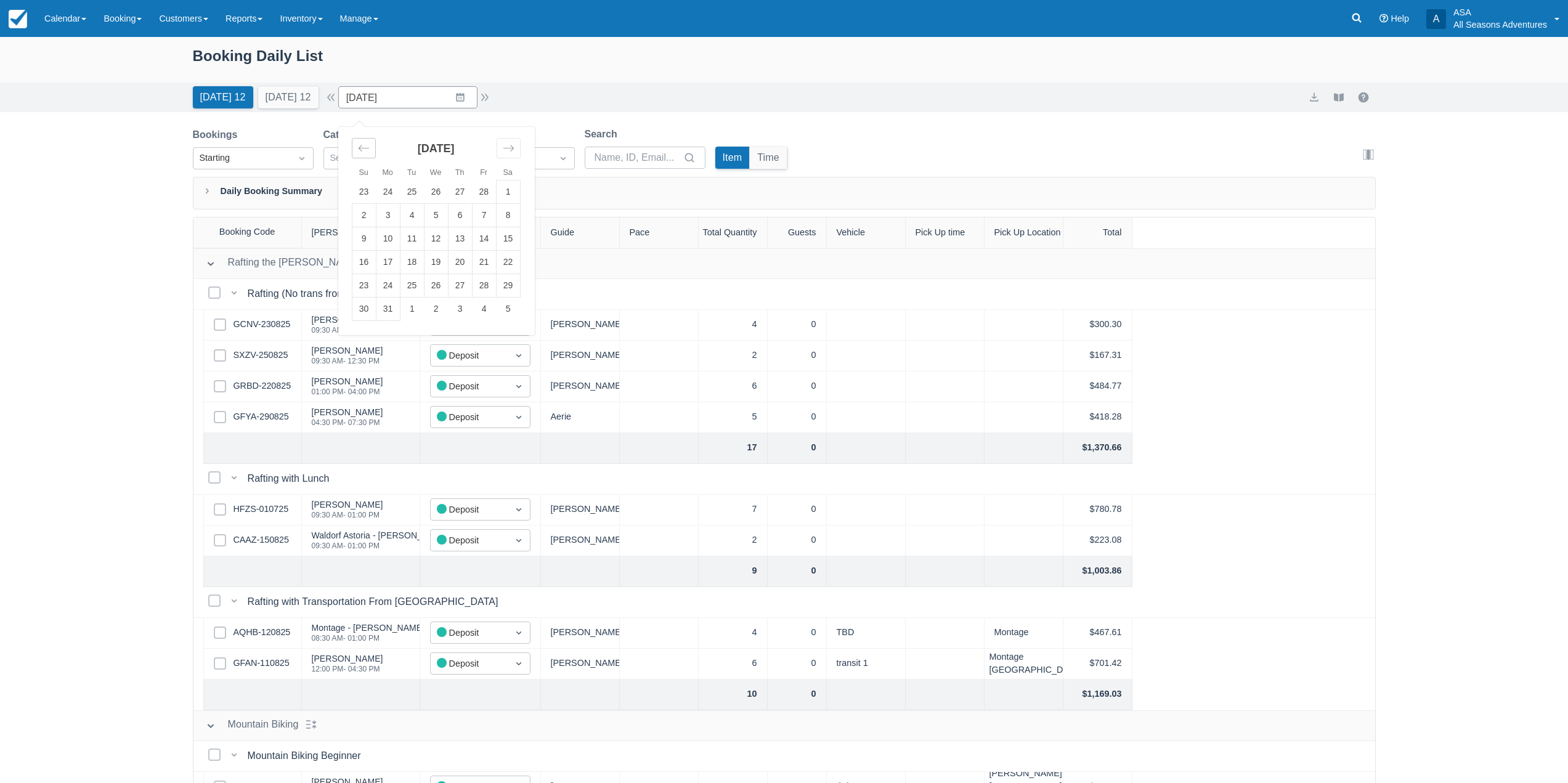
click at [361, 145] on div "Move backward to switch to the previous month." at bounding box center [364, 148] width 24 height 20
click at [439, 264] on td "22" at bounding box center [436, 262] width 24 height 23
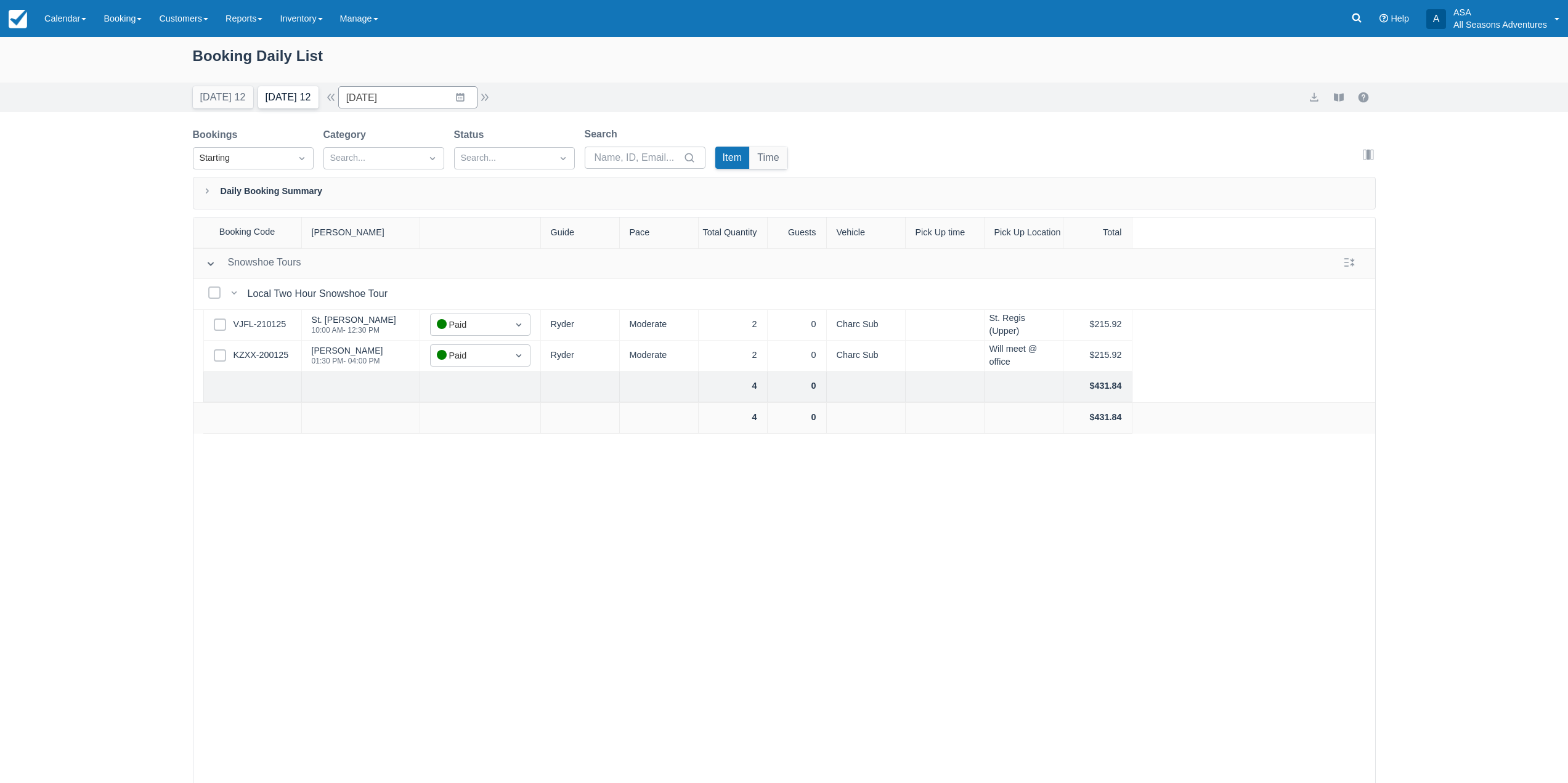
click at [309, 94] on button "Tomorrow 12" at bounding box center [288, 97] width 61 height 22
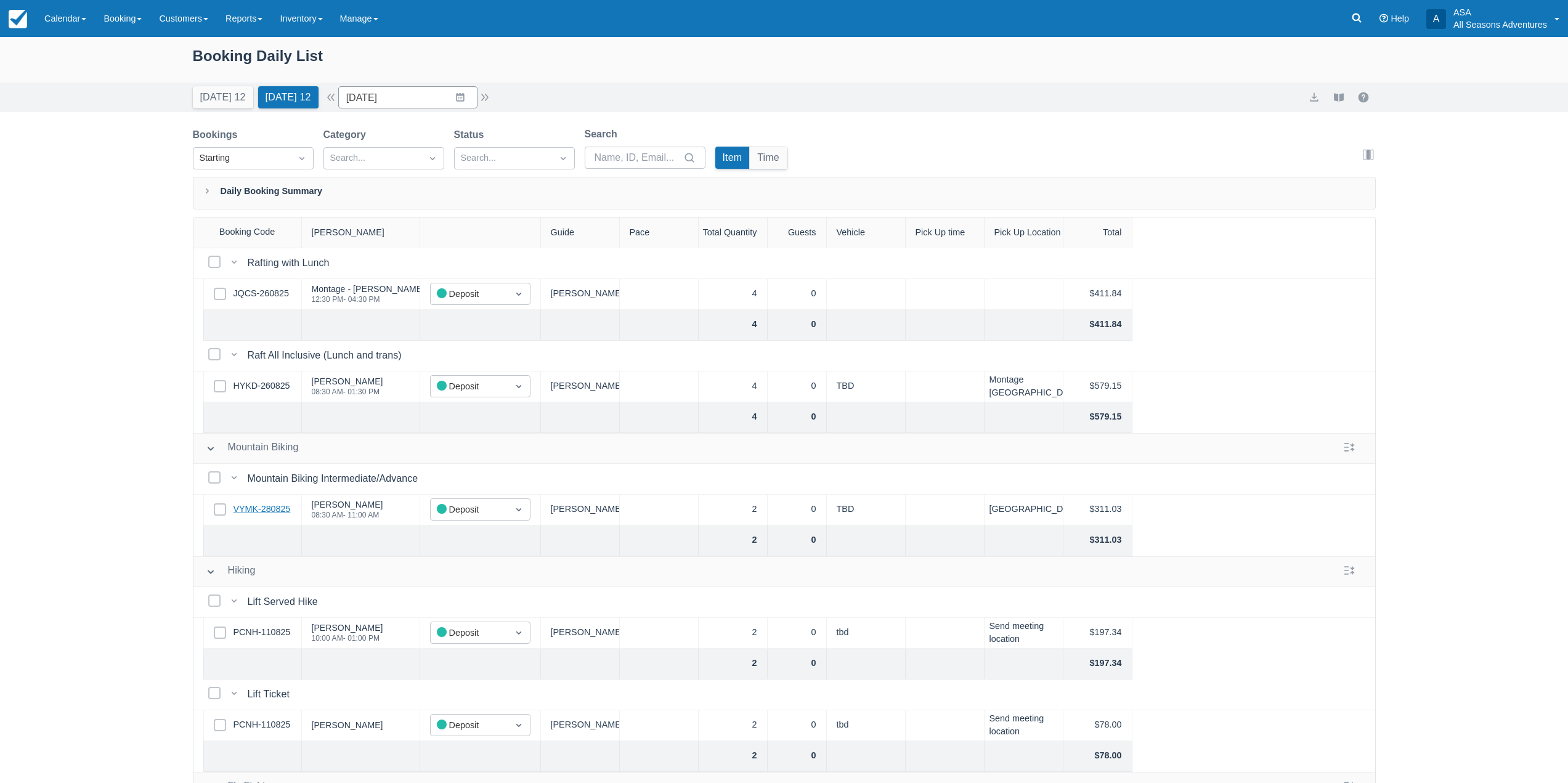
scroll to position [247, 0]
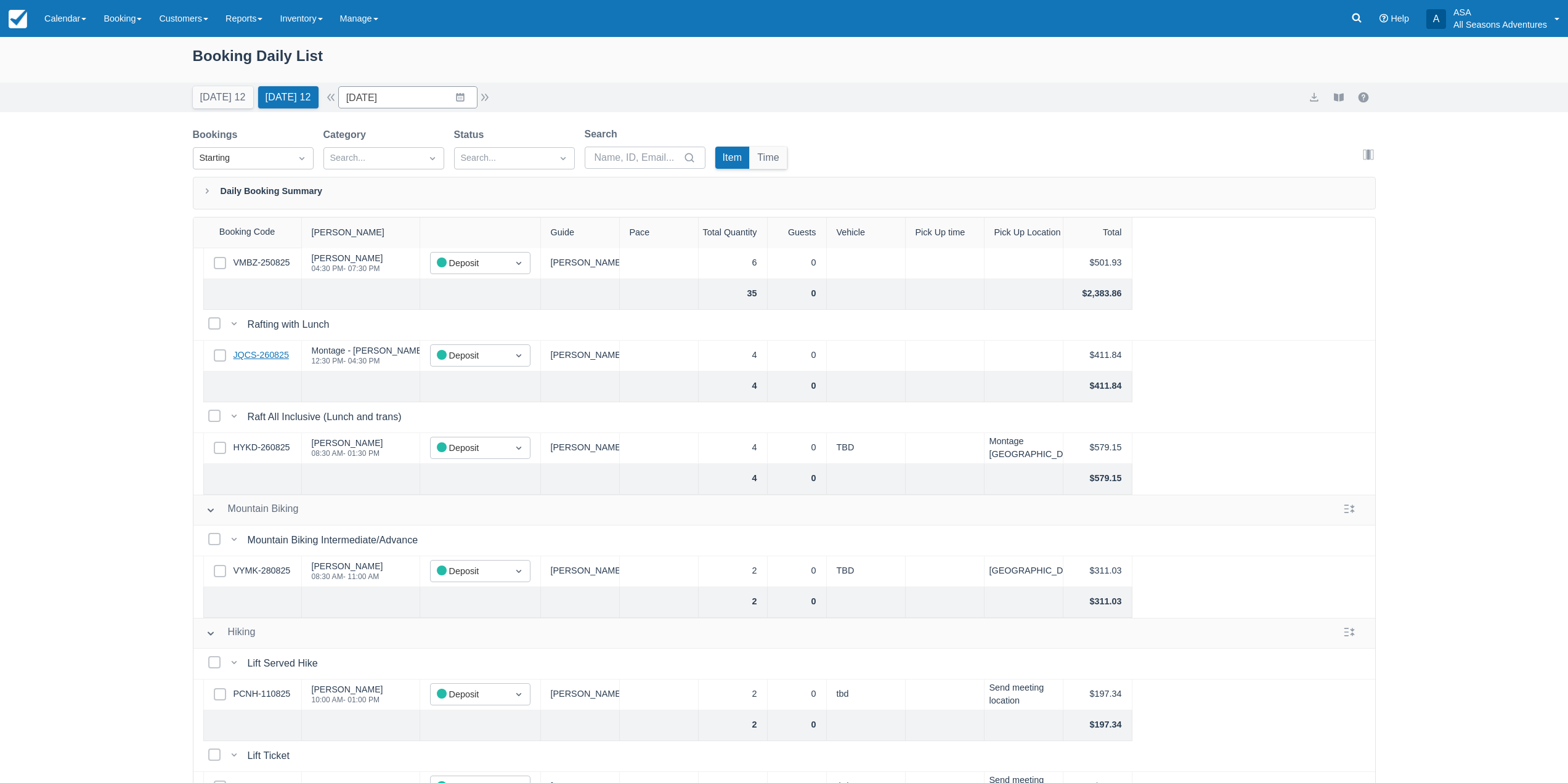
click at [271, 357] on link "JQCS-260825" at bounding box center [261, 355] width 56 height 13
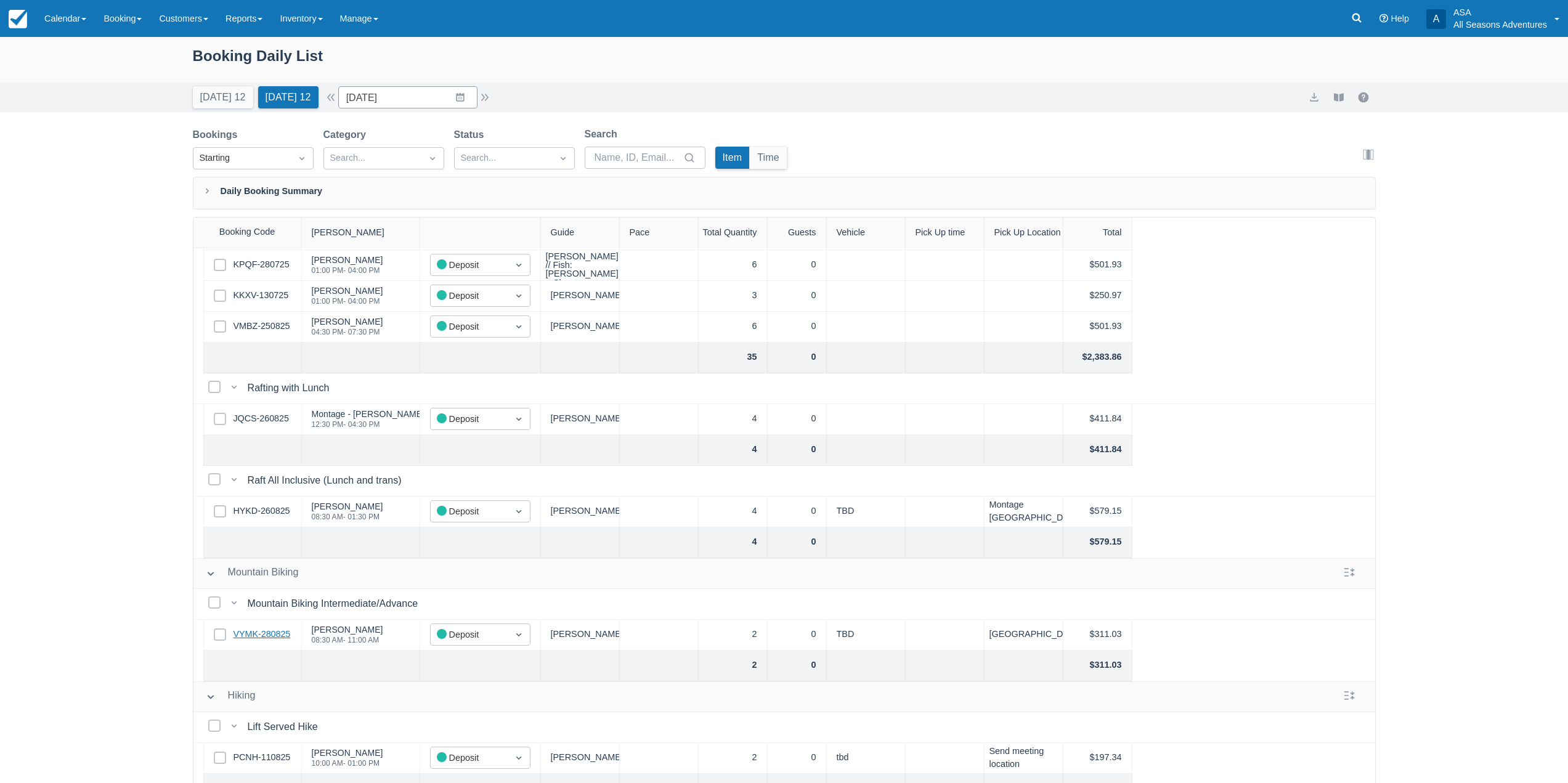
click at [254, 637] on link "VYMK-280825" at bounding box center [261, 634] width 57 height 13
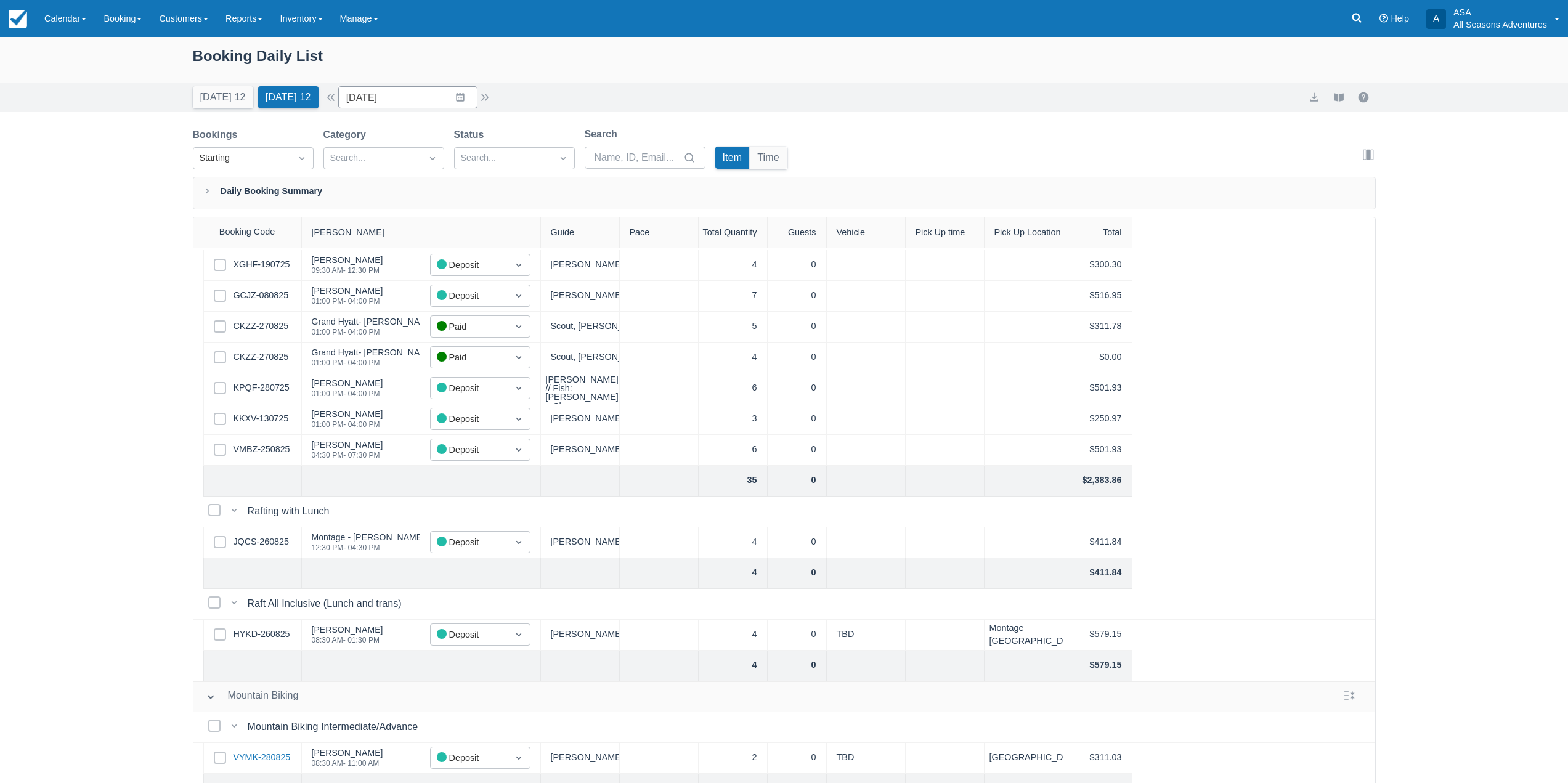
scroll to position [0, 0]
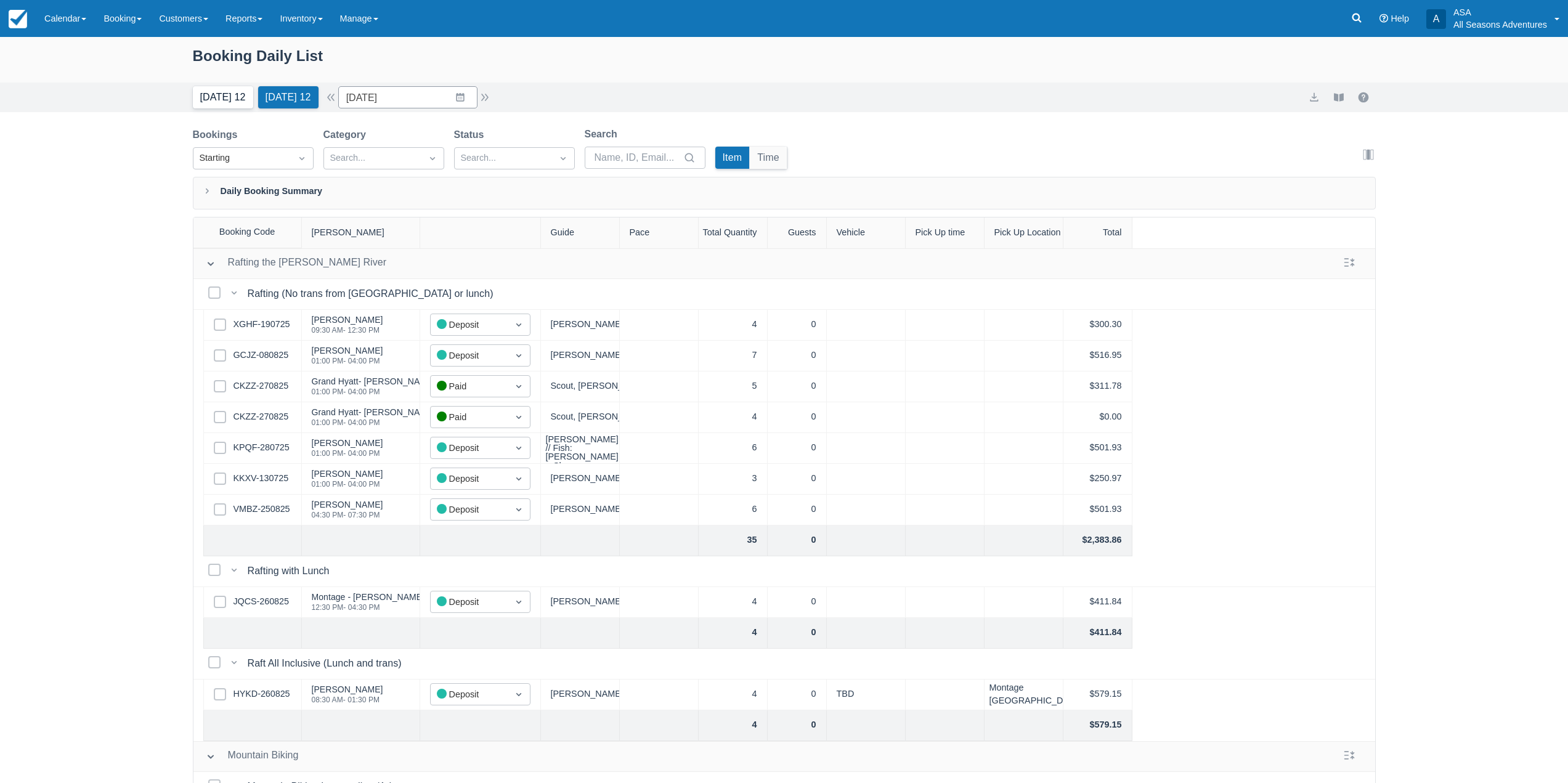
click at [239, 98] on button "Today 12" at bounding box center [223, 97] width 61 height 22
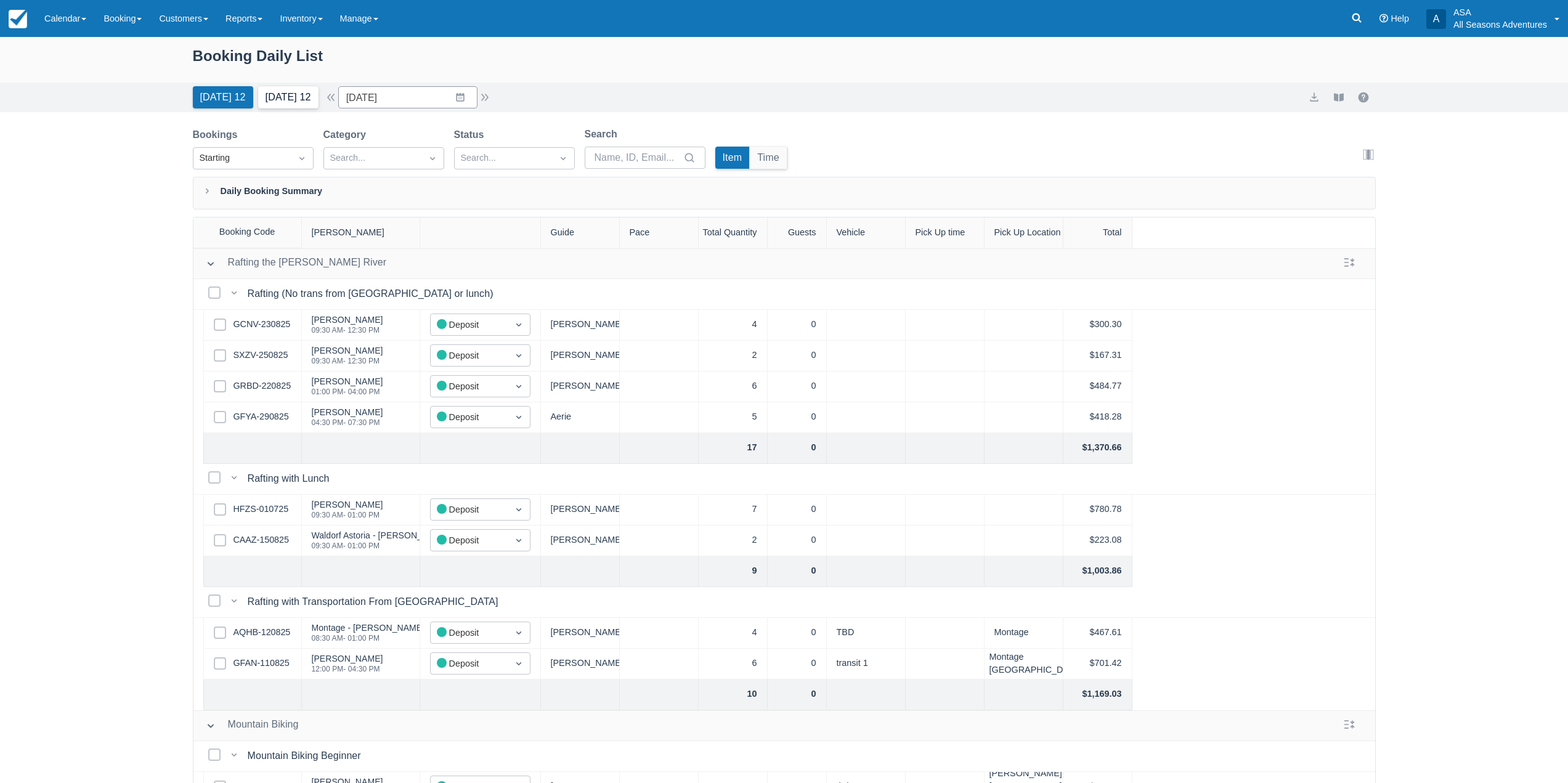
click at [304, 101] on button "Tomorrow 12" at bounding box center [288, 97] width 61 height 22
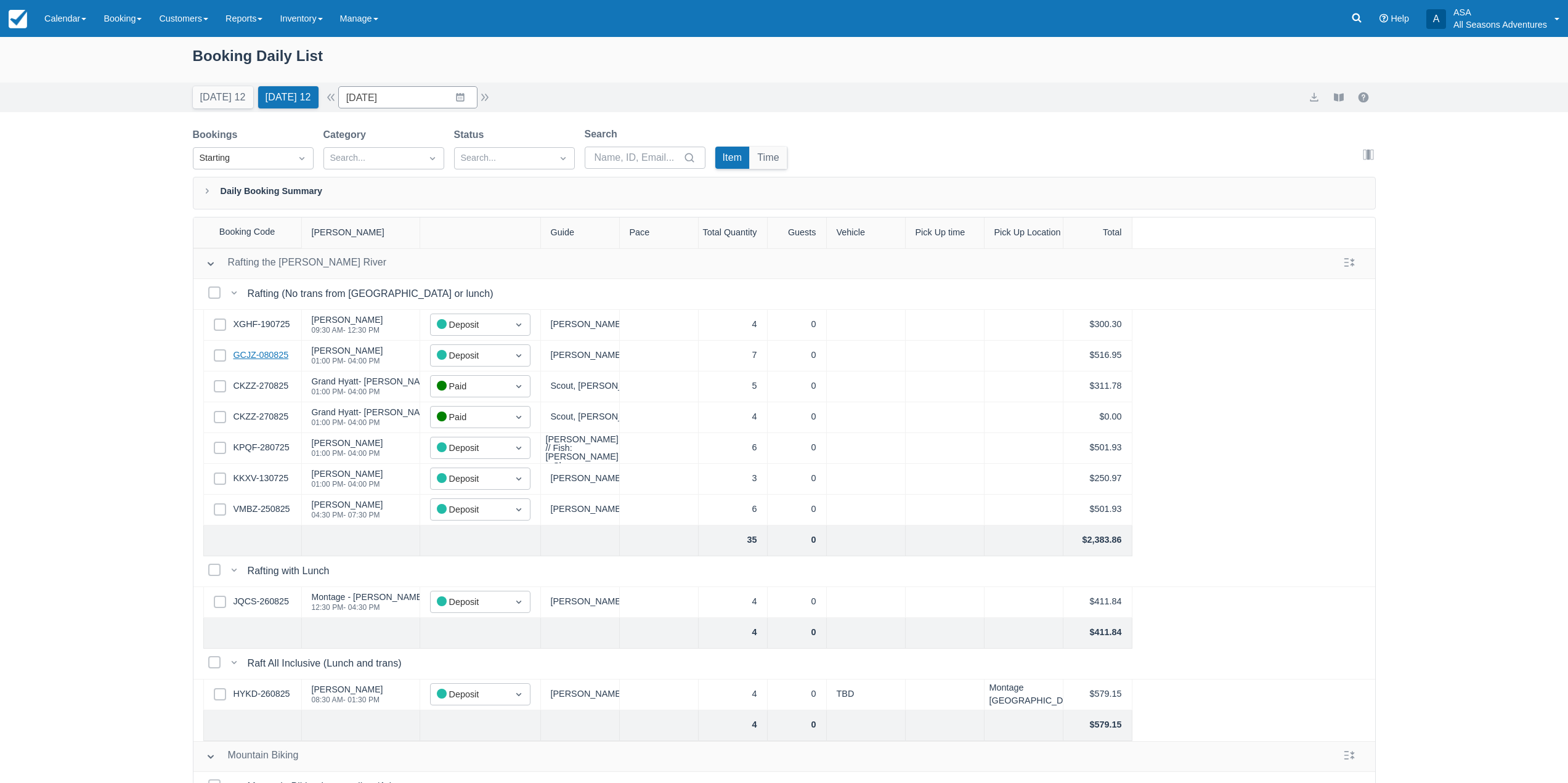
click at [242, 355] on link "GCJZ-080825" at bounding box center [261, 355] width 56 height 13
click at [218, 93] on button "Today 12" at bounding box center [223, 97] width 61 height 22
type input "08/30/25"
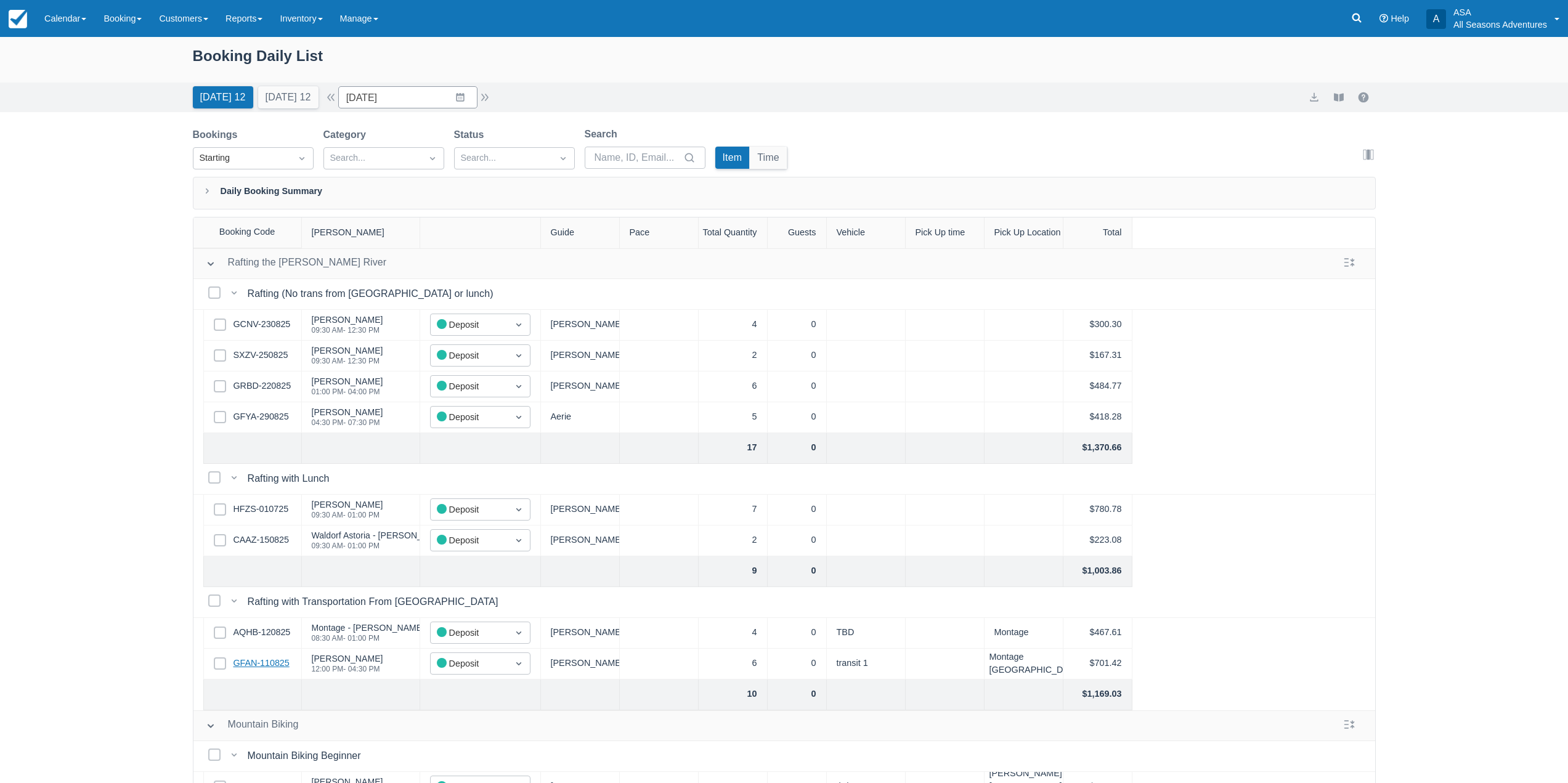
click at [262, 667] on link "GFAN-110825" at bounding box center [261, 663] width 56 height 13
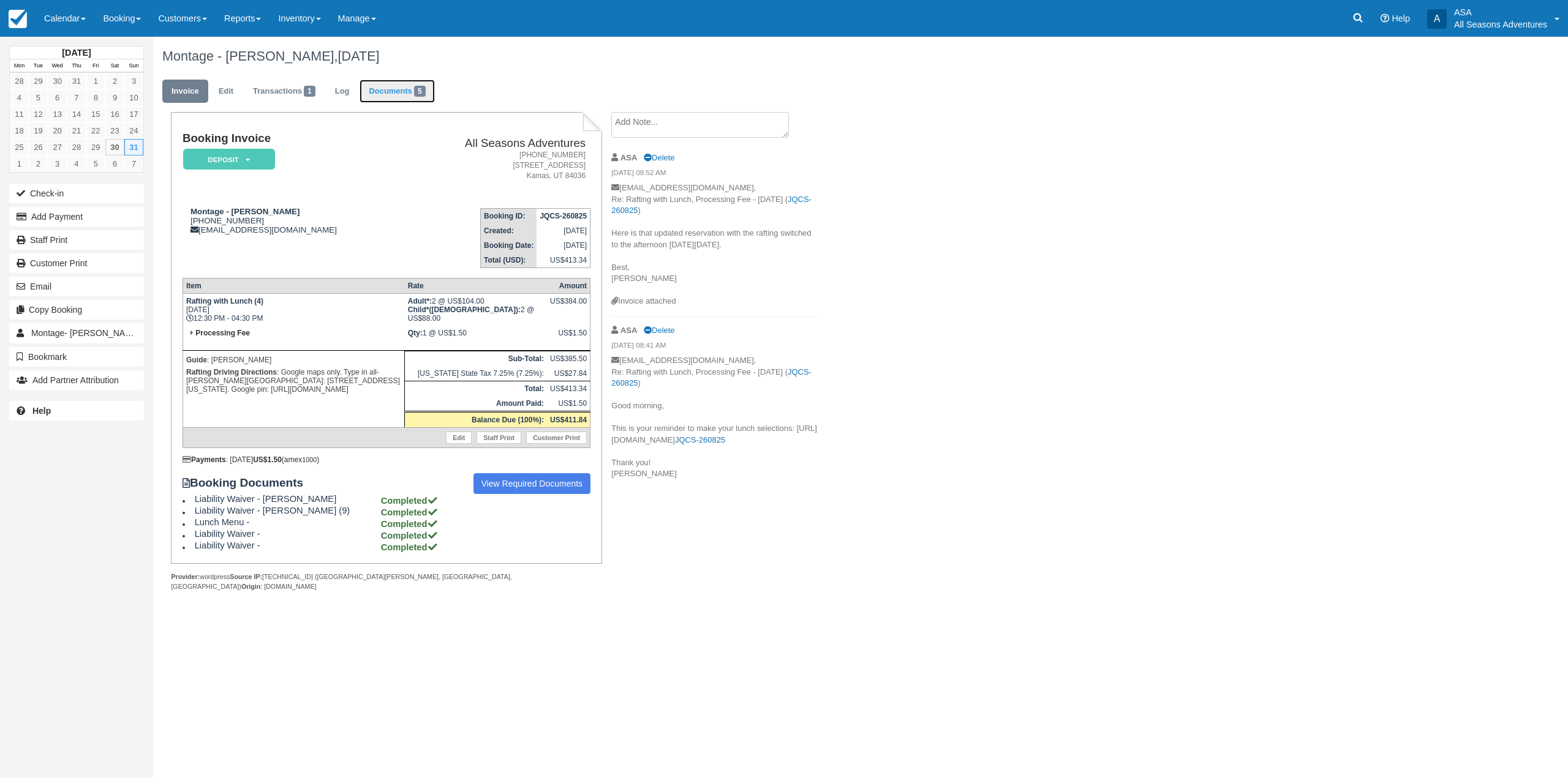
click at [394, 90] on link "Documents 5" at bounding box center [397, 92] width 75 height 24
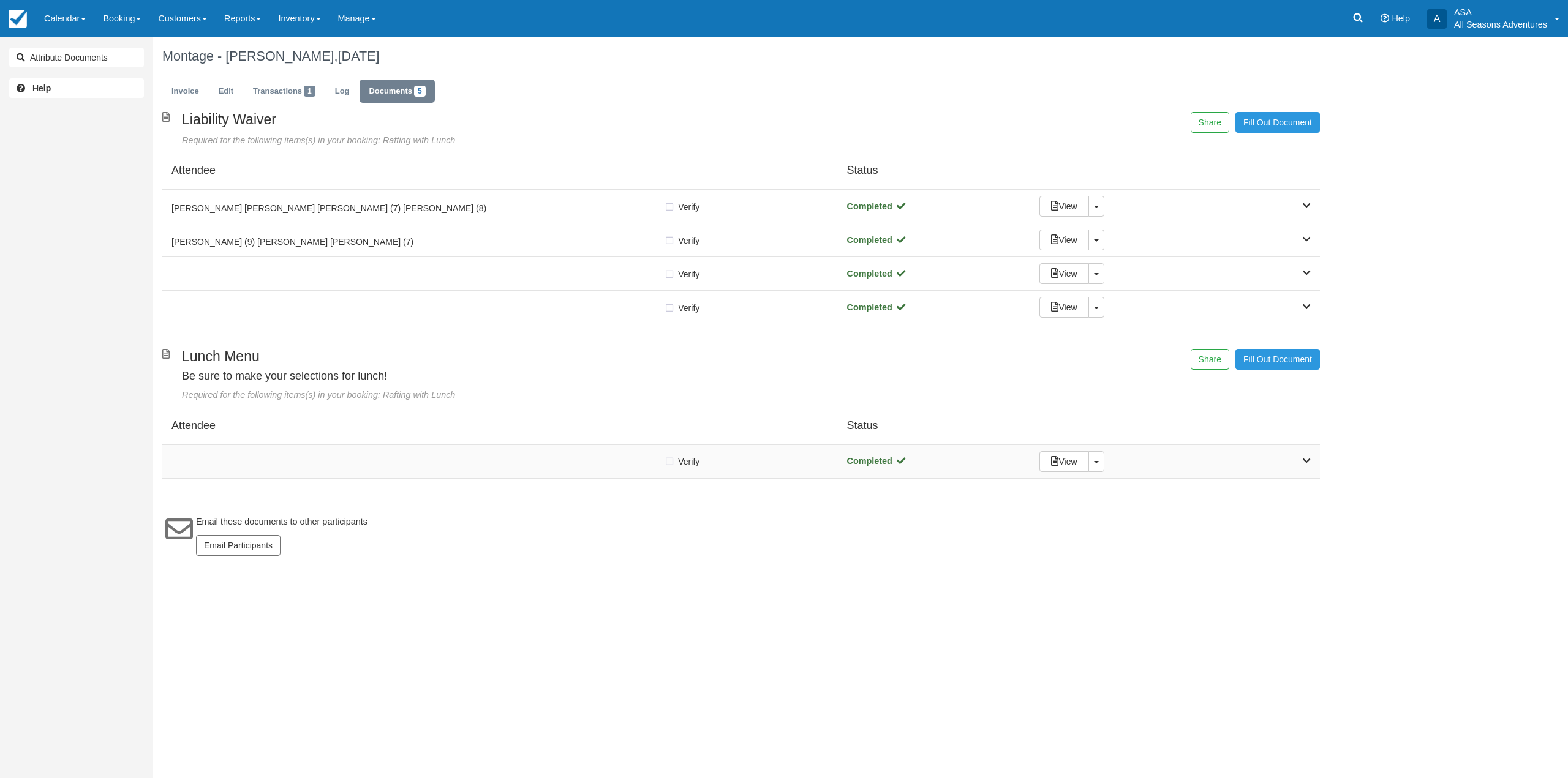
click at [521, 452] on div "Verify Verified Completed View Toggle Dropdown Detach" at bounding box center [741, 462] width 1157 height 34
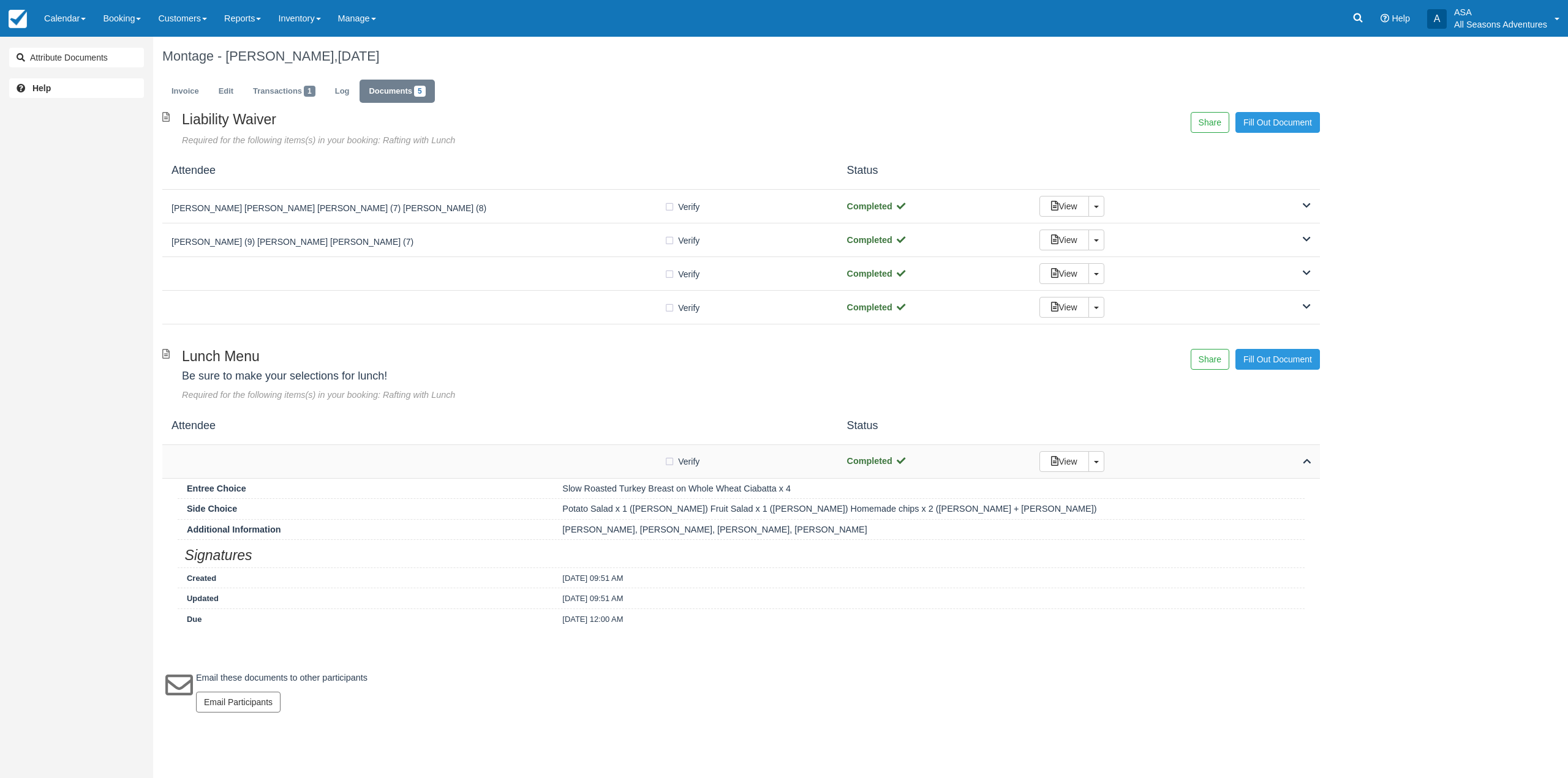
click at [518, 472] on div "Verify Verified Completed View Toggle Dropdown Detach" at bounding box center [741, 462] width 1157 height 34
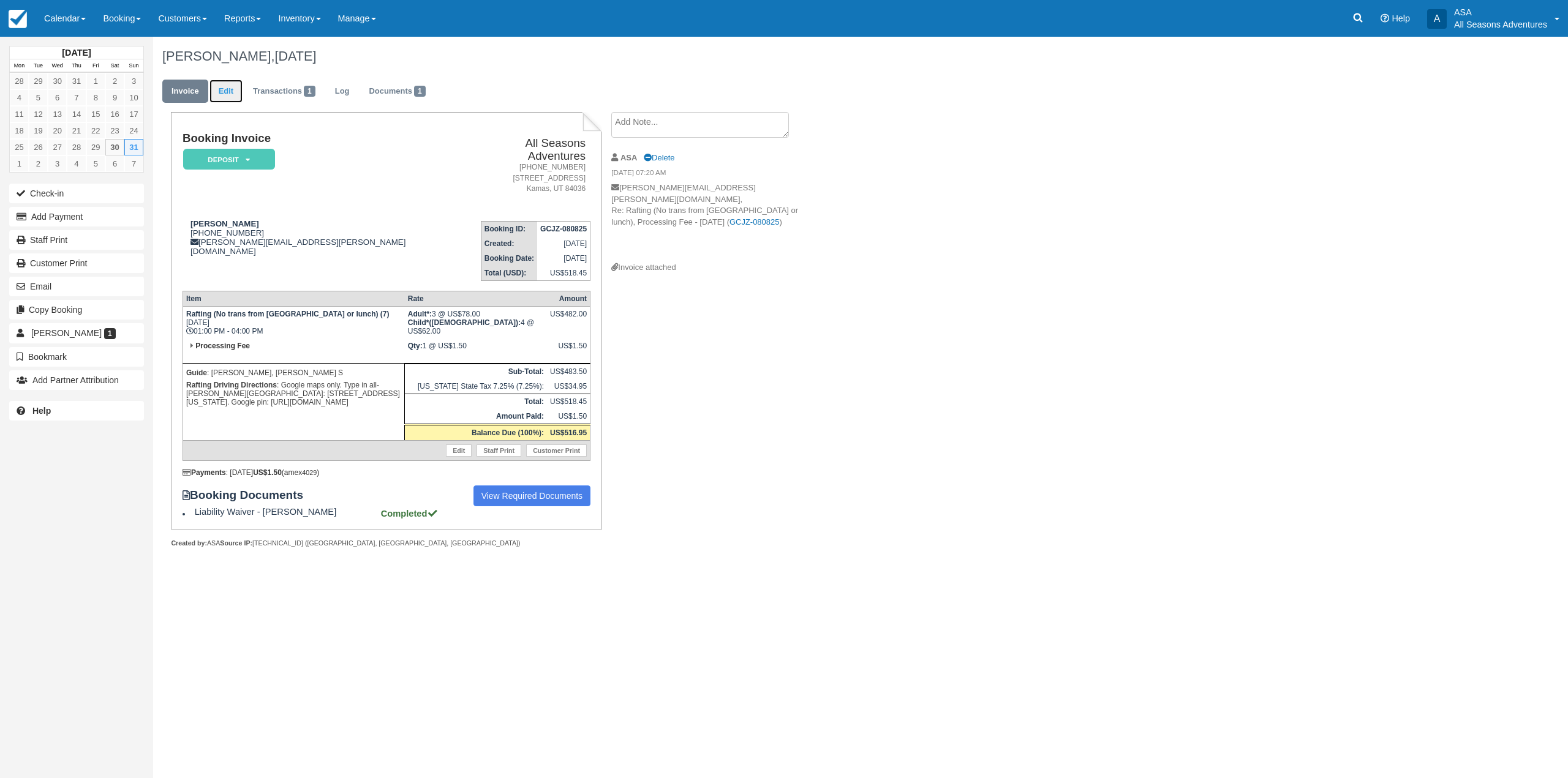
click at [233, 89] on link "Edit" at bounding box center [226, 92] width 33 height 24
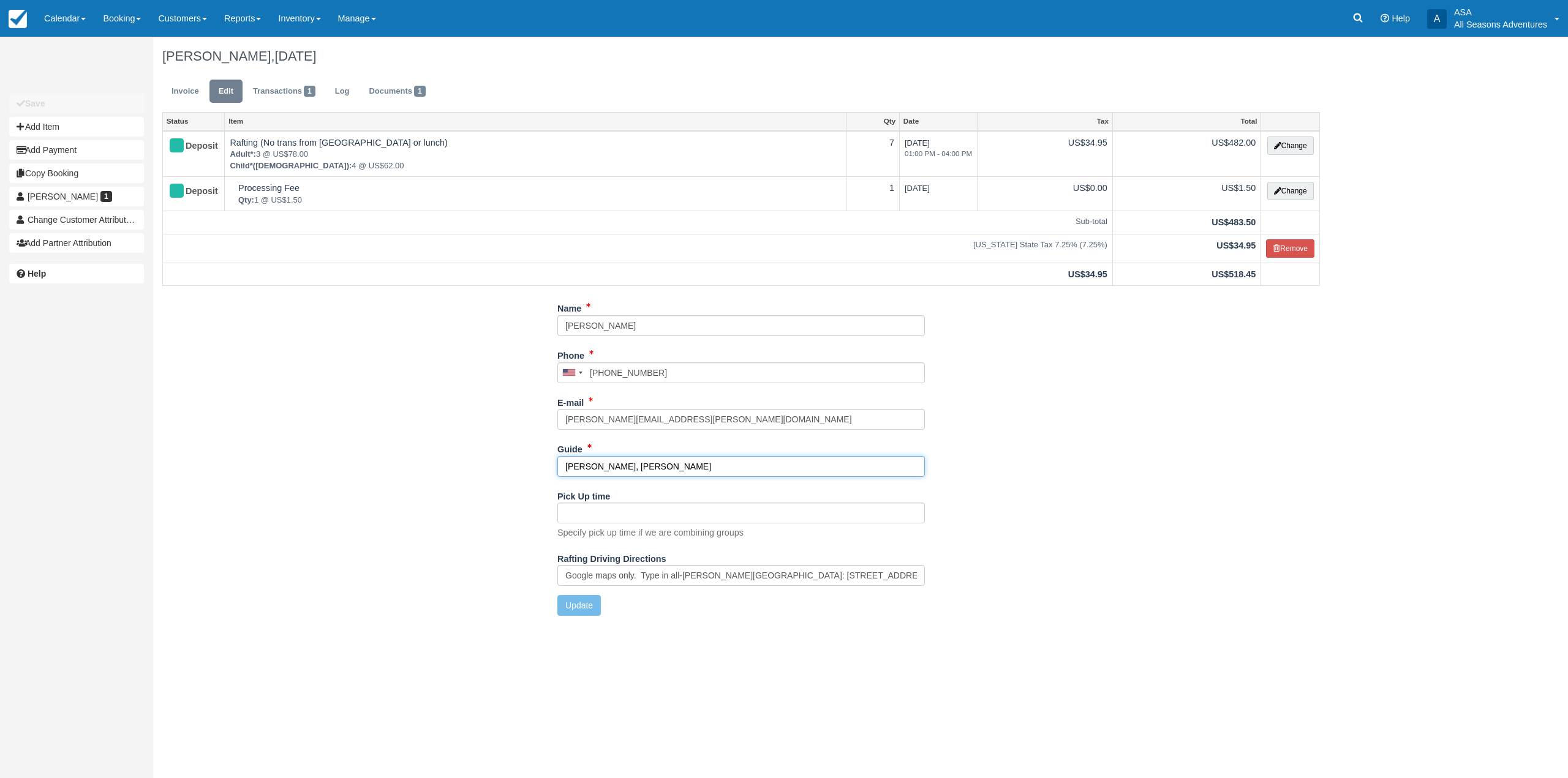
click at [572, 470] on input "Shawn, Dan S" at bounding box center [741, 466] width 368 height 21
type input "Tim, Dan S"
click at [584, 604] on button "Update" at bounding box center [579, 606] width 43 height 21
type input "+18477216697"
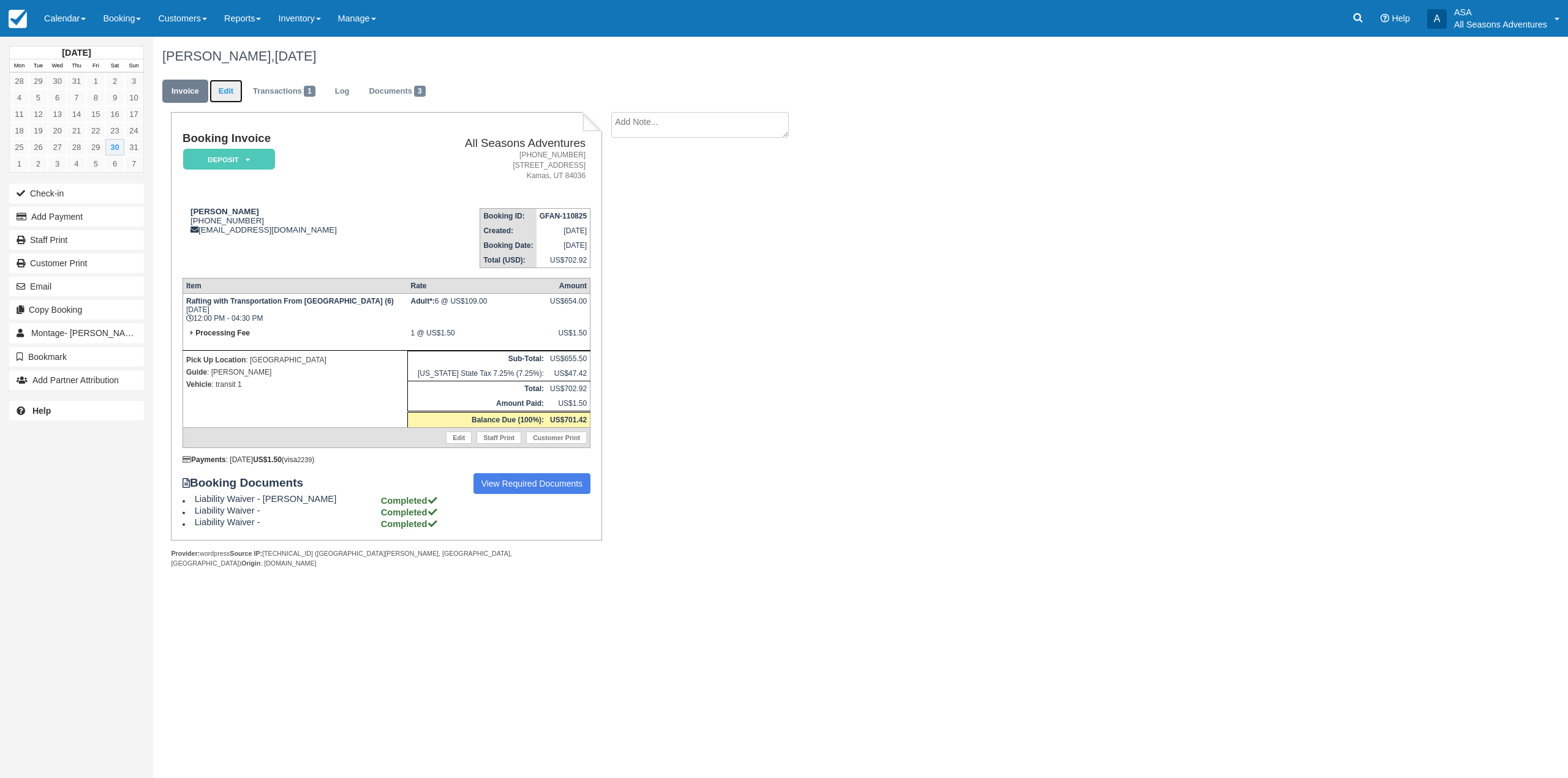
click at [227, 93] on link "Edit" at bounding box center [226, 92] width 33 height 24
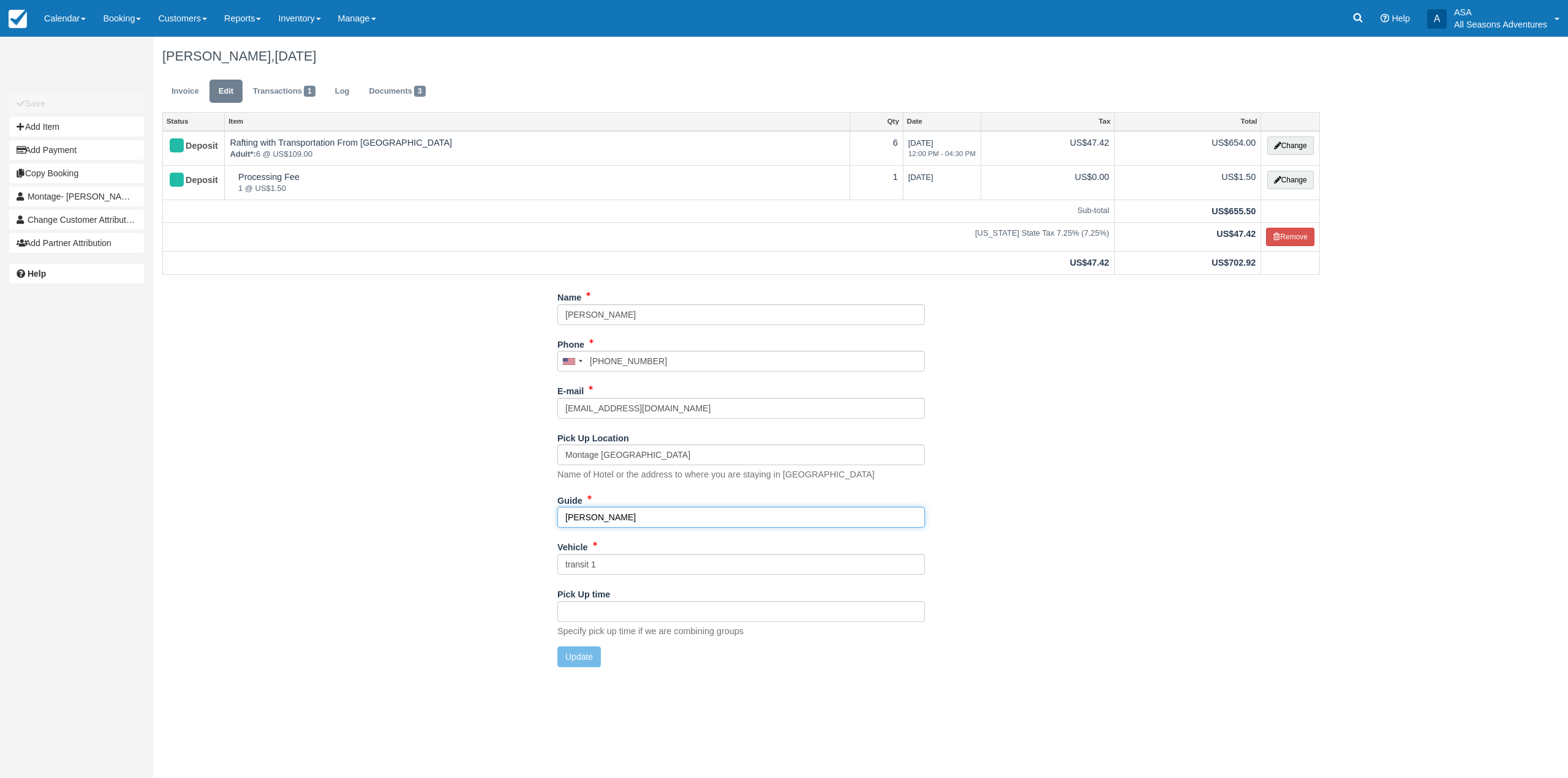
click at [683, 522] on input "[PERSON_NAME]" at bounding box center [741, 517] width 368 height 21
type input "[PERSON_NAME], [PERSON_NAME]"
click at [584, 654] on button "Update" at bounding box center [579, 657] width 43 height 21
type input "+16189788758"
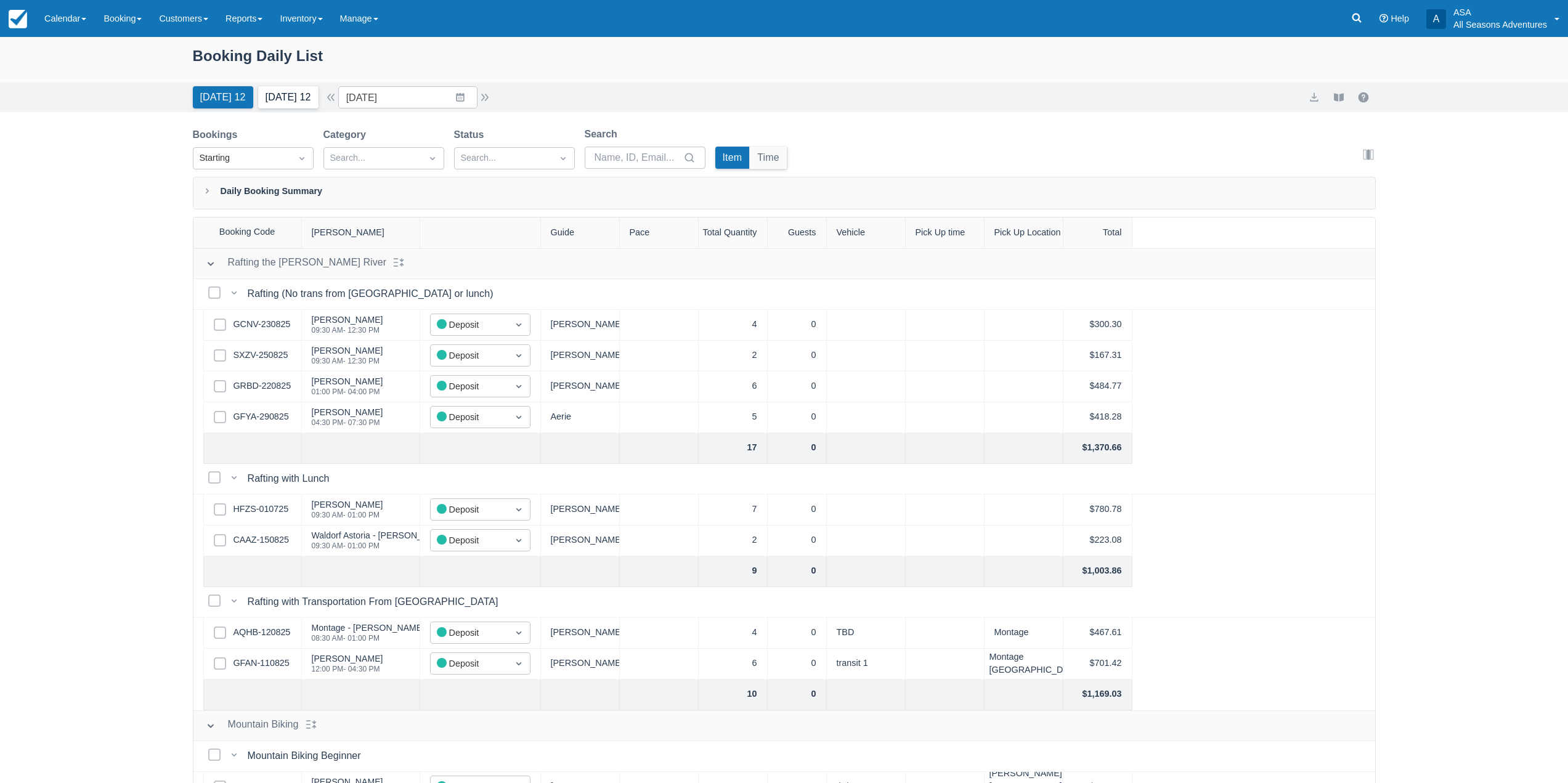
click at [285, 95] on button "Tomorrow 12" at bounding box center [288, 97] width 61 height 22
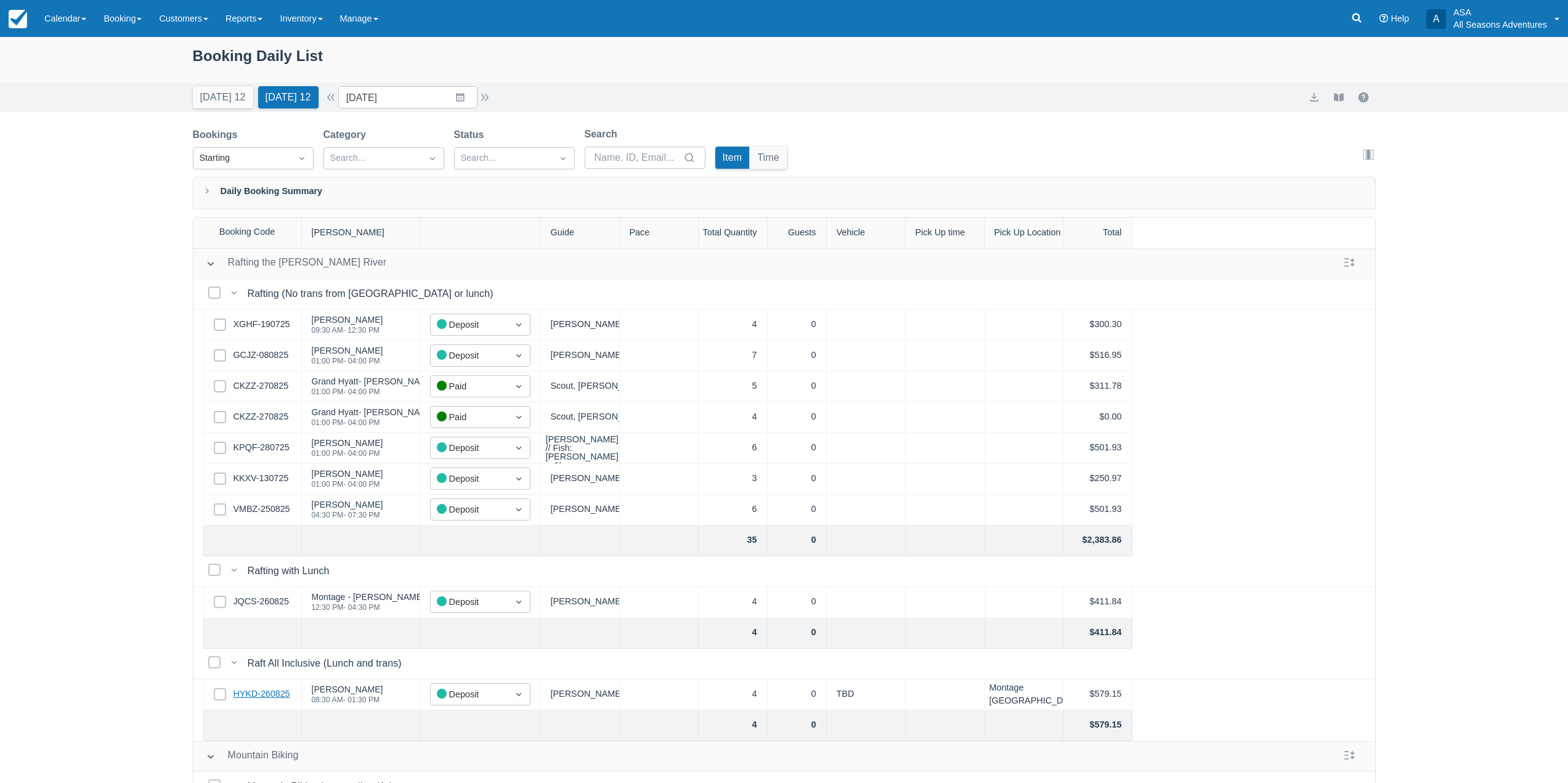
click at [269, 696] on link "HYKD-260825" at bounding box center [261, 694] width 56 height 13
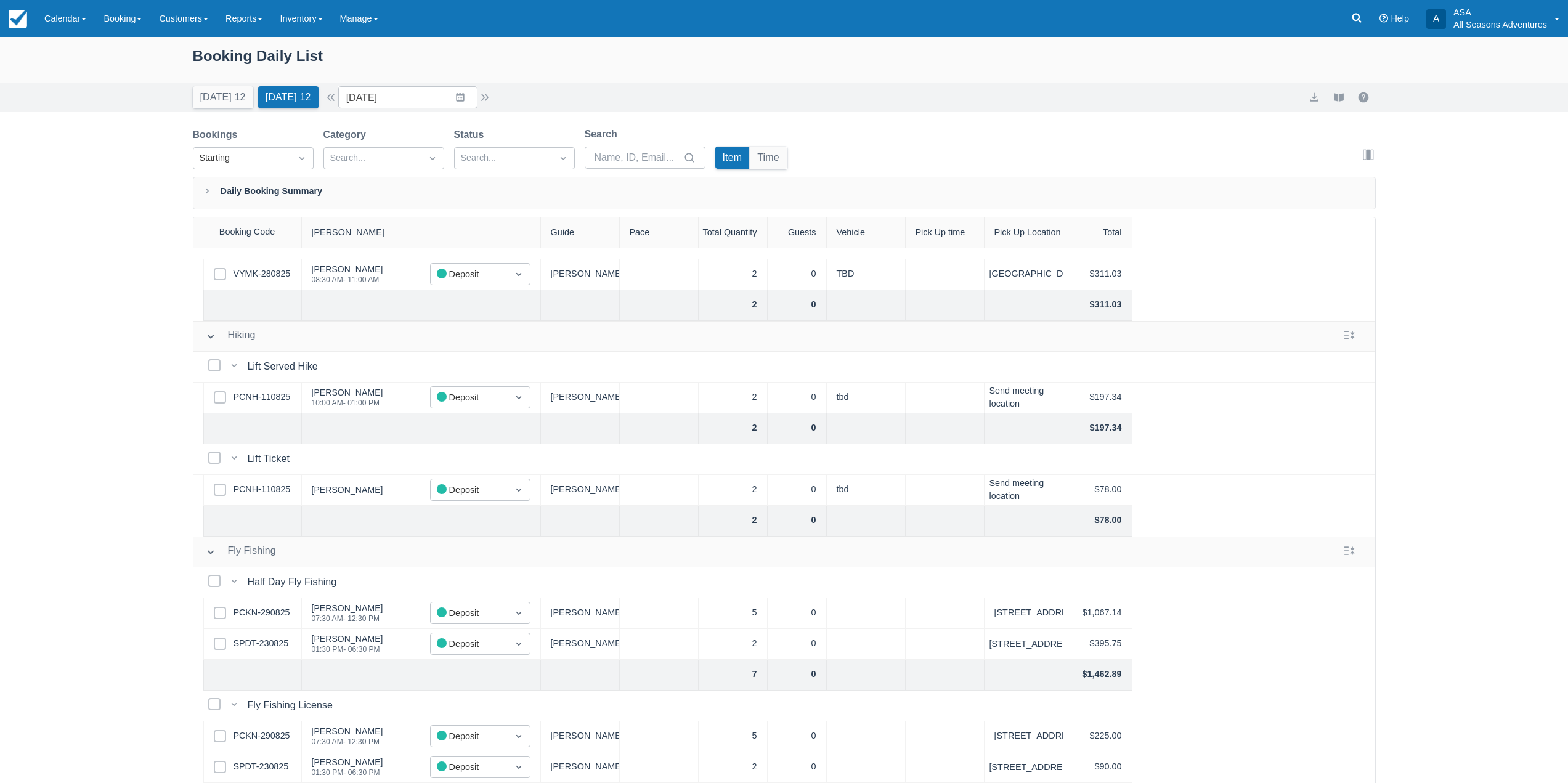
scroll to position [553, 0]
click at [252, 608] on link "PCKN-290825" at bounding box center [261, 612] width 56 height 13
click at [264, 760] on link "SPDT-230825" at bounding box center [261, 767] width 56 height 13
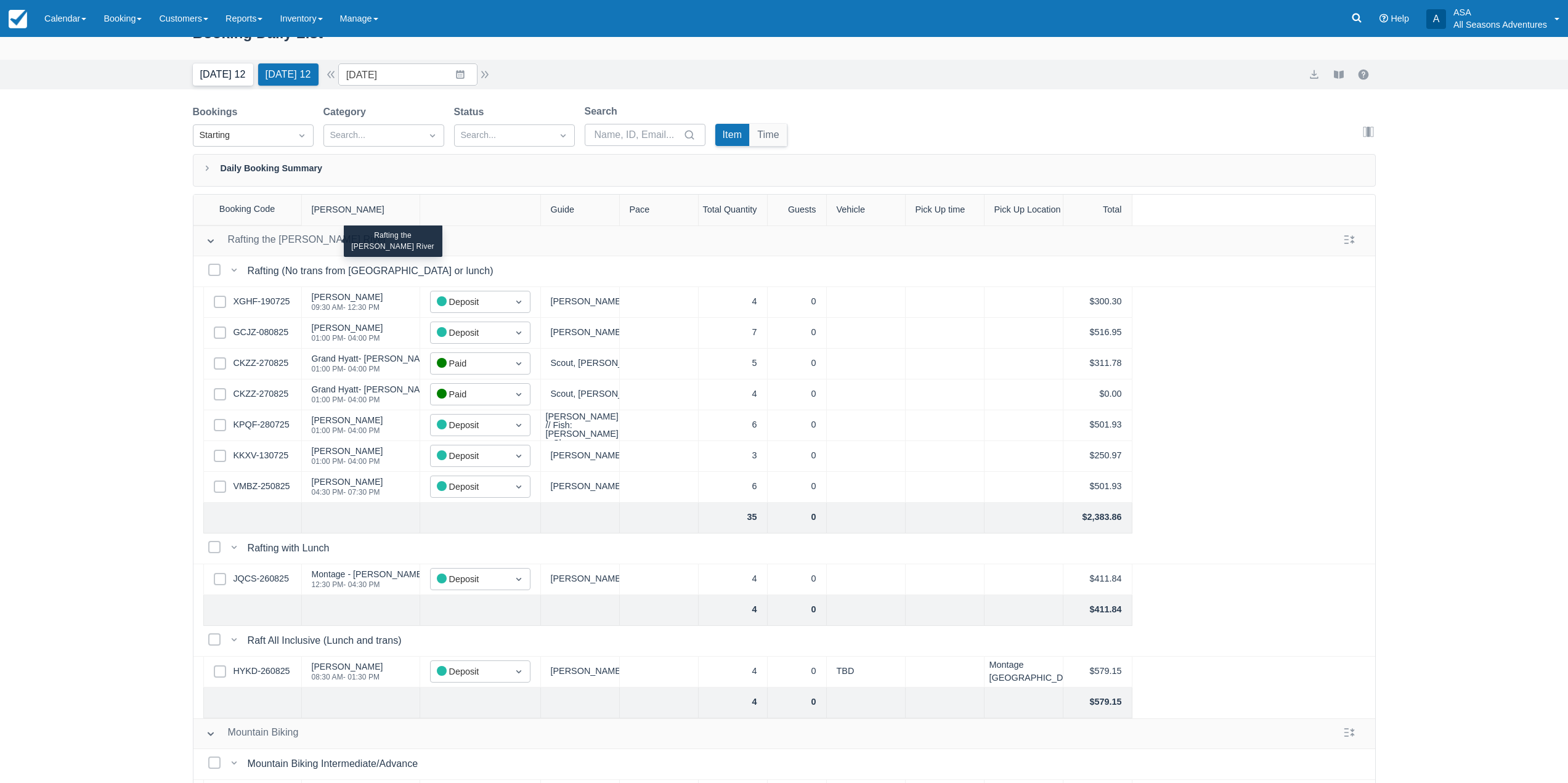
scroll to position [1, 0]
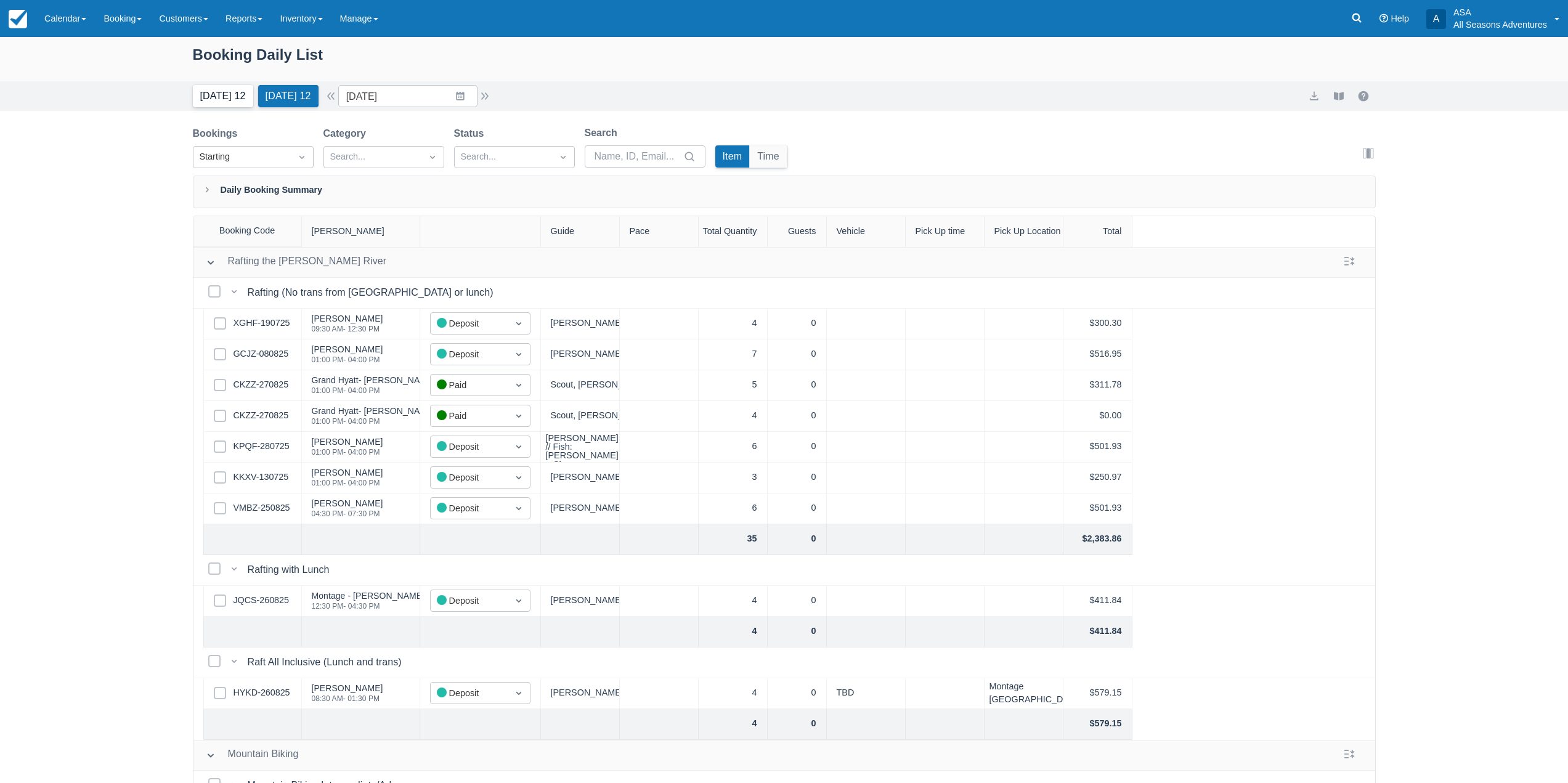
click at [228, 87] on button "Today 12" at bounding box center [223, 96] width 61 height 22
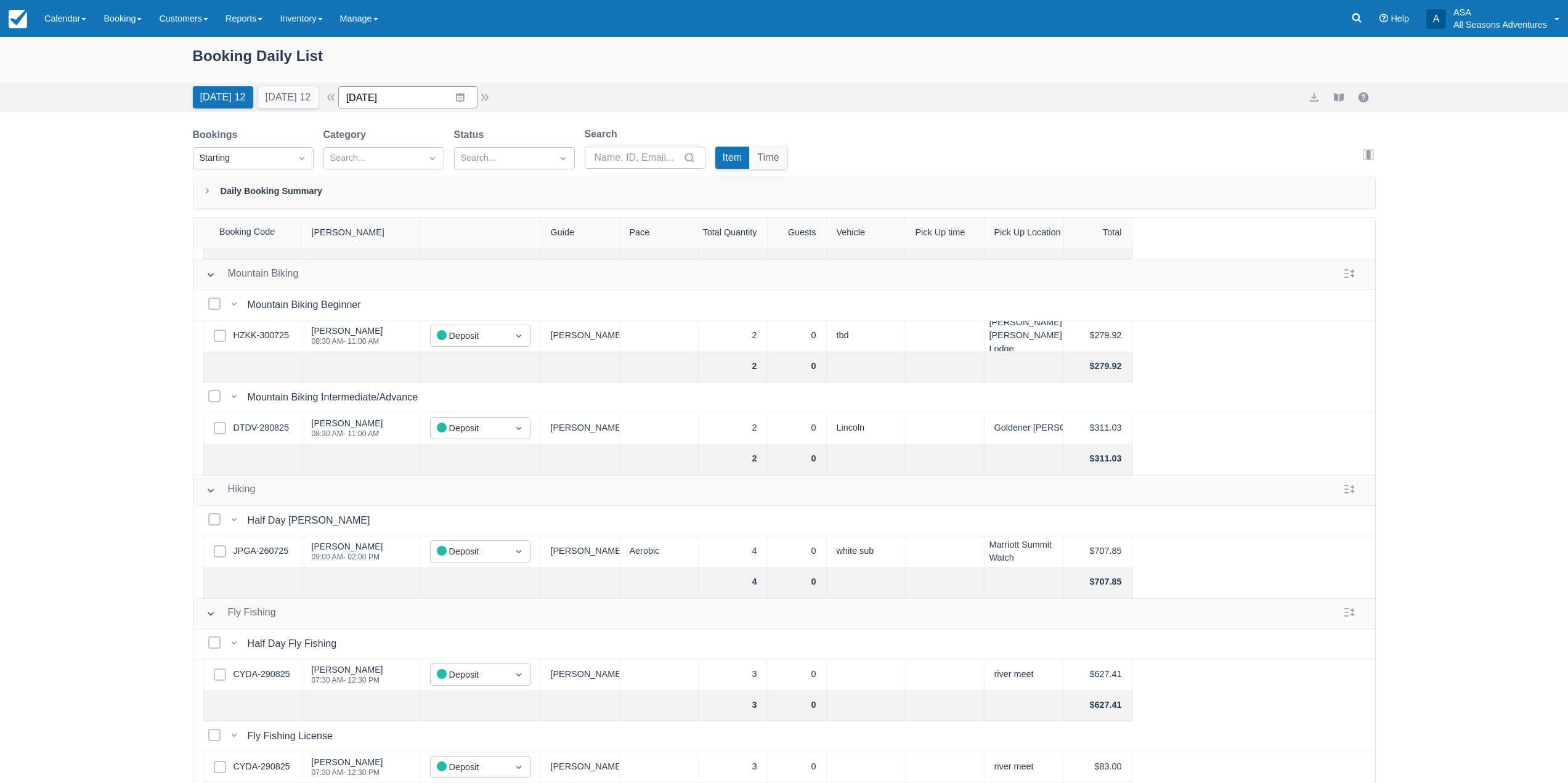
click at [469, 101] on input "08/30/25" at bounding box center [408, 97] width 140 height 22
click at [514, 147] on icon "Move forward to switch to the next month." at bounding box center [508, 148] width 12 height 12
click at [472, 240] on td "18" at bounding box center [460, 239] width 24 height 23
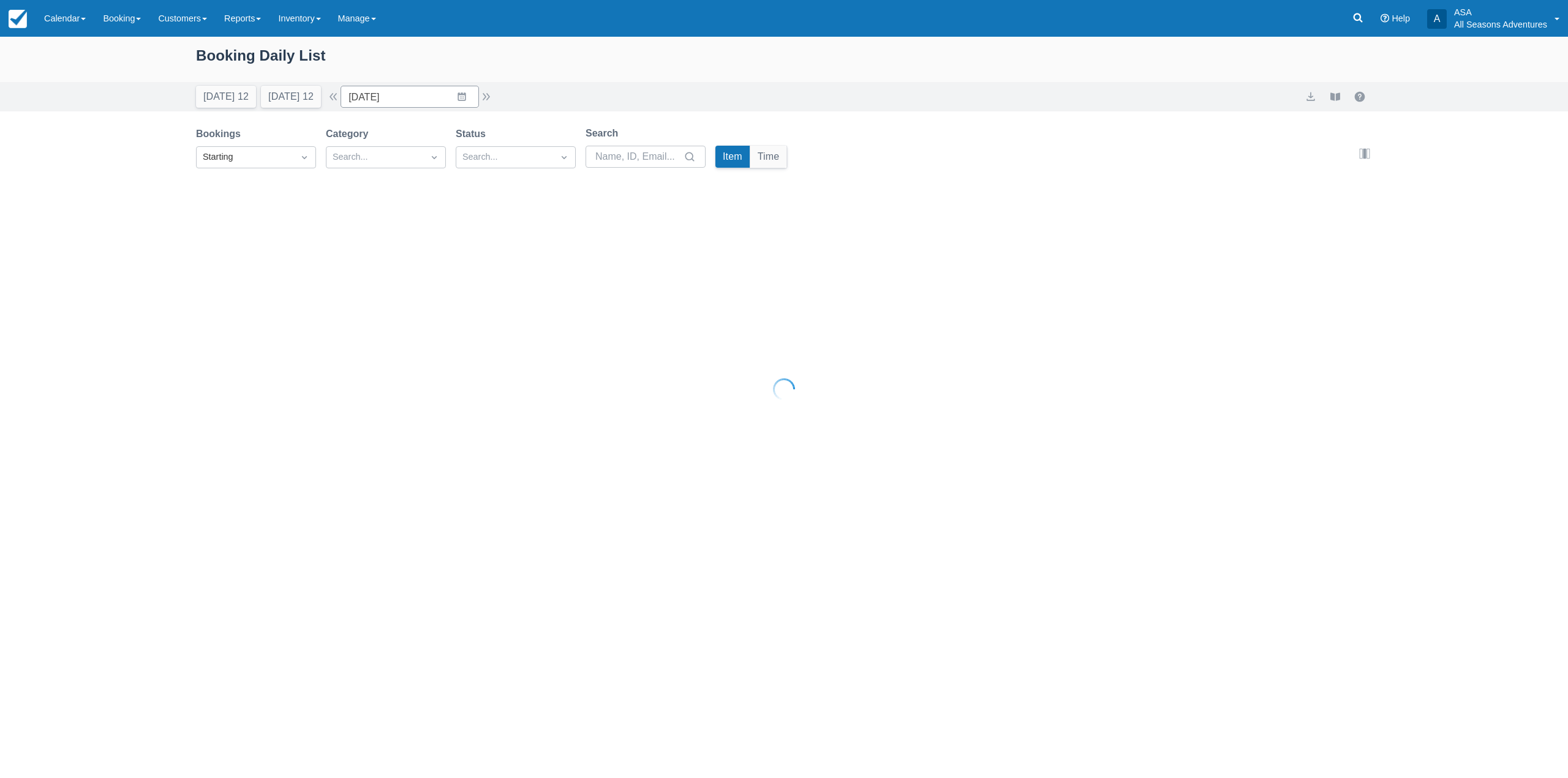
click at [473, 238] on div at bounding box center [784, 389] width 1568 height 778
click at [499, 90] on div "Today 12 Tomorrow 12 Date 09/18/25 Navigate forward to interact with the calend…" at bounding box center [784, 96] width 1176 height 22
click at [493, 98] on button "button" at bounding box center [486, 97] width 15 height 15
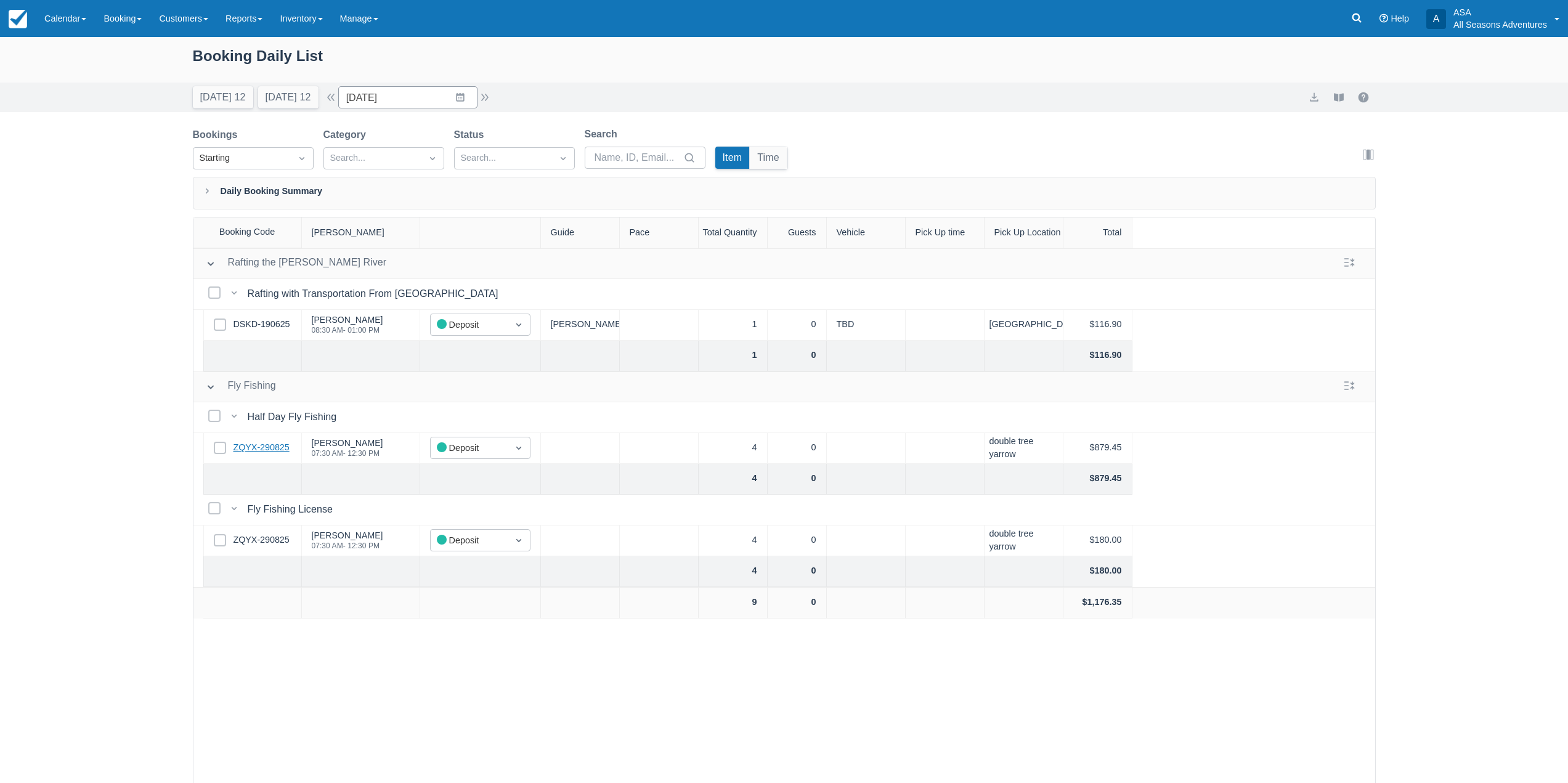
click at [267, 449] on link "ZQYX-290825" at bounding box center [261, 448] width 56 height 13
click at [230, 100] on button "Today 12" at bounding box center [223, 97] width 61 height 22
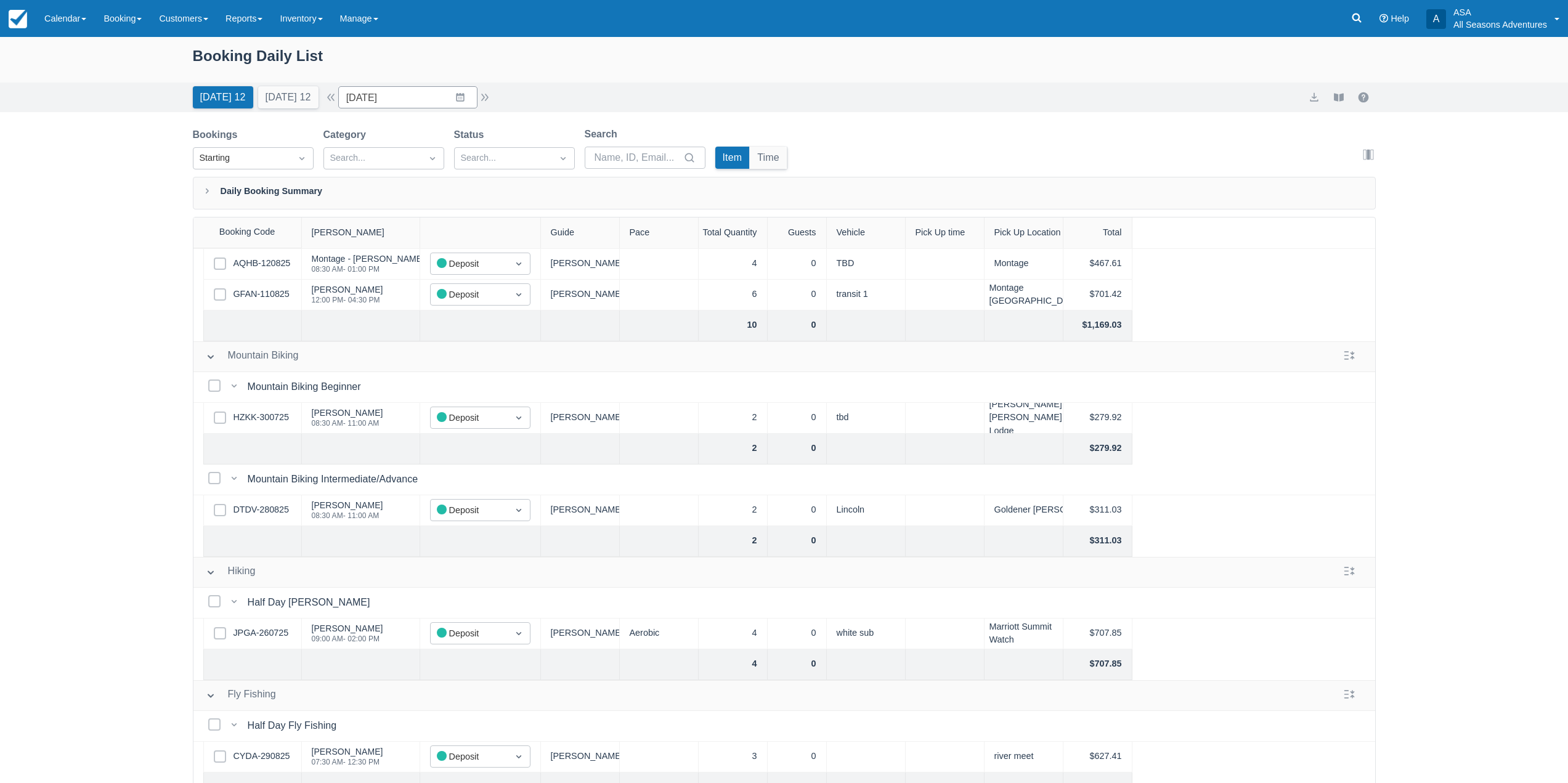
scroll to position [370, 0]
click at [262, 509] on link "DTDV-280825" at bounding box center [261, 509] width 56 height 13
click at [75, 142] on div "Booking Daily List Today 12 Tomorrow 12 Date 08/30/25 Navigate forward to inter…" at bounding box center [784, 441] width 1568 height 809
click at [275, 87] on button "Tomorrow 12" at bounding box center [288, 97] width 61 height 22
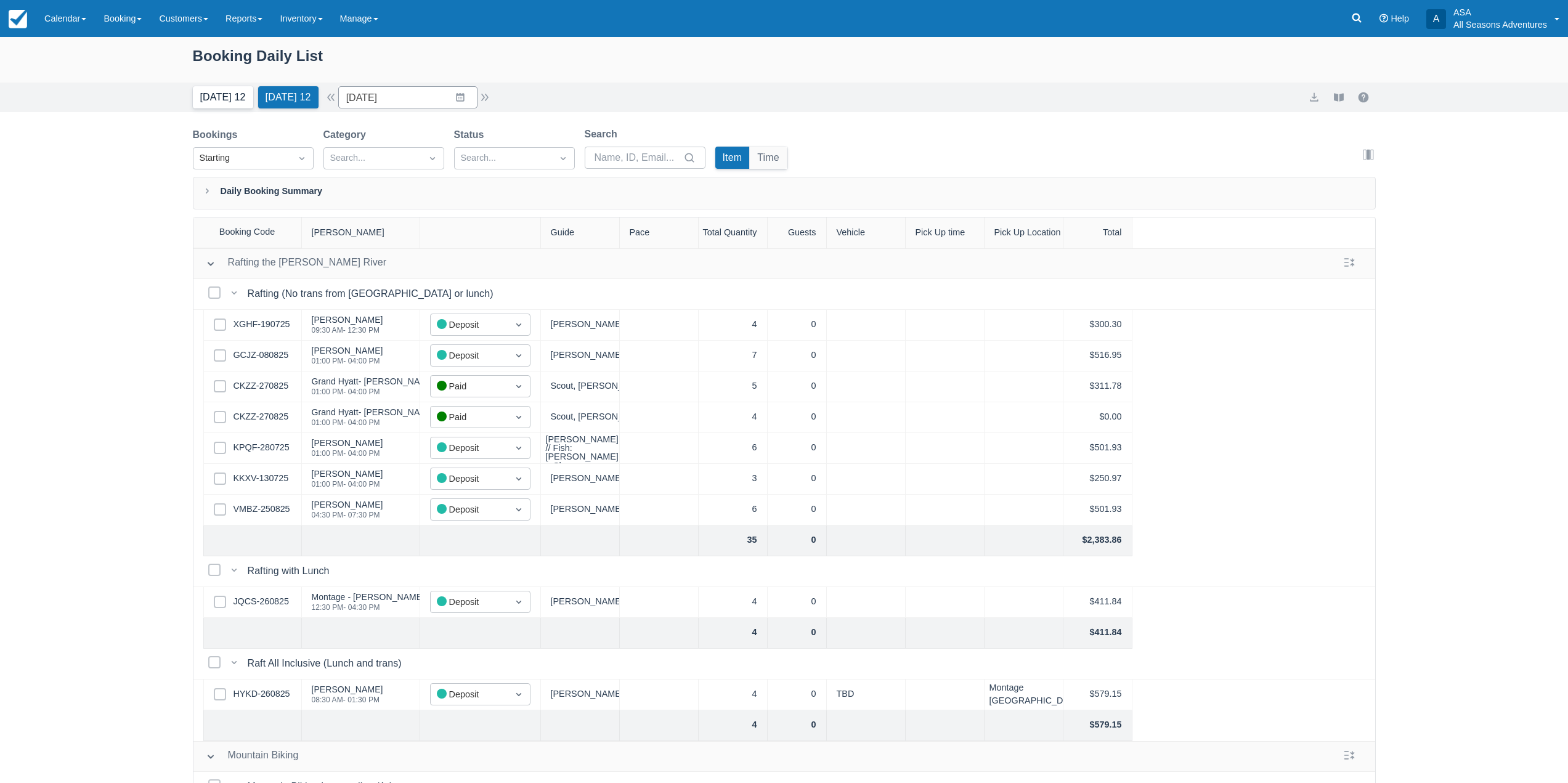
click at [228, 99] on button "Today 12" at bounding box center [223, 97] width 61 height 22
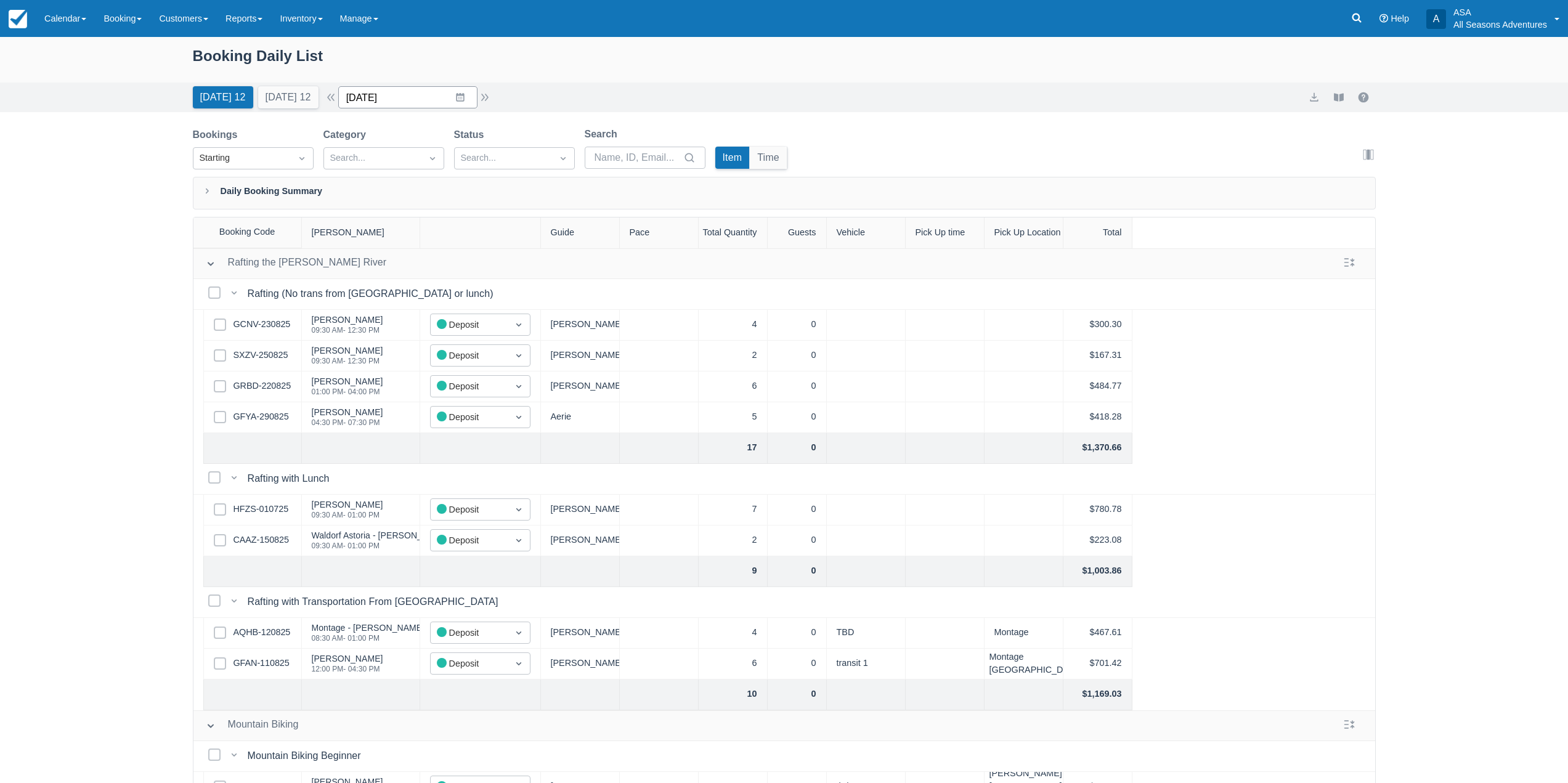
click at [471, 88] on input "08/30/25" at bounding box center [408, 97] width 140 height 22
click at [506, 147] on div "Move forward to switch to the next month." at bounding box center [509, 148] width 24 height 20
click at [496, 240] on td "19" at bounding box center [484, 239] width 24 height 23
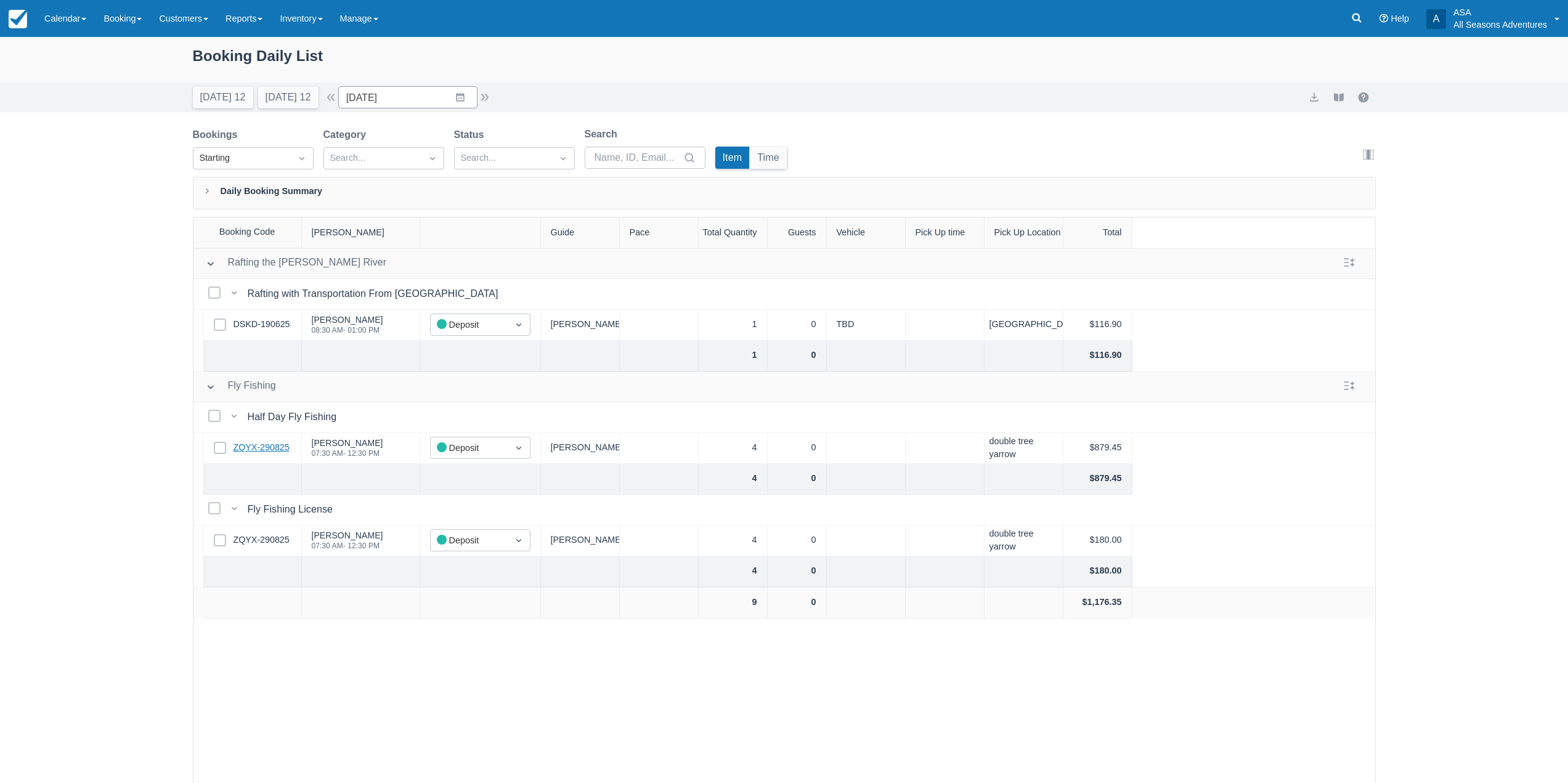
click at [258, 448] on link "ZQYX-290825" at bounding box center [261, 448] width 56 height 13
click at [228, 104] on button "Today 12" at bounding box center [223, 97] width 61 height 22
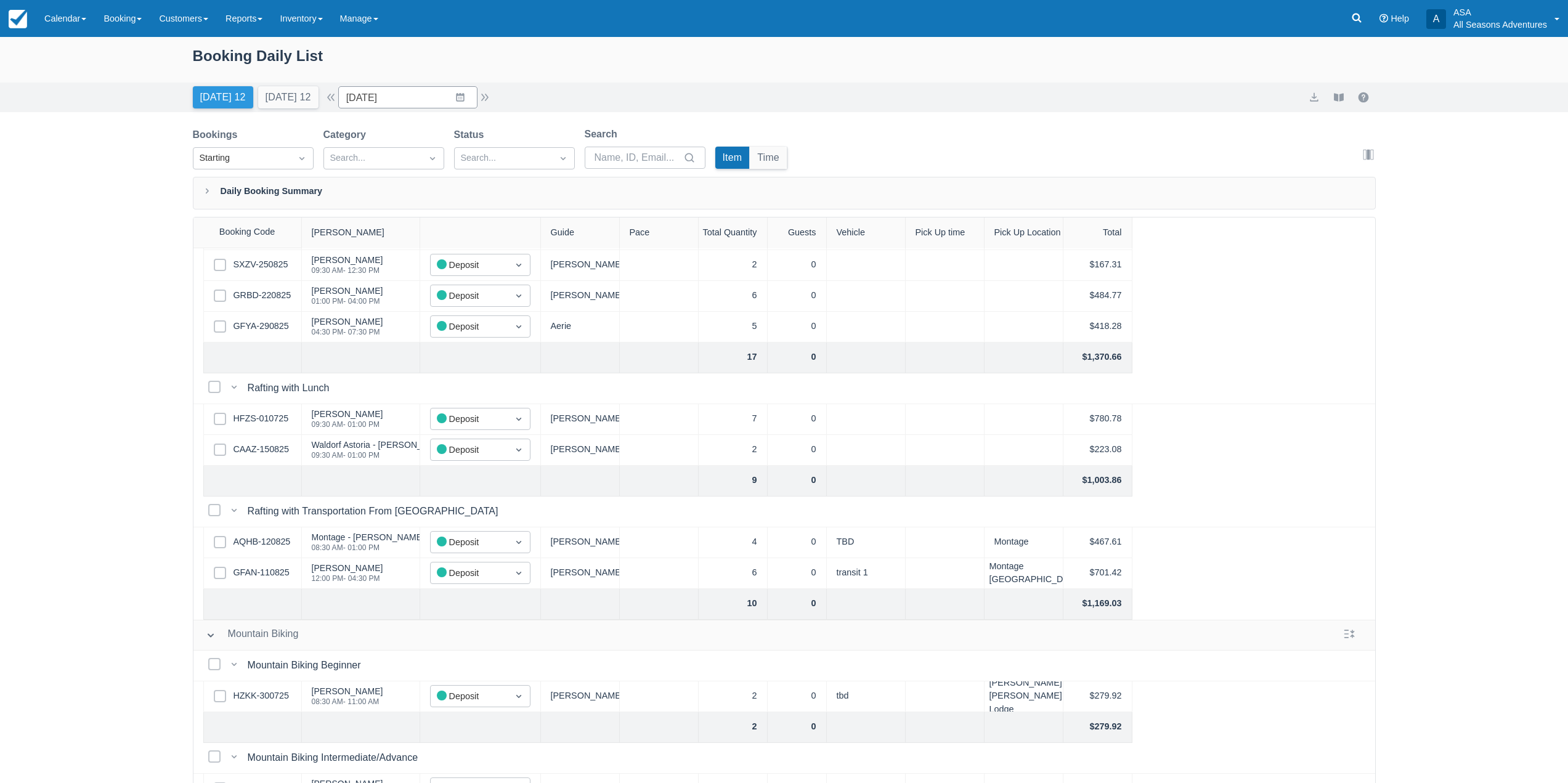
click at [241, 100] on button "Today 12" at bounding box center [223, 97] width 61 height 22
click at [772, 160] on button "Time" at bounding box center [768, 157] width 37 height 22
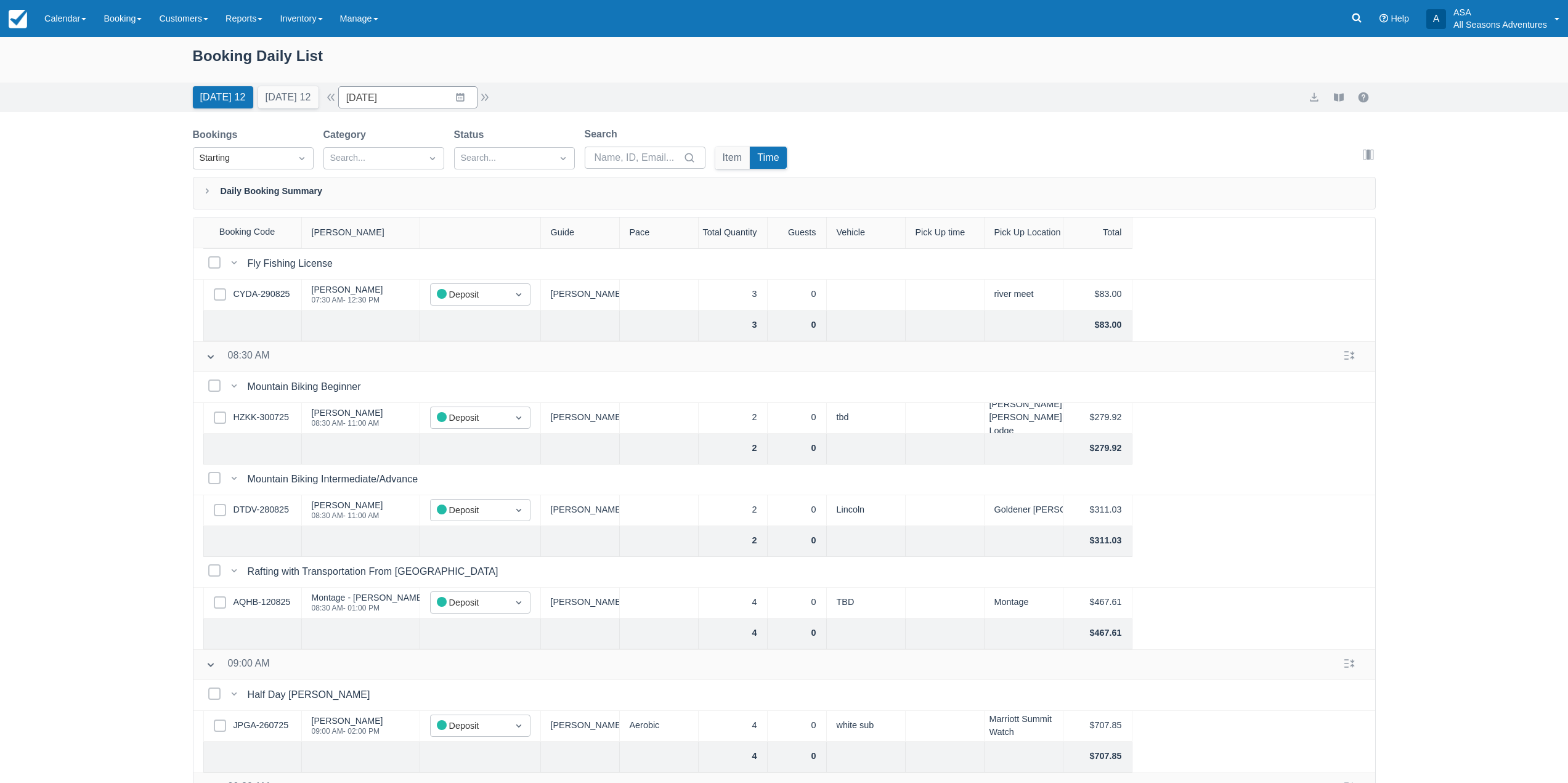
scroll to position [121, 0]
click at [278, 511] on link "DTDV-280825" at bounding box center [261, 511] width 56 height 13
click at [312, 91] on button "Tomorrow 12" at bounding box center [288, 97] width 61 height 22
type input "08/31/25"
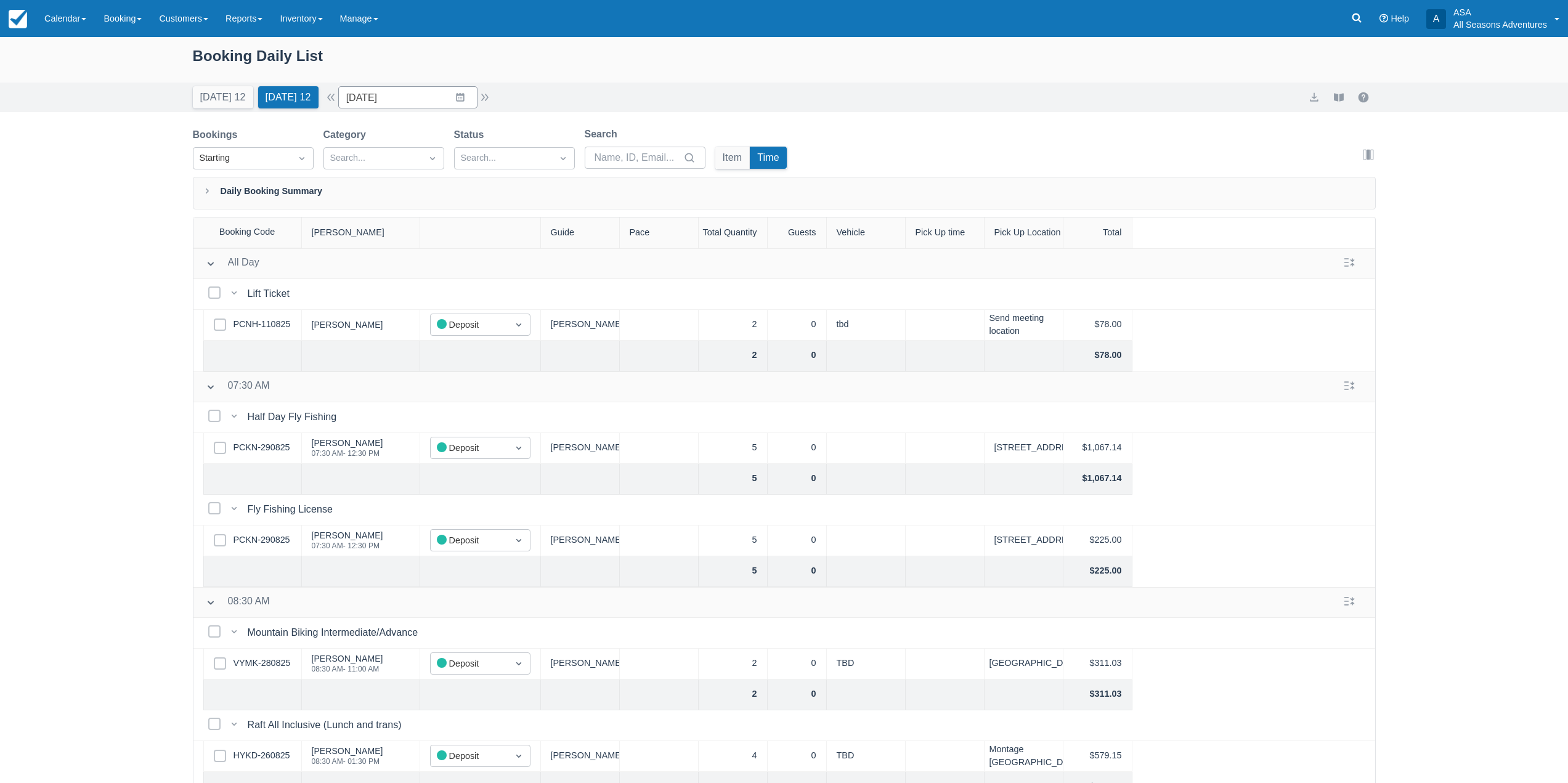
click at [722, 169] on div "Item" at bounding box center [733, 158] width 35 height 23
click at [723, 168] on button "Item" at bounding box center [732, 157] width 35 height 22
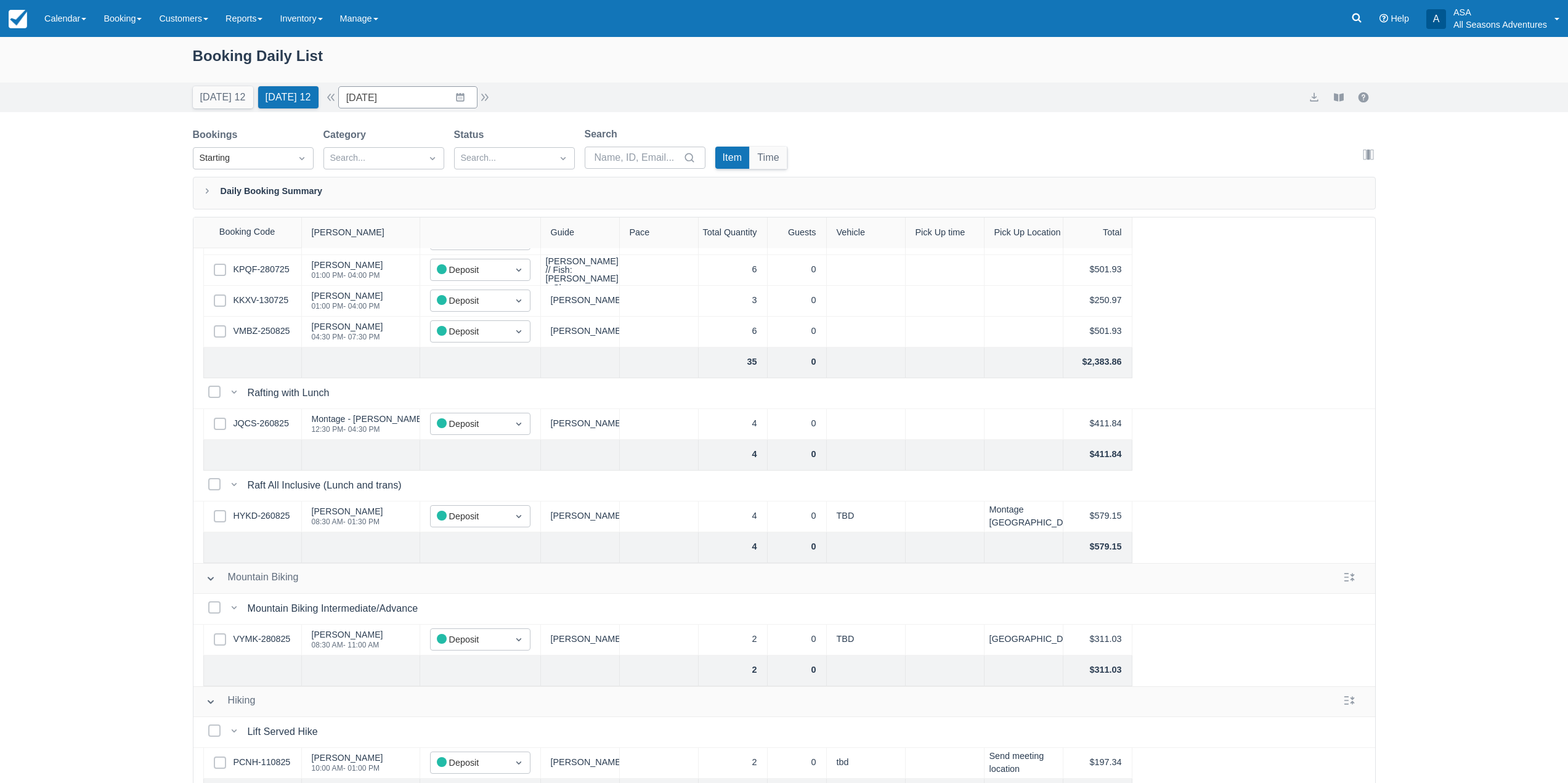
scroll to position [185, 0]
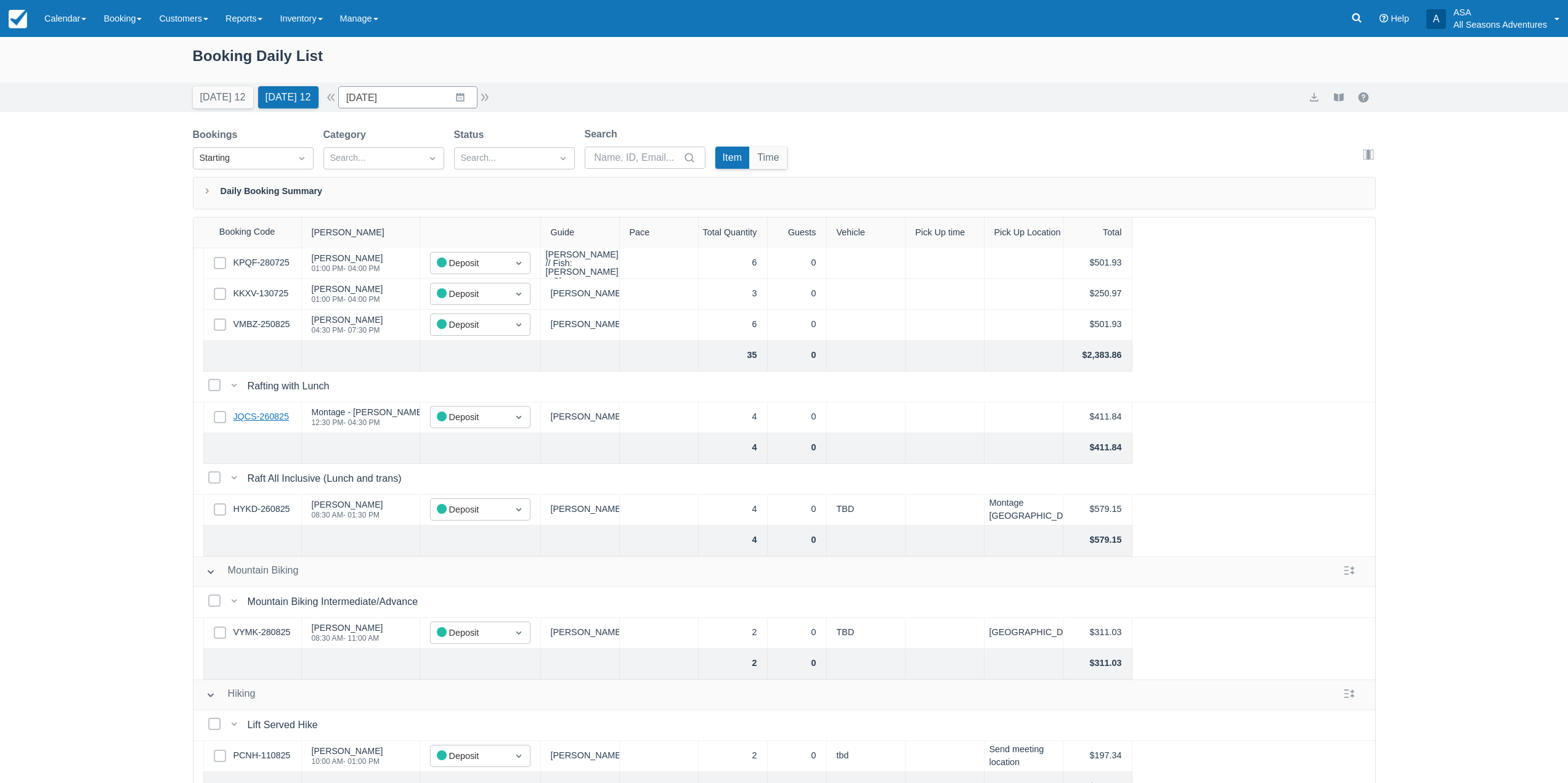
click at [267, 417] on link "JQCS-260825" at bounding box center [261, 417] width 56 height 13
click at [257, 509] on link "HYKD-260825" at bounding box center [261, 509] width 56 height 13
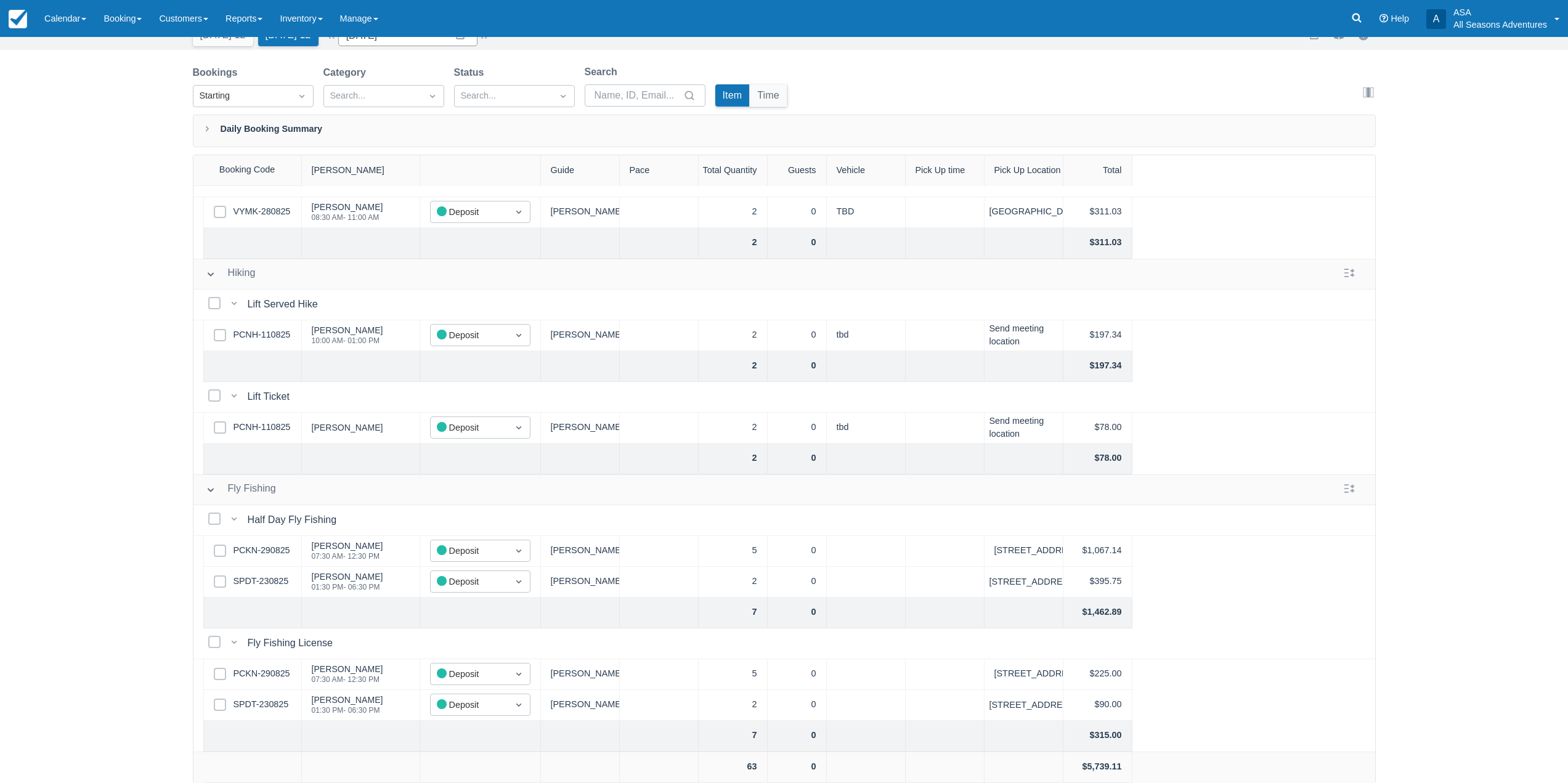
scroll to position [63, 0]
click at [267, 659] on div "Select Row PCKN-290825" at bounding box center [253, 674] width 99 height 31
click at [268, 667] on link "PCKN-290825" at bounding box center [261, 673] width 56 height 13
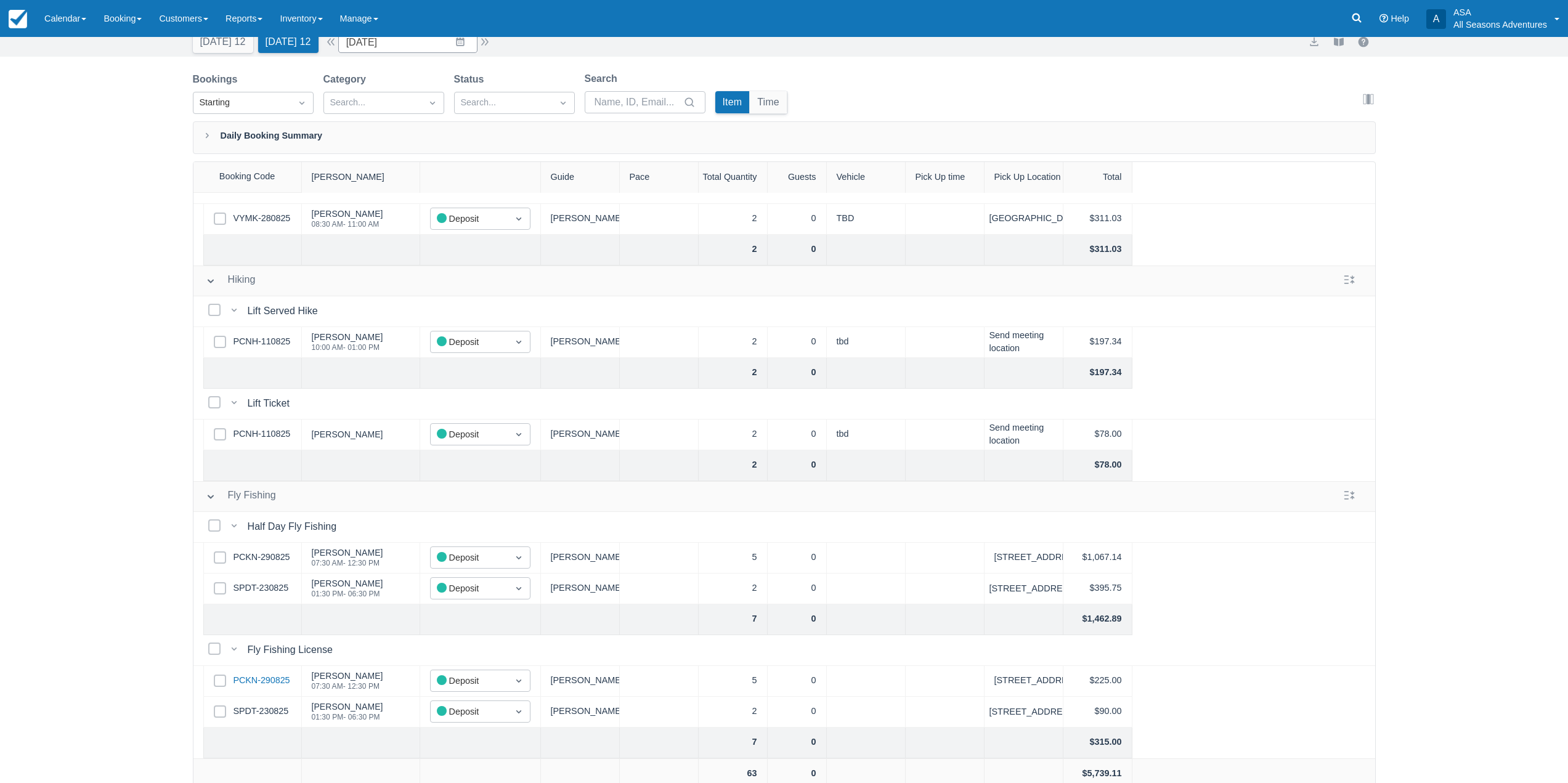
scroll to position [0, 0]
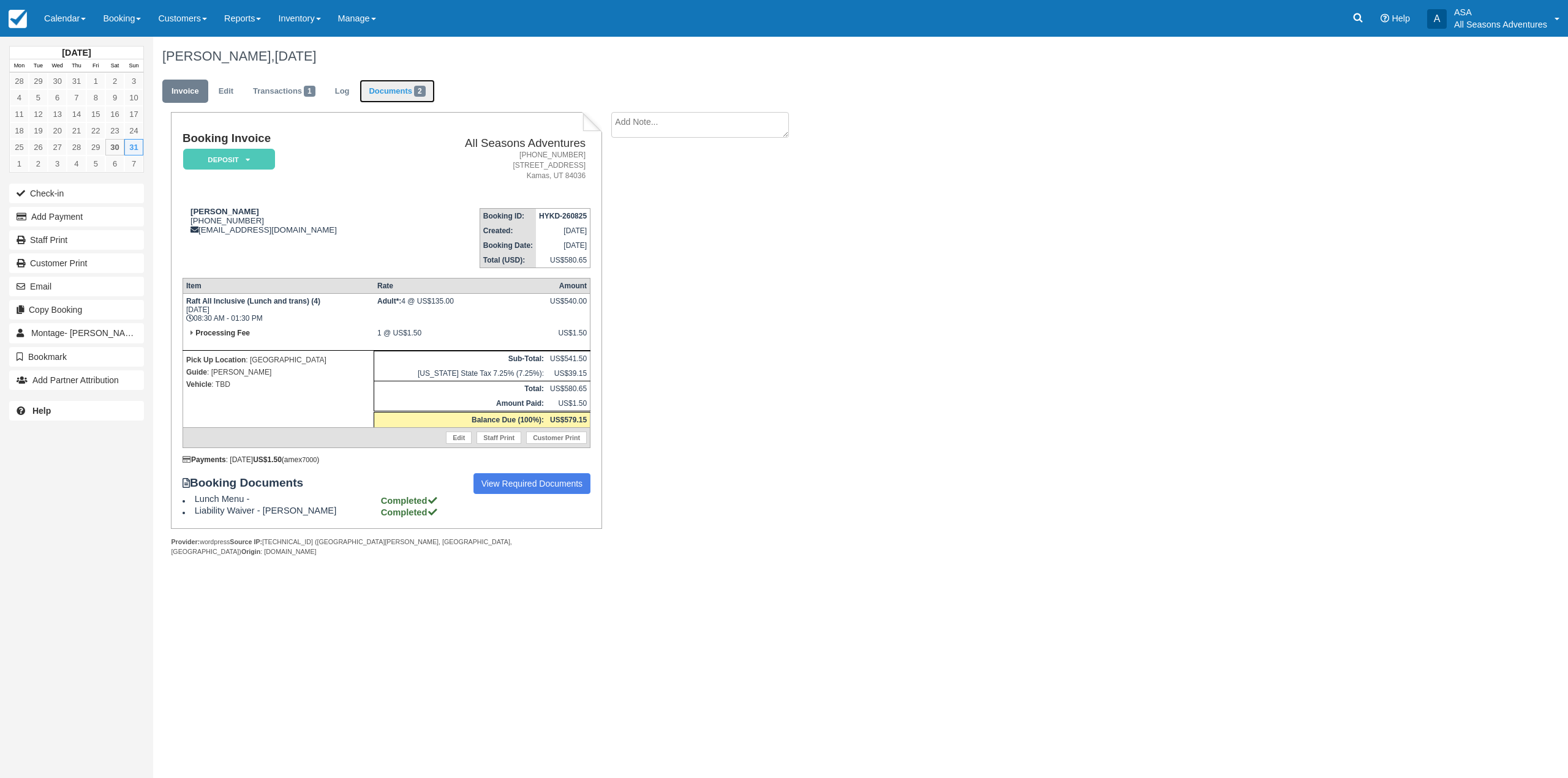
click at [402, 96] on link "Documents 2" at bounding box center [397, 92] width 75 height 24
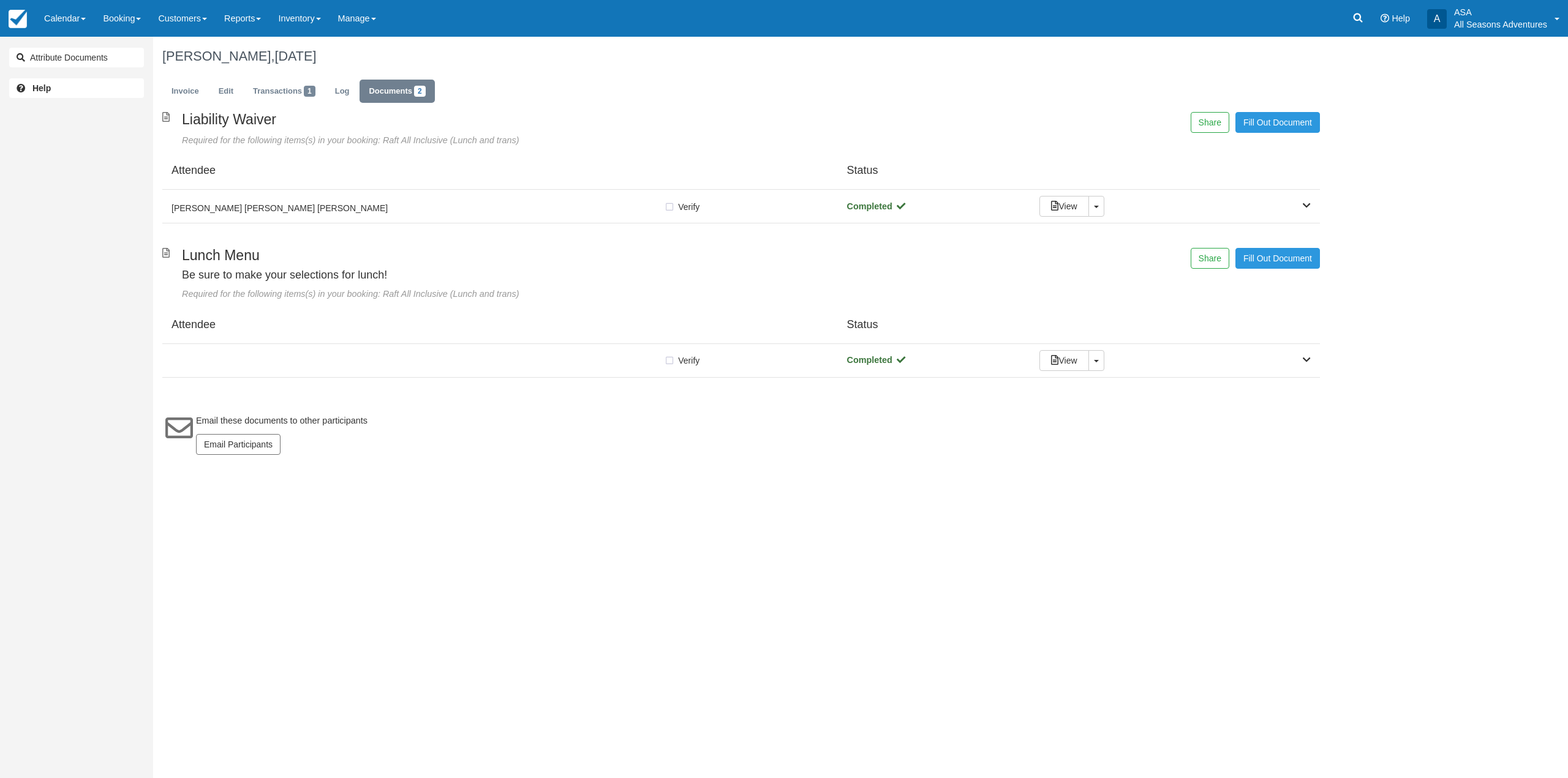
click at [410, 382] on div "Liability Waiver Required for the following items(s) in your booking: Raft All …" at bounding box center [741, 289] width 1176 height 355
click at [408, 354] on div "Verify Verified" at bounding box center [500, 360] width 657 height 13
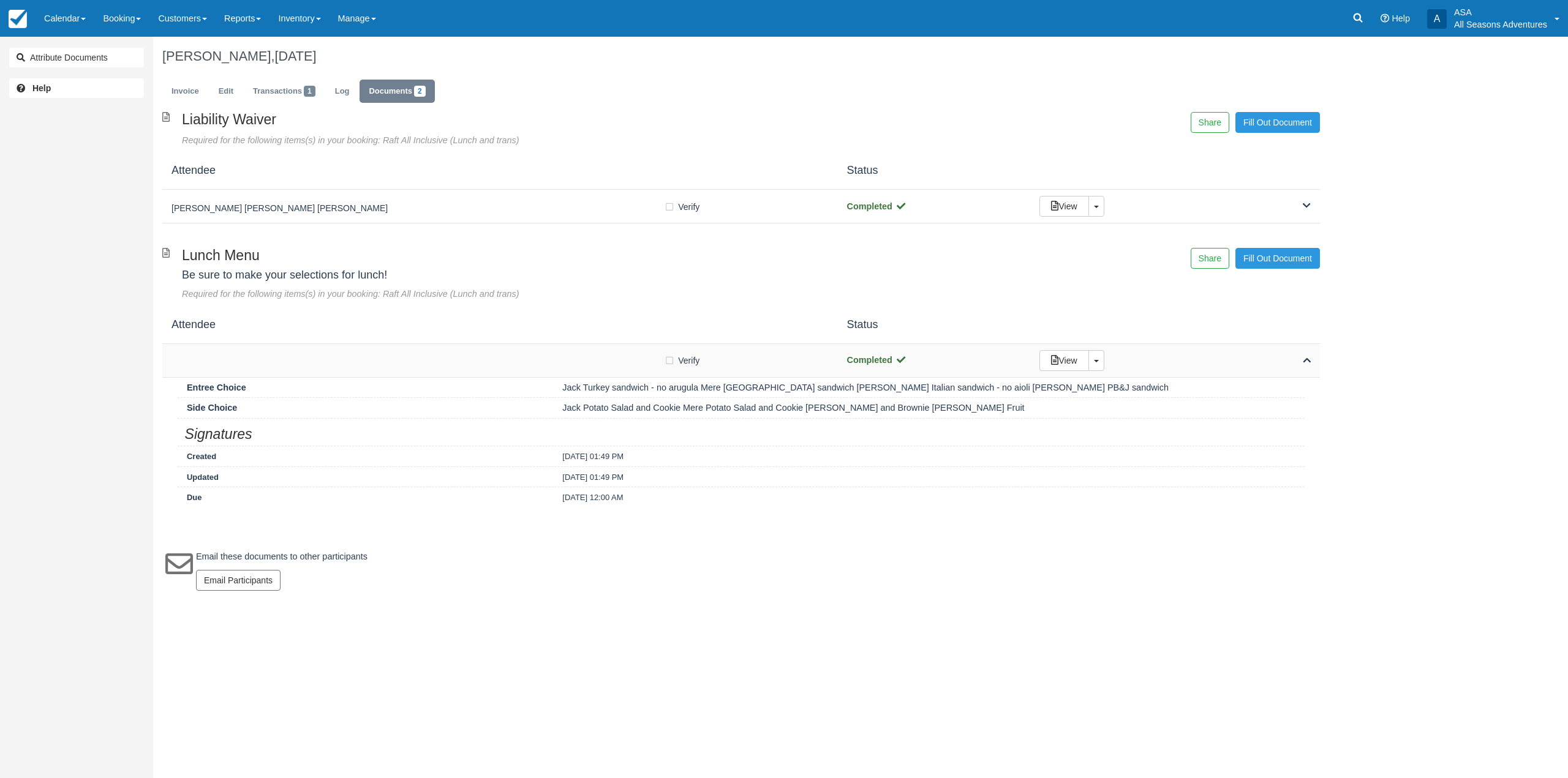
click at [407, 352] on div "Verify Verified Completed View Toggle Dropdown Detach" at bounding box center [741, 361] width 1157 height 34
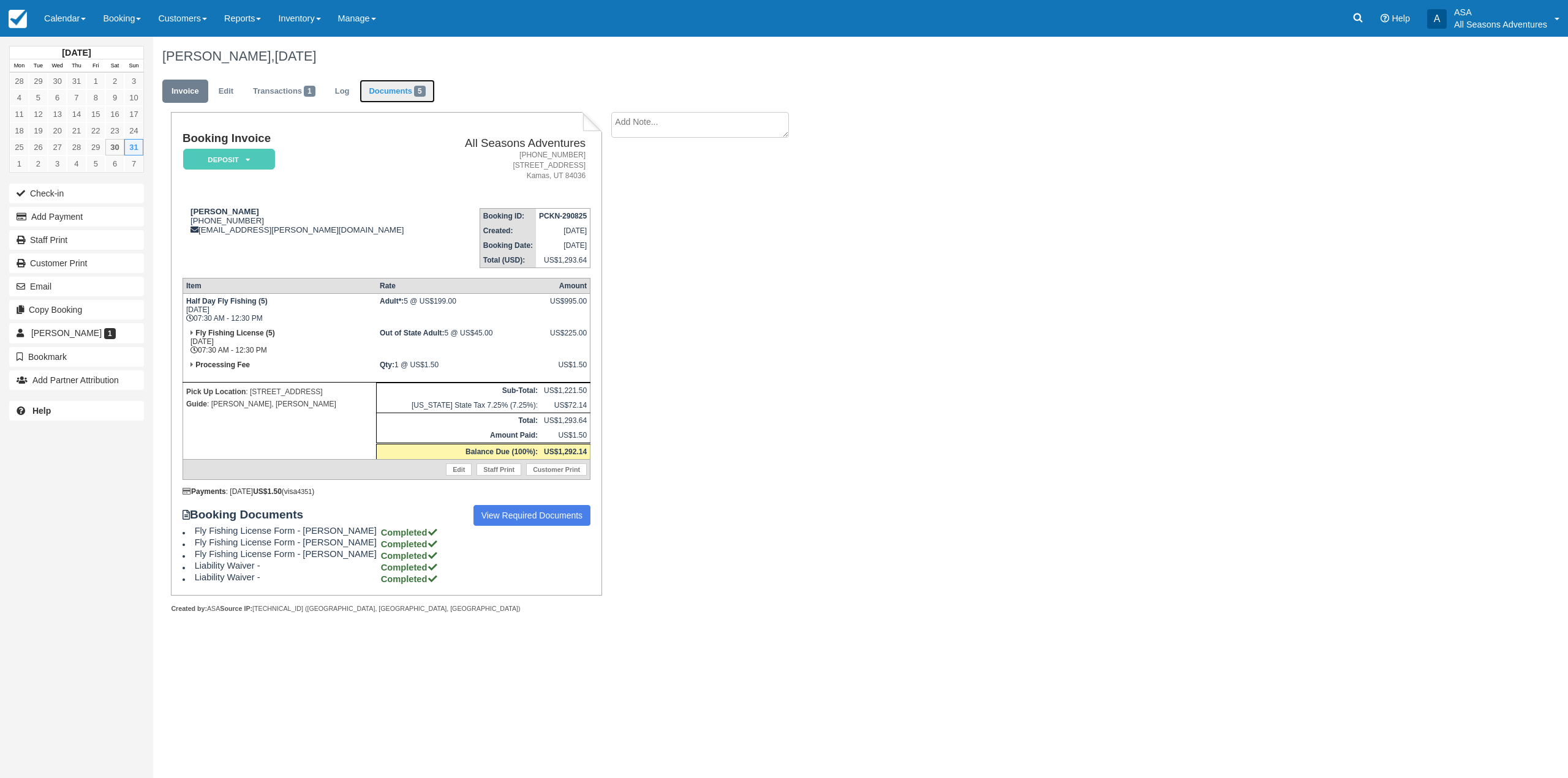
click at [380, 90] on link "Documents 5" at bounding box center [397, 92] width 75 height 24
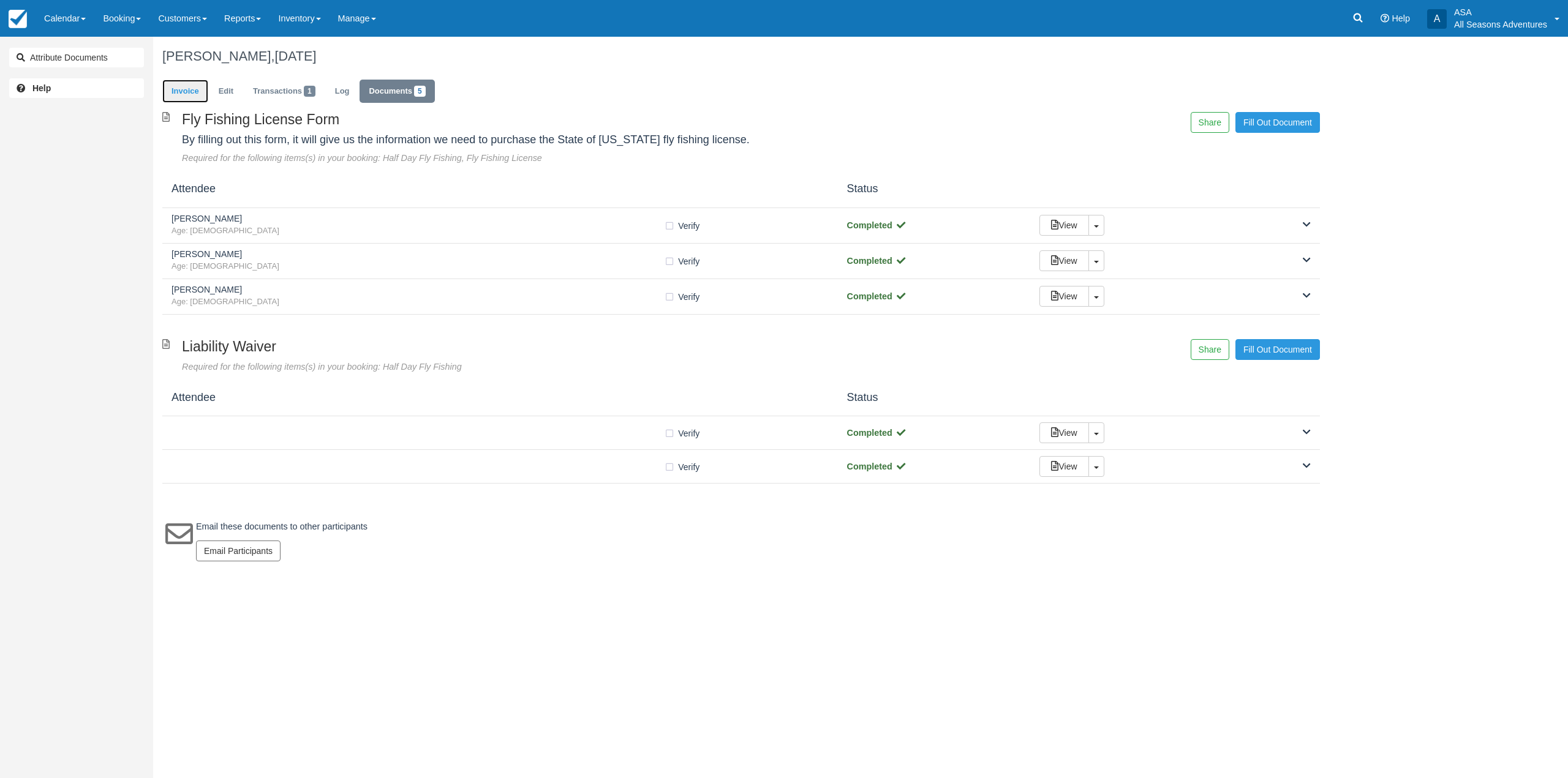
click at [194, 88] on link "Invoice" at bounding box center [186, 92] width 46 height 24
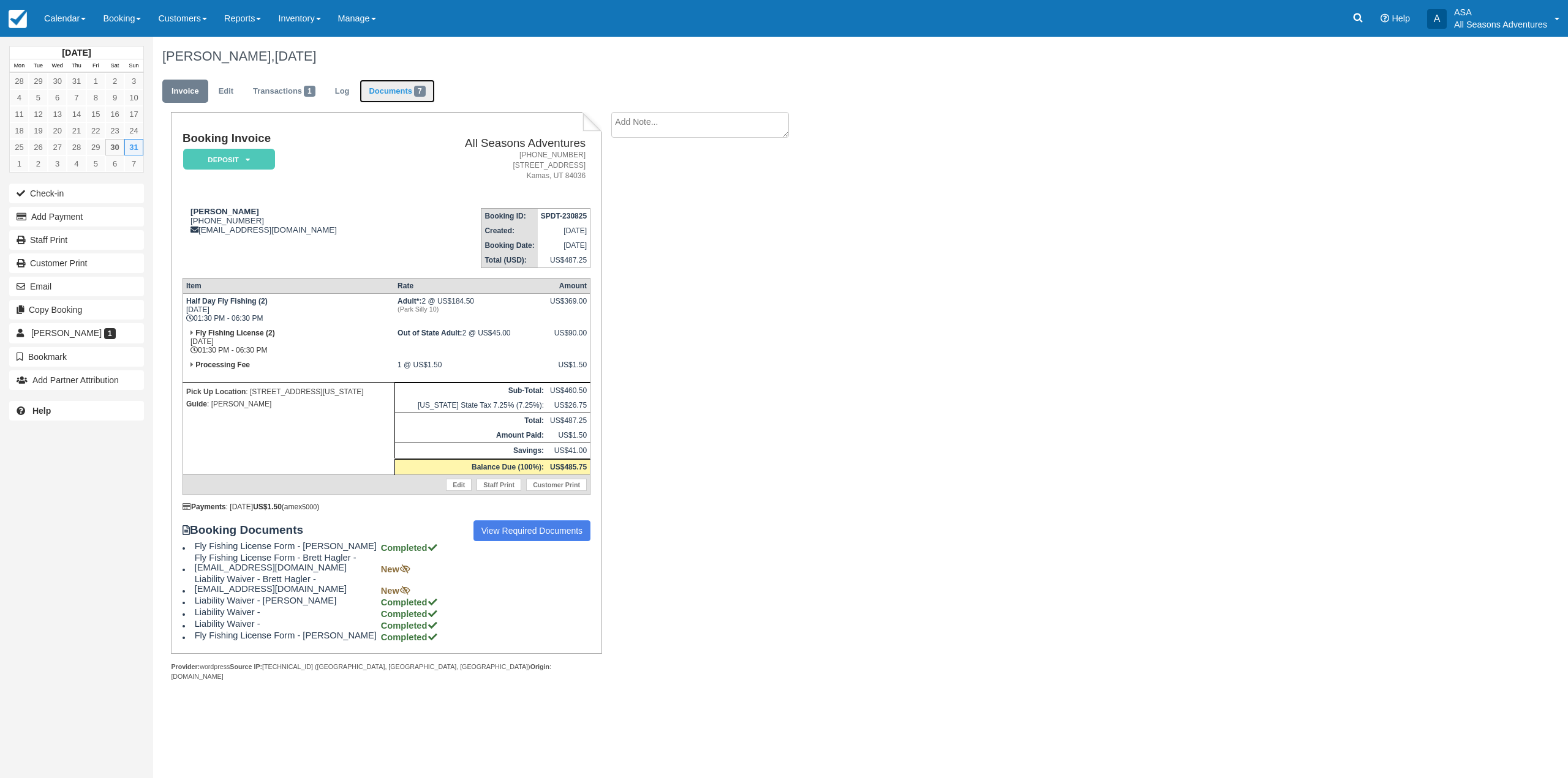
click at [422, 90] on span "7" at bounding box center [420, 91] width 12 height 11
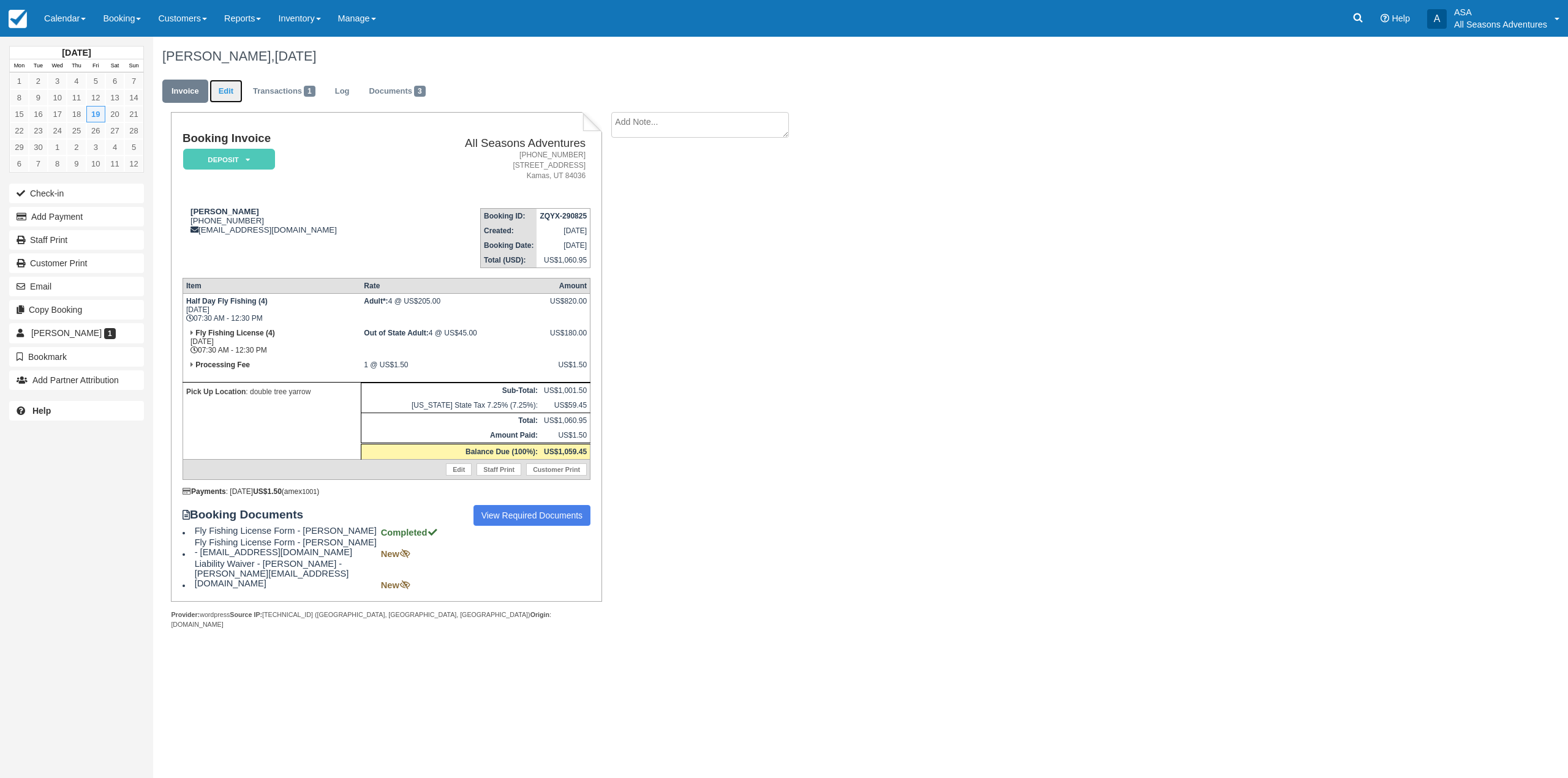
click at [223, 95] on link "Edit" at bounding box center [226, 92] width 33 height 24
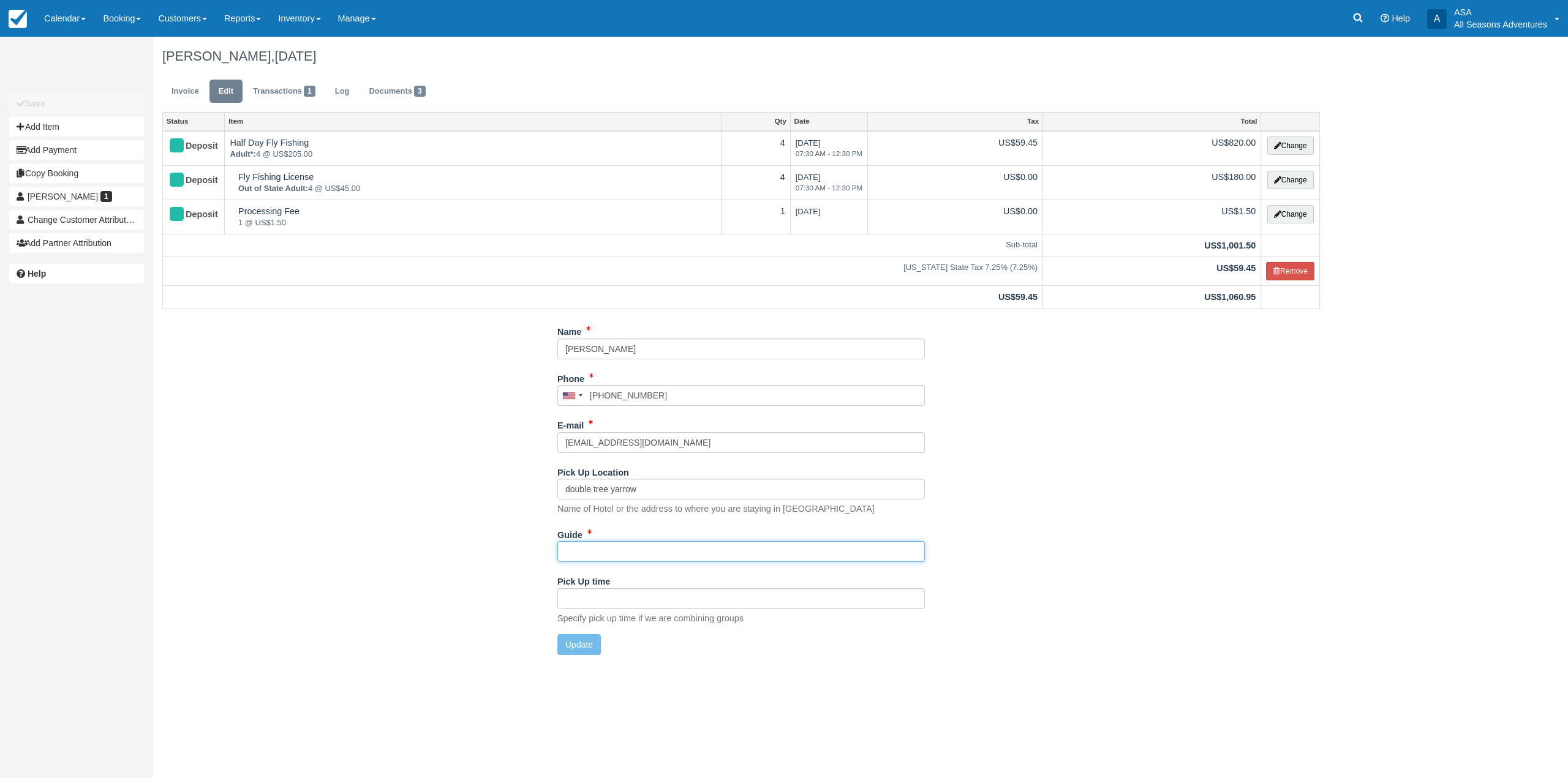
click at [596, 544] on input "Guide" at bounding box center [741, 552] width 368 height 21
type input "Scott, Chris?"
click at [582, 653] on button "Update" at bounding box center [579, 645] width 43 height 21
type input "+18583530492"
click at [156, 81] on div "Invoice Edit Transactions 1 Log Documents 3" at bounding box center [741, 94] width 1176 height 36
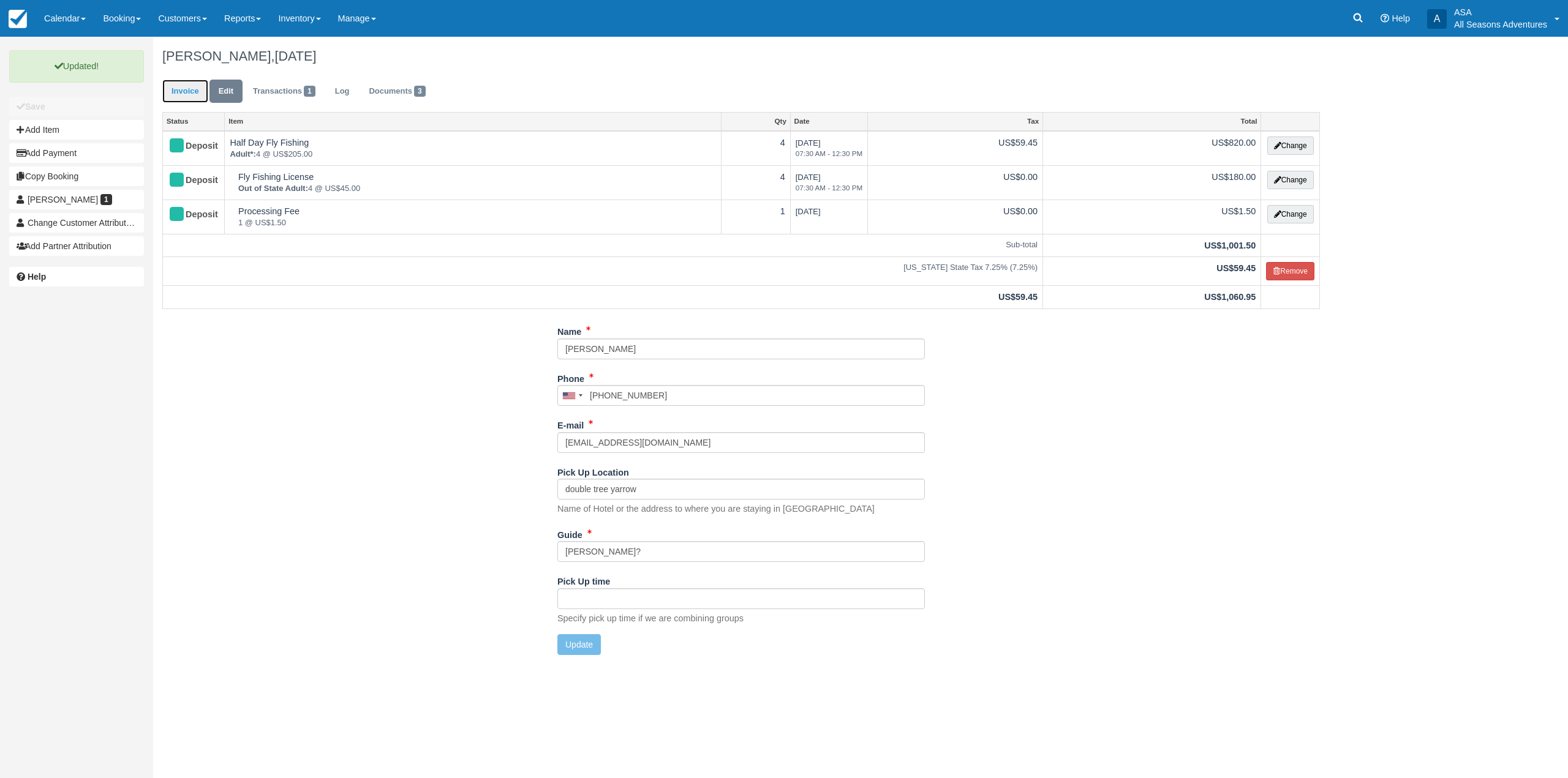
click at [182, 95] on link "Invoice" at bounding box center [186, 92] width 46 height 24
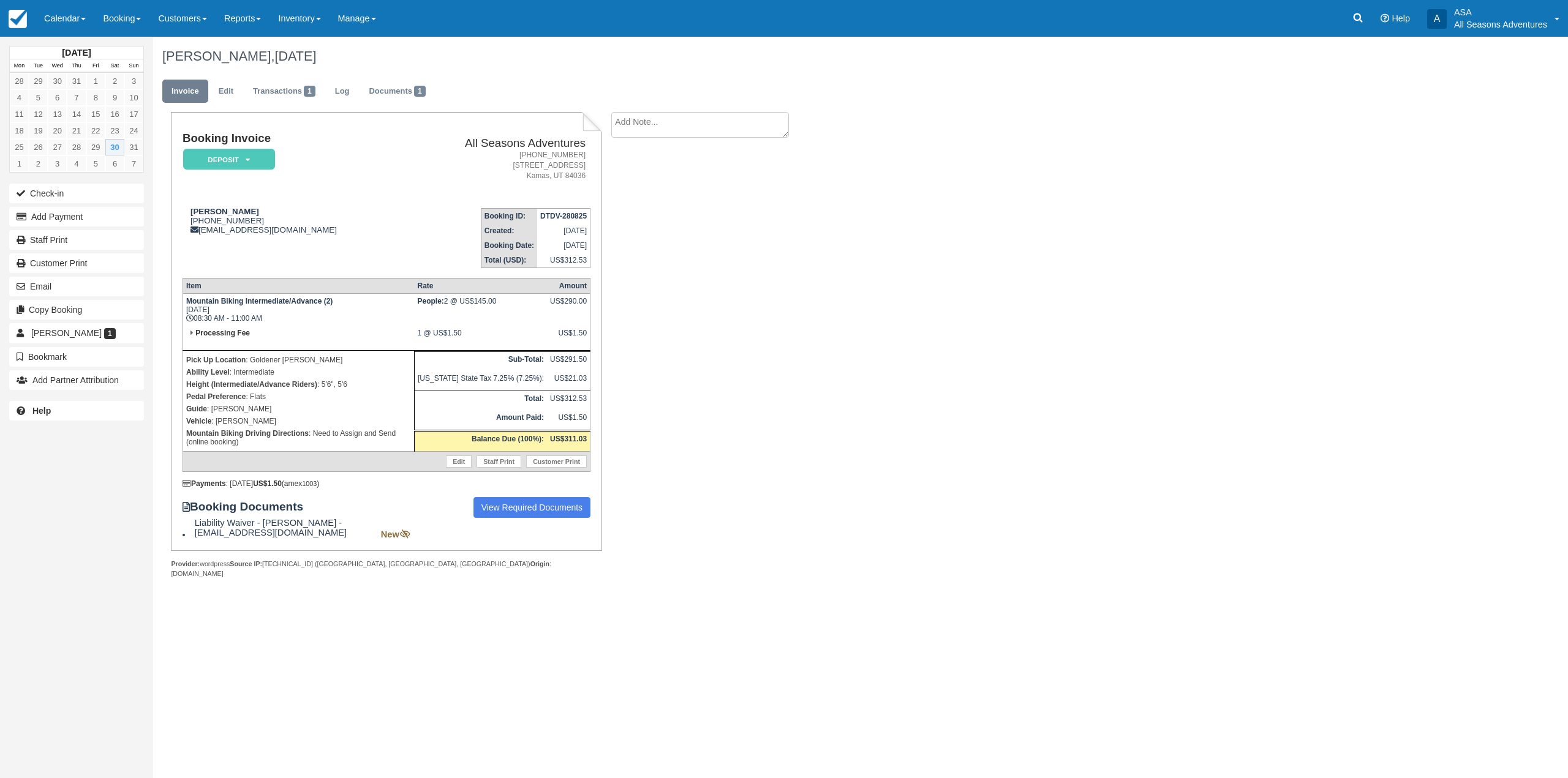
click at [397, 74] on div "[PERSON_NAME], [DATE]" at bounding box center [741, 56] width 1176 height 39
click at [397, 100] on link "Documents 1" at bounding box center [397, 92] width 75 height 24
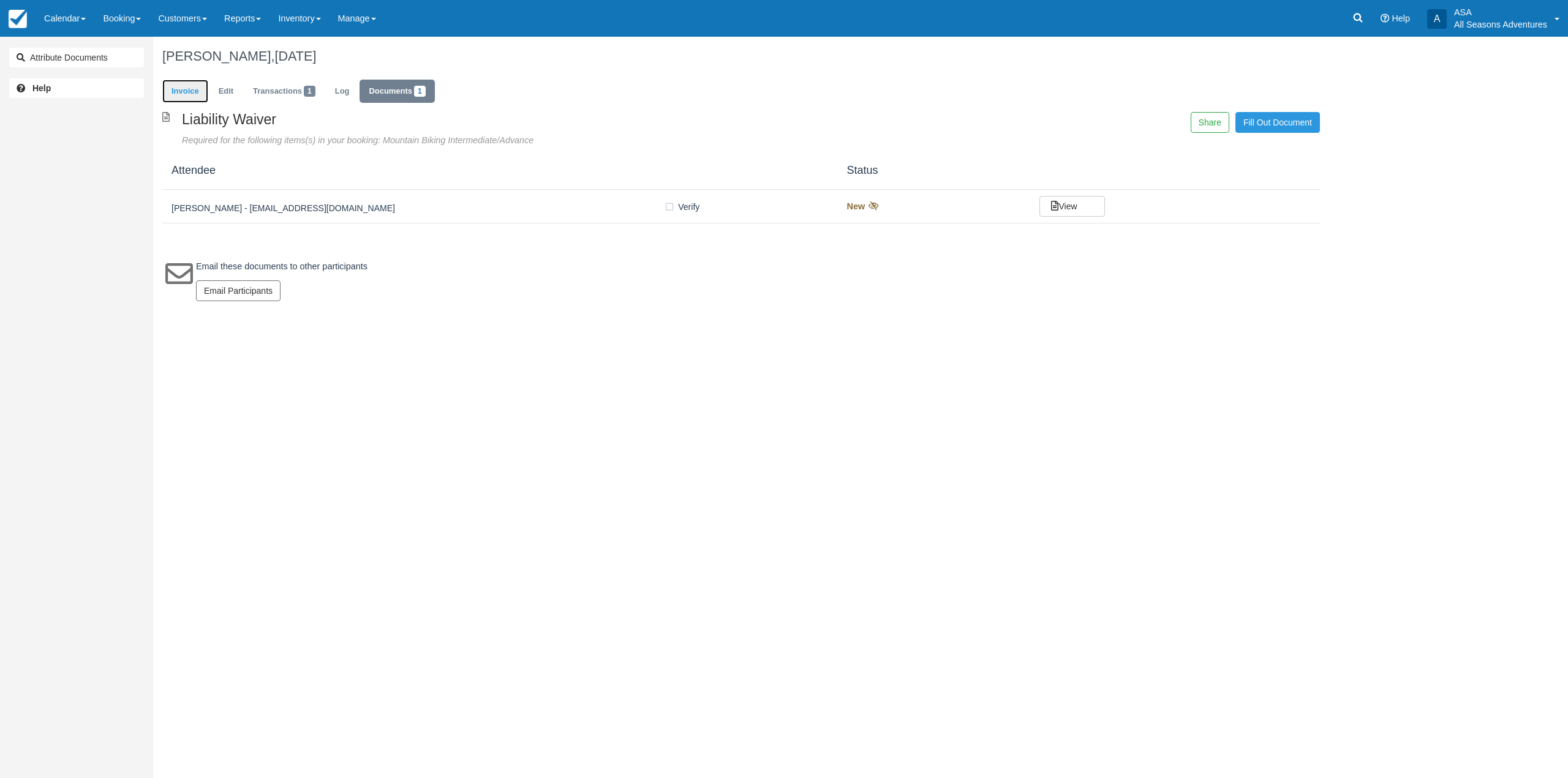
click at [198, 92] on link "Invoice" at bounding box center [186, 92] width 46 height 24
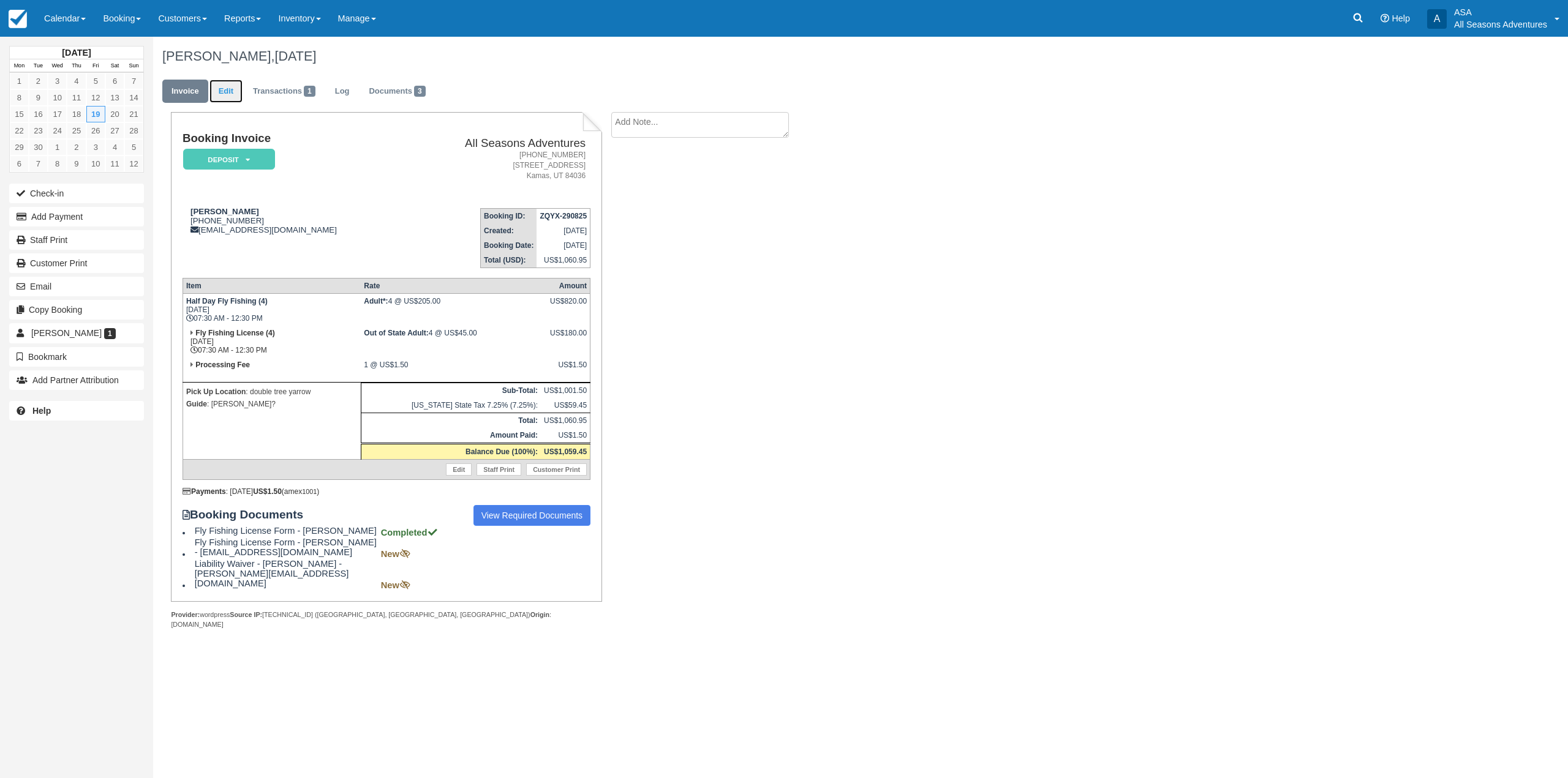
click at [221, 96] on link "Edit" at bounding box center [226, 92] width 33 height 24
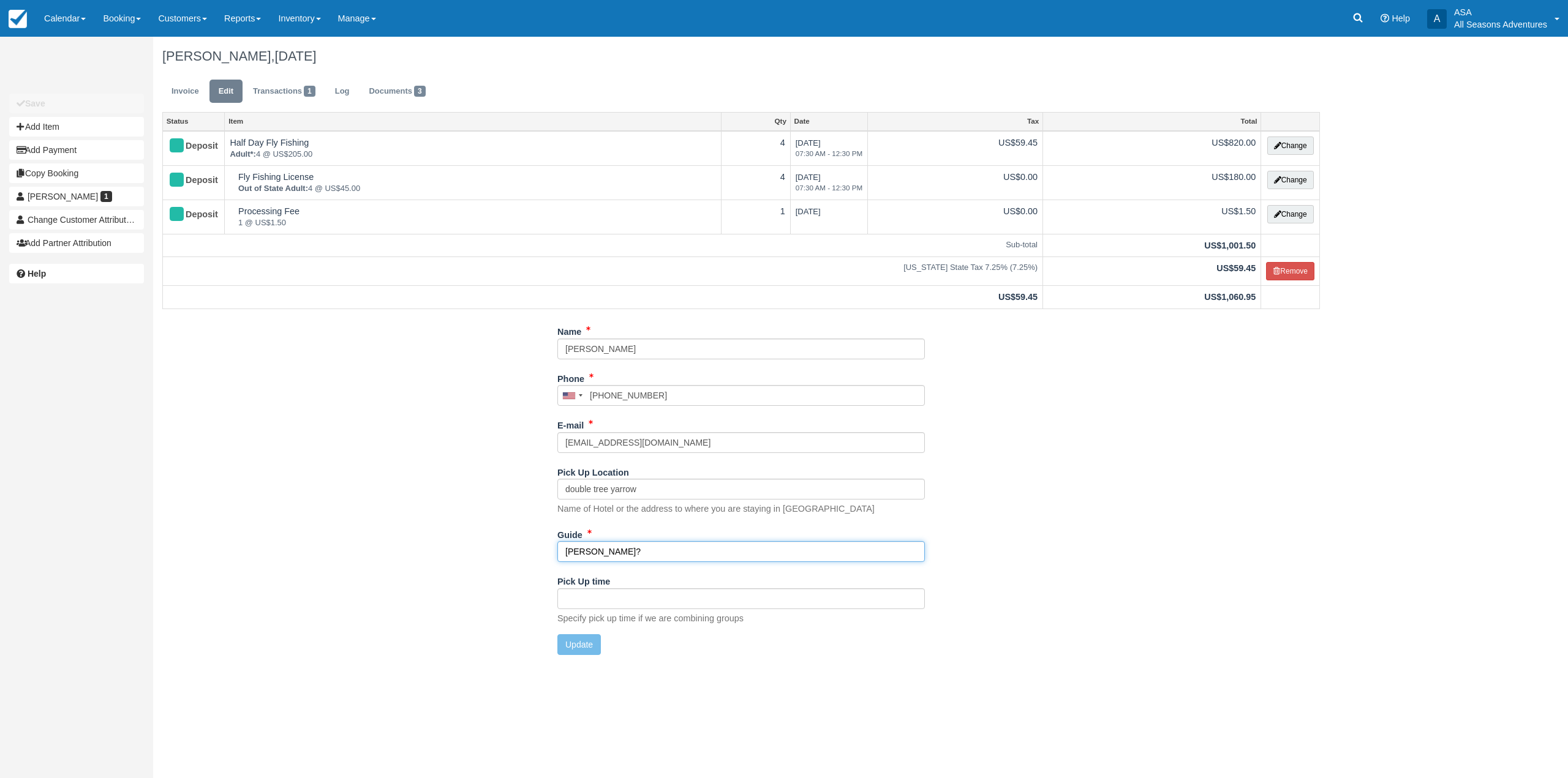
click at [650, 548] on input "Scott, Chris?" at bounding box center [741, 552] width 368 height 21
type input "Scott, Chris"
click at [589, 641] on button "Update" at bounding box center [579, 645] width 43 height 21
type input "+18583530492"
click at [184, 83] on link "Invoice" at bounding box center [186, 92] width 46 height 24
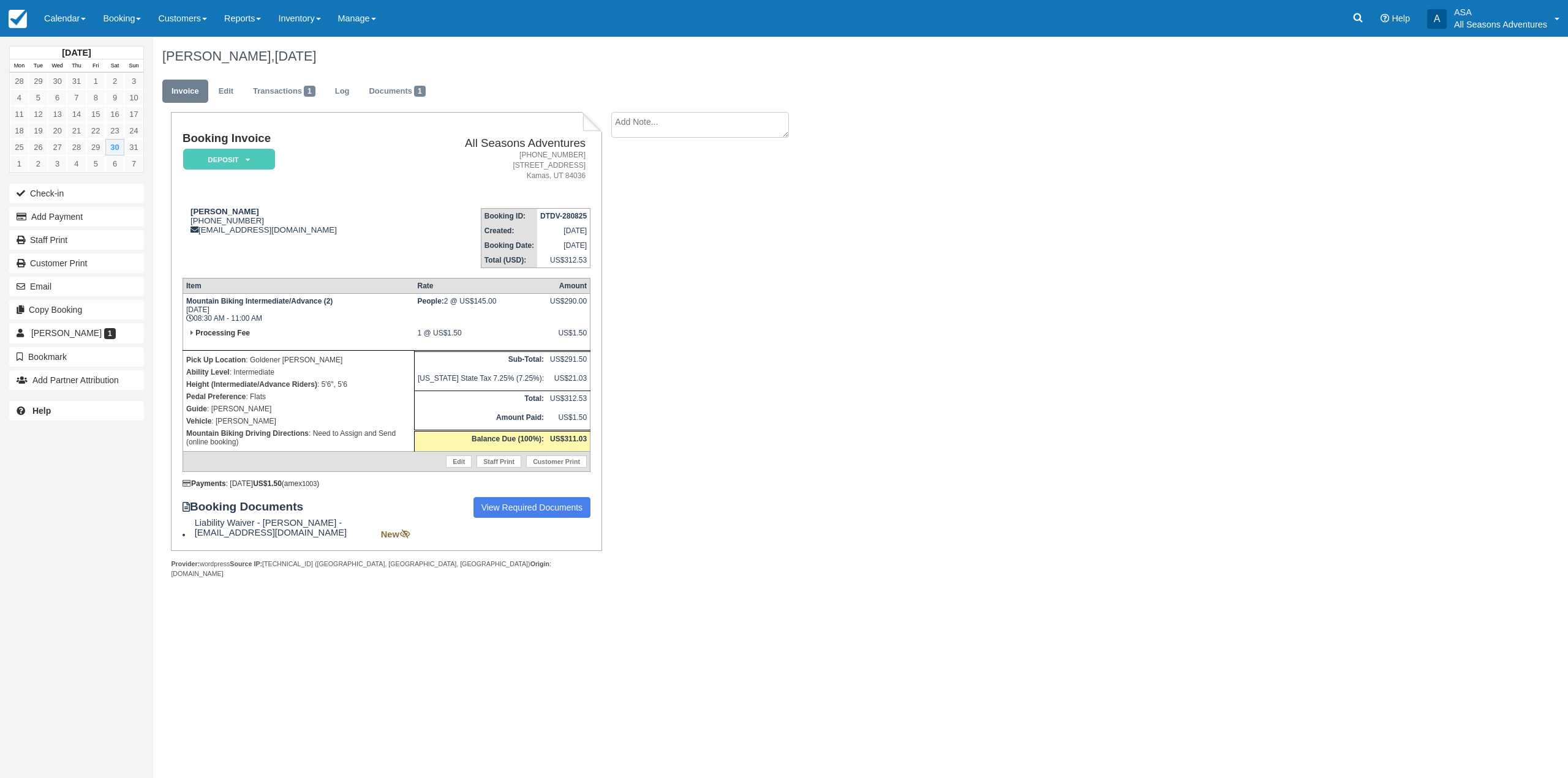
click at [923, 368] on div "[PERSON_NAME], [DATE] Invoice Edit Transactions 1 Log Documents 1 Booking Invoi…" at bounding box center [741, 320] width 1176 height 568
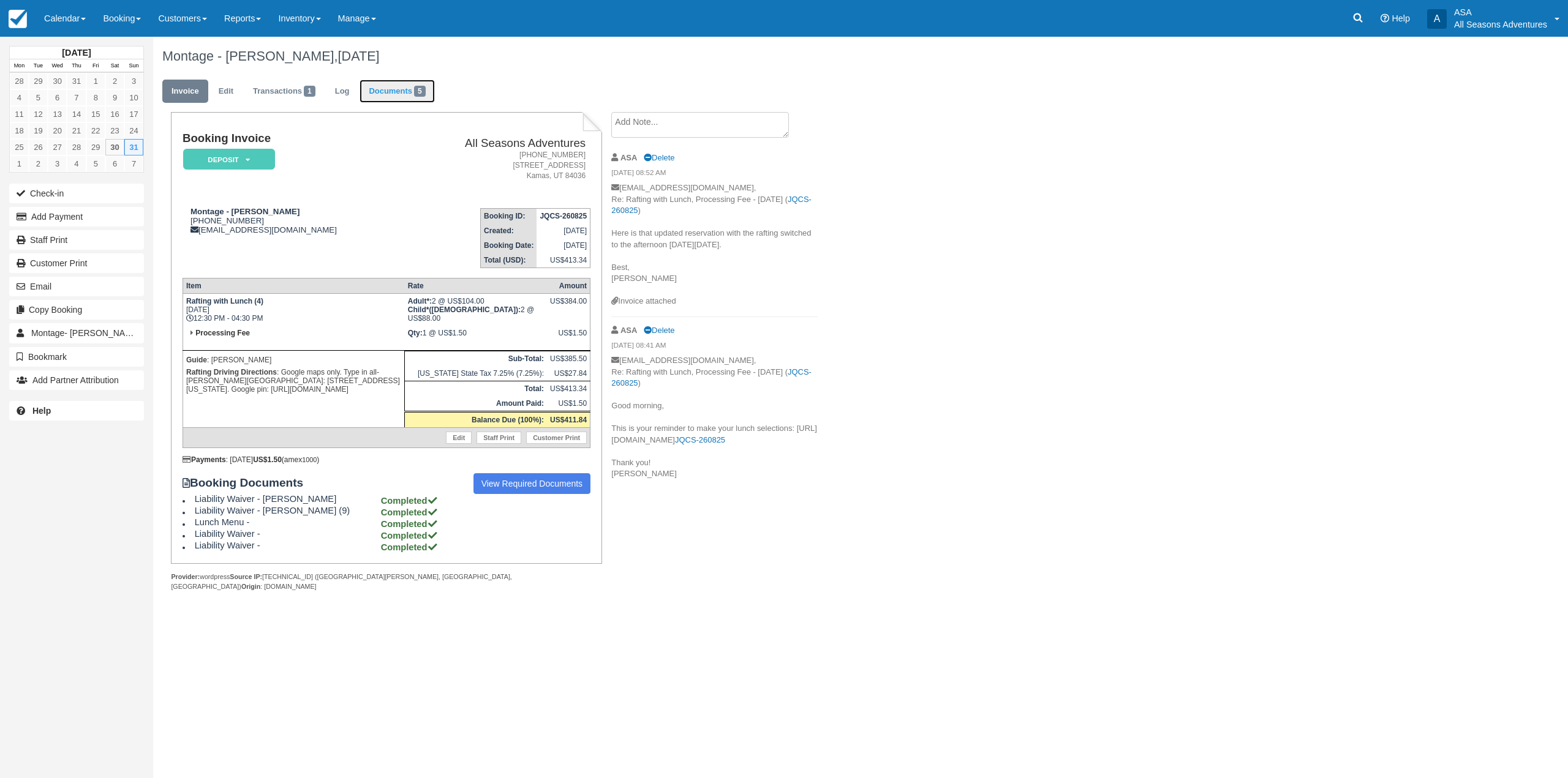
click at [388, 96] on link "Documents 5" at bounding box center [397, 92] width 75 height 24
